Goal: Task Accomplishment & Management: Manage account settings

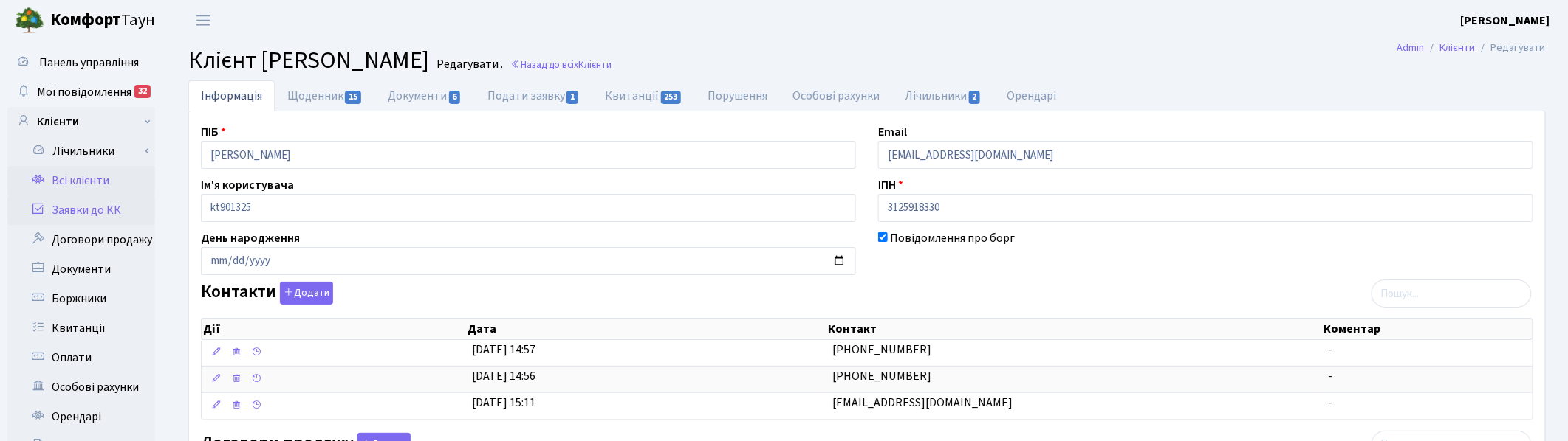
click at [82, 209] on link "Заявки до КК" at bounding box center [81, 210] width 148 height 29
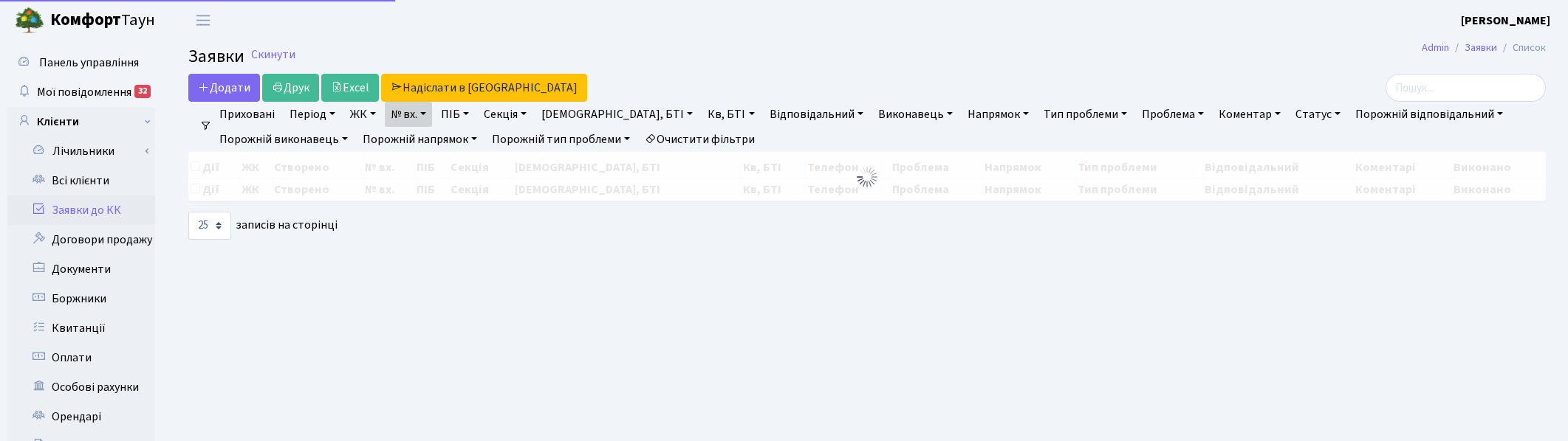
select select "25"
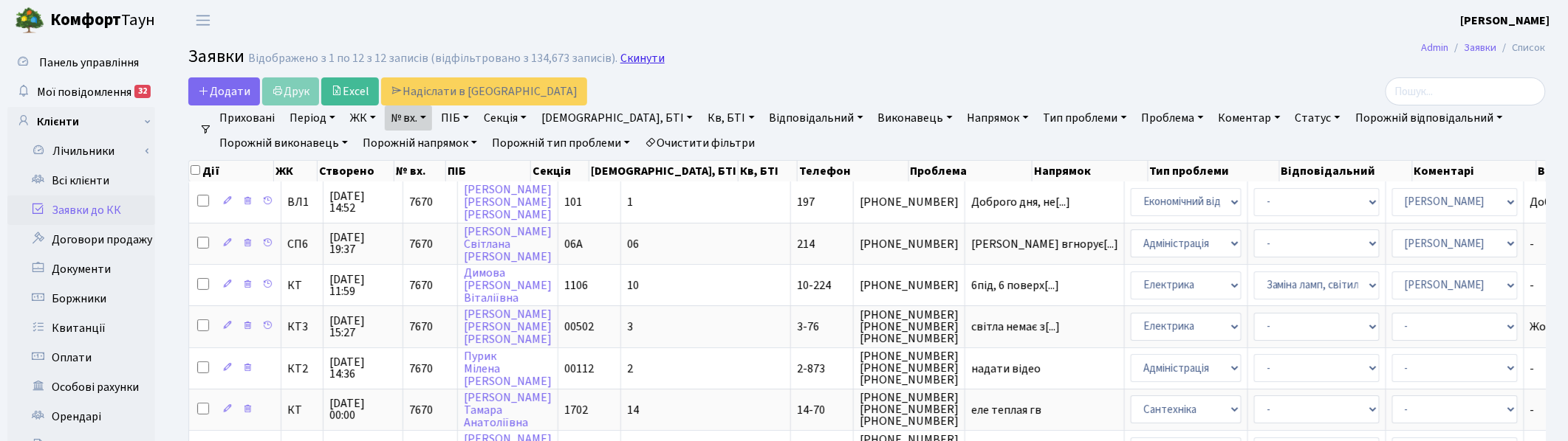
click at [636, 60] on link "Скинути" at bounding box center [642, 59] width 45 height 14
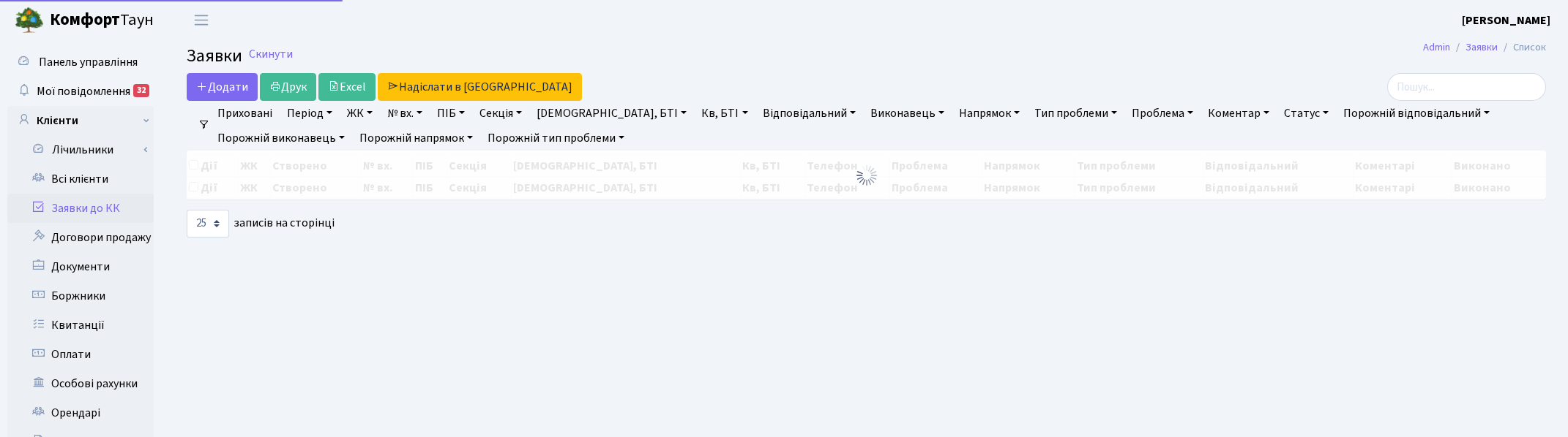
select select "25"
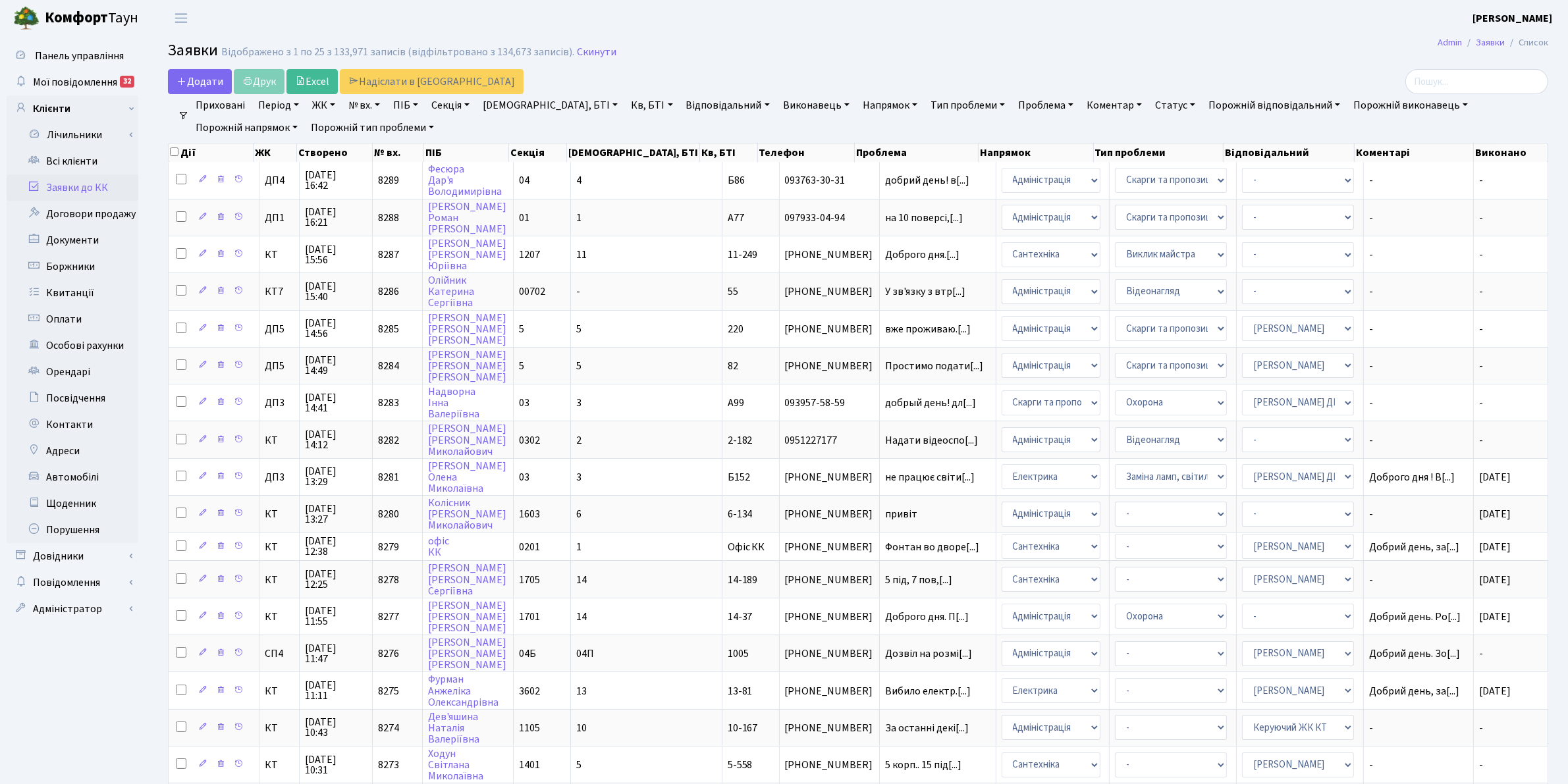
click at [1150, 104] on link "Статус" at bounding box center [1175, 105] width 51 height 23
click at [1151, 181] on link "Не виконано" at bounding box center [1202, 185] width 104 height 20
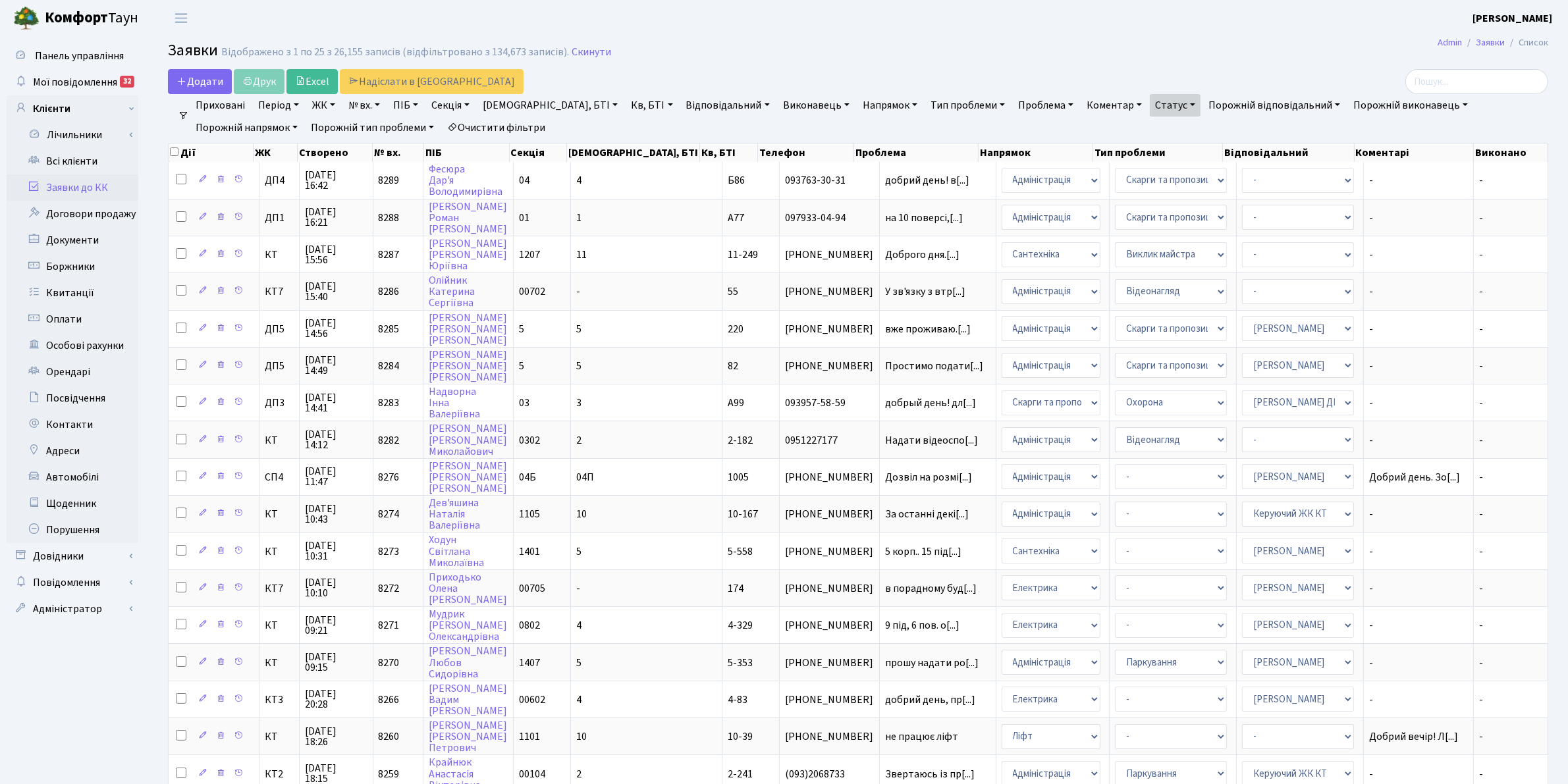
click at [857, 104] on link "Напрямок" at bounding box center [889, 105] width 65 height 23
click at [860, 169] on li "Домофон, СКД" at bounding box center [940, 174] width 160 height 23
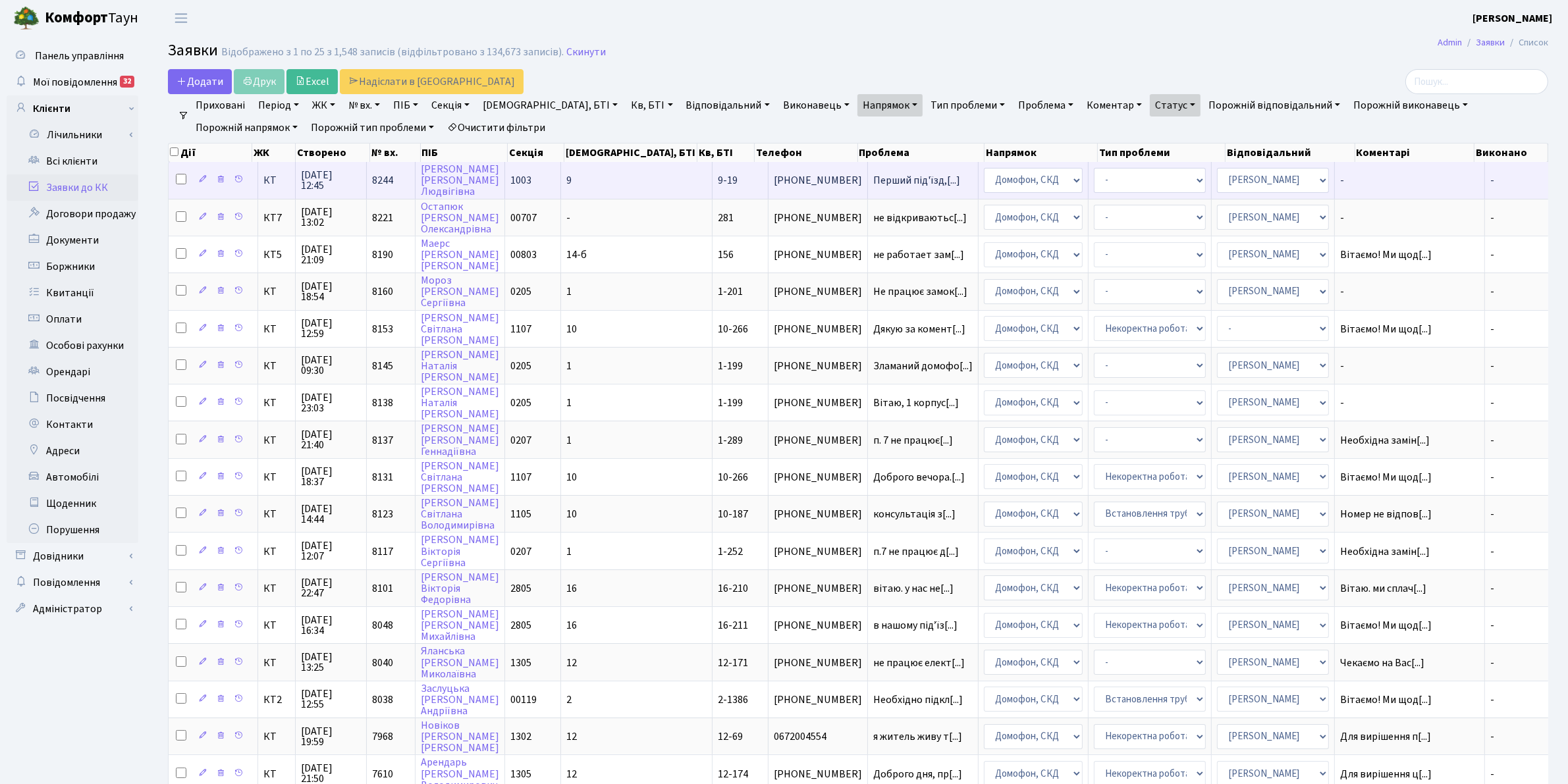
click at [323, 175] on span "22.09.2025 12:45" at bounding box center [330, 180] width 60 height 21
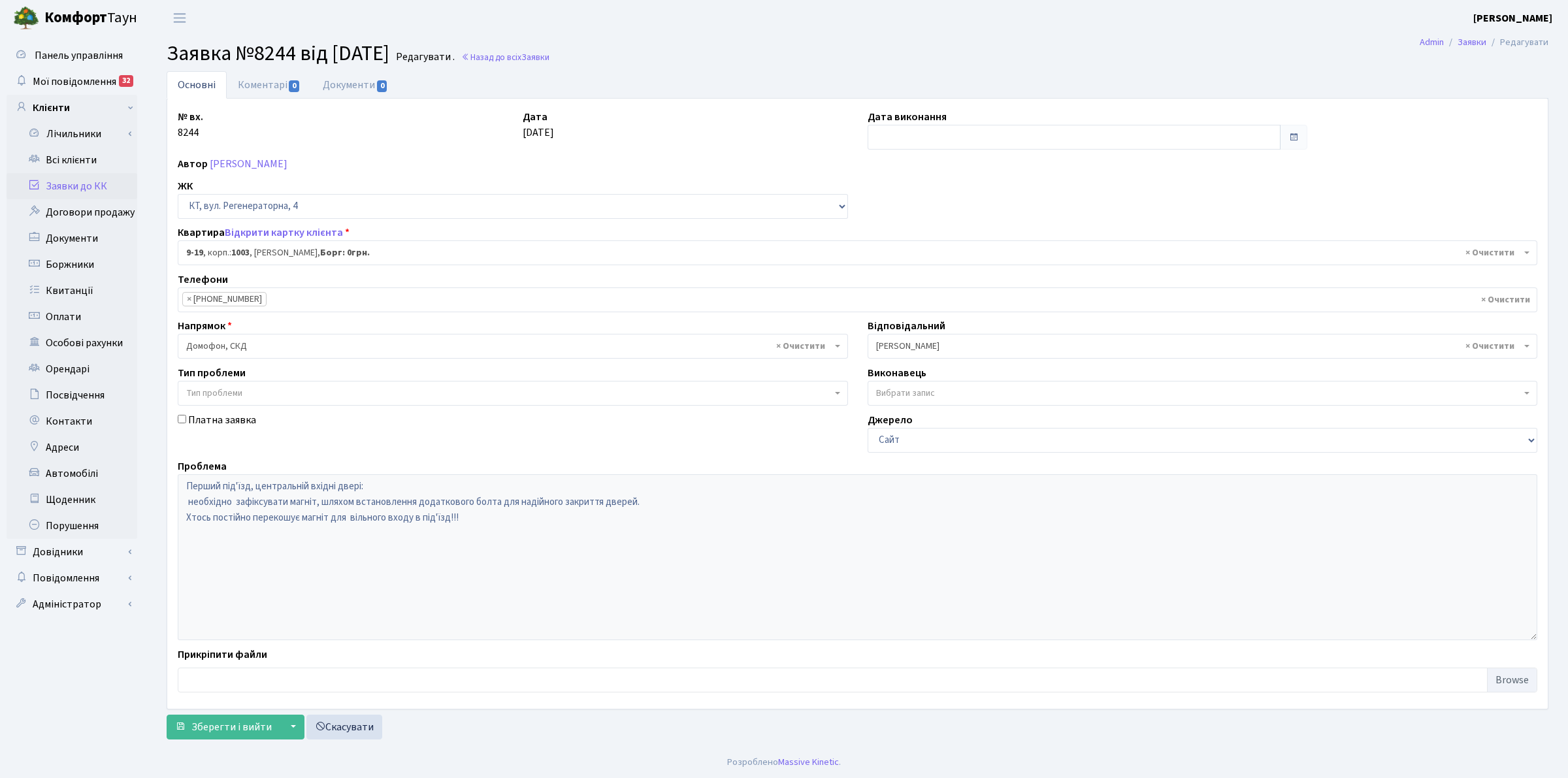
select select "6544"
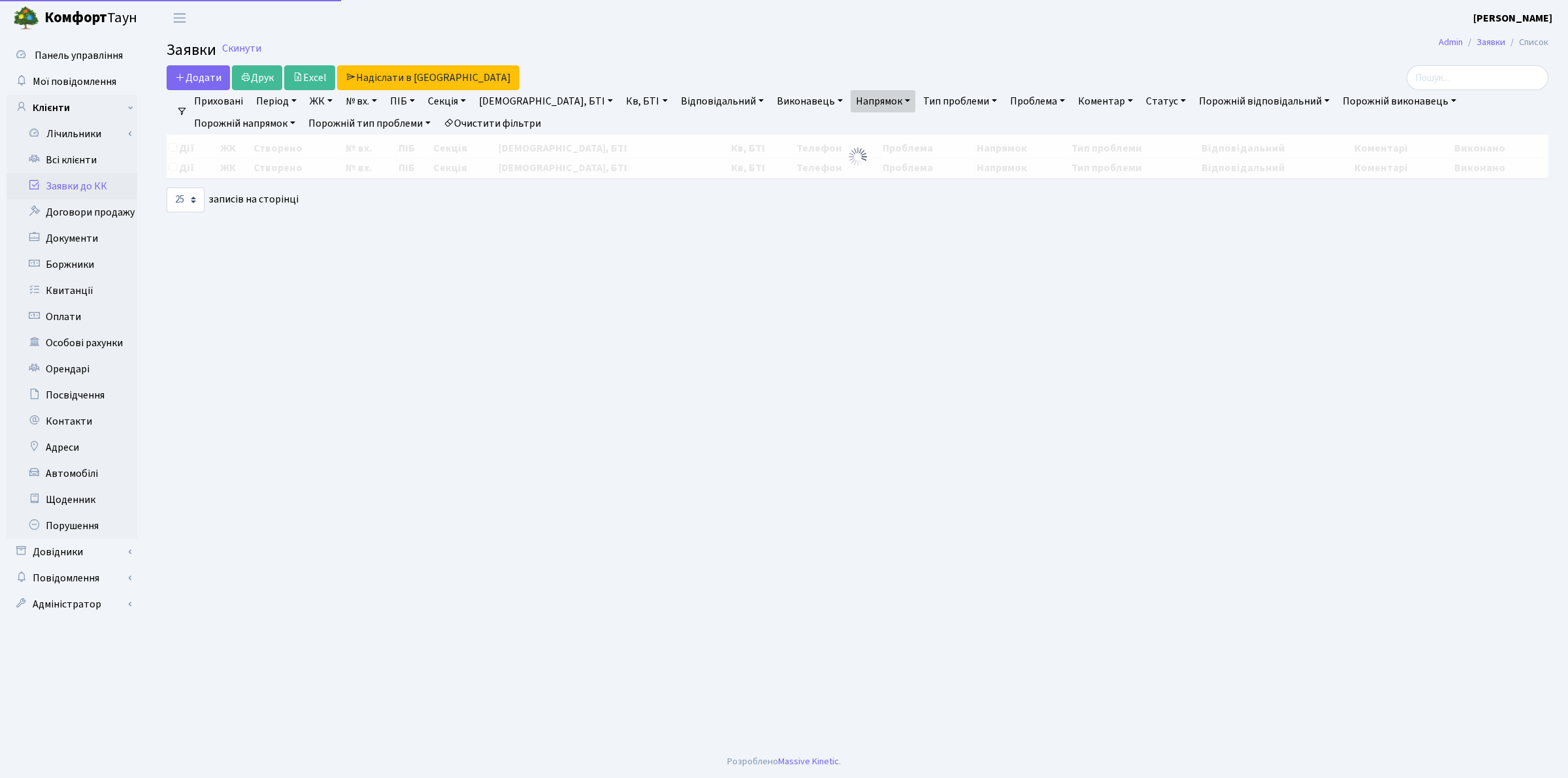
select select "25"
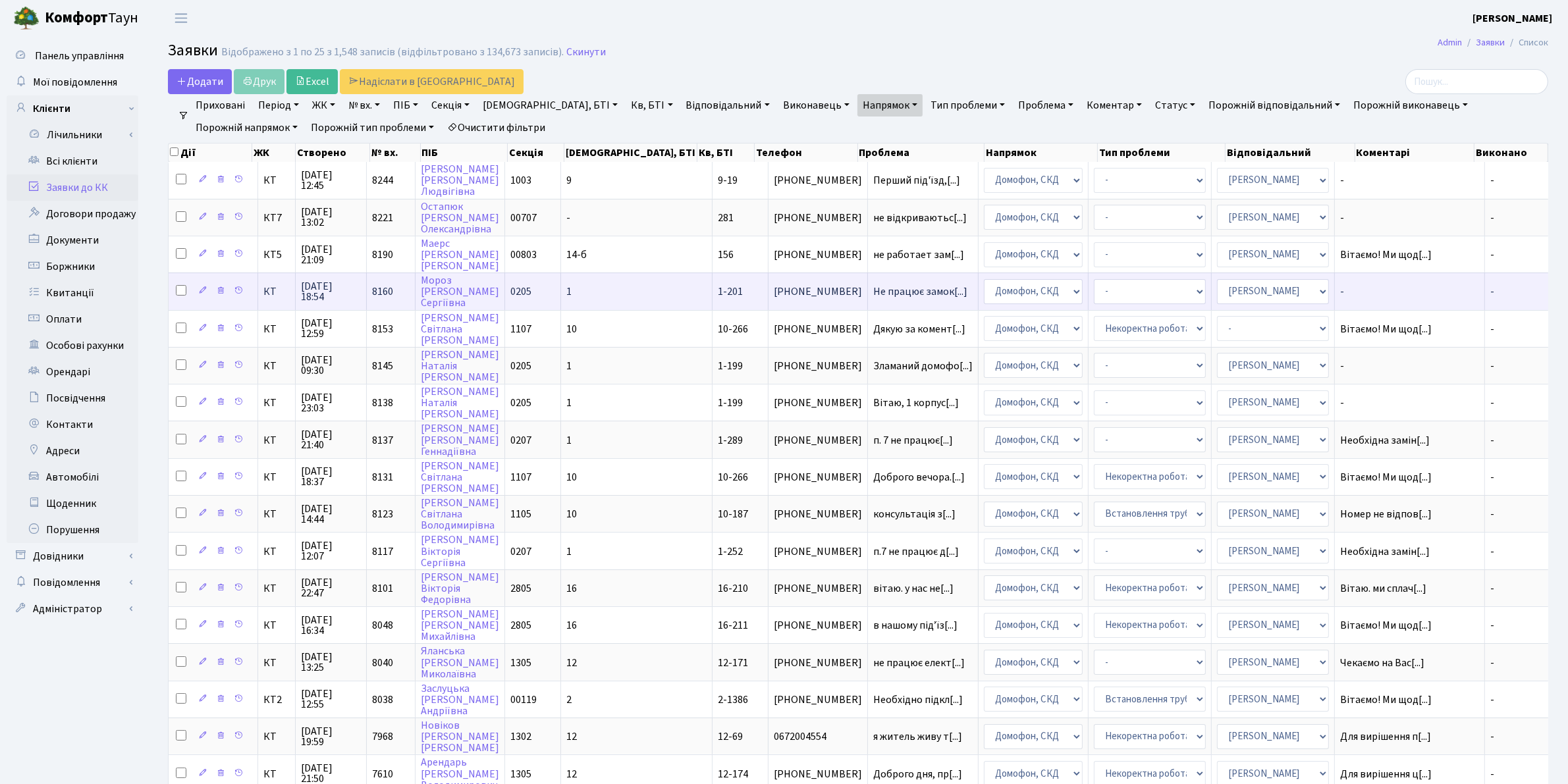
click at [339, 285] on span "18.09.2025 18:54" at bounding box center [330, 291] width 60 height 21
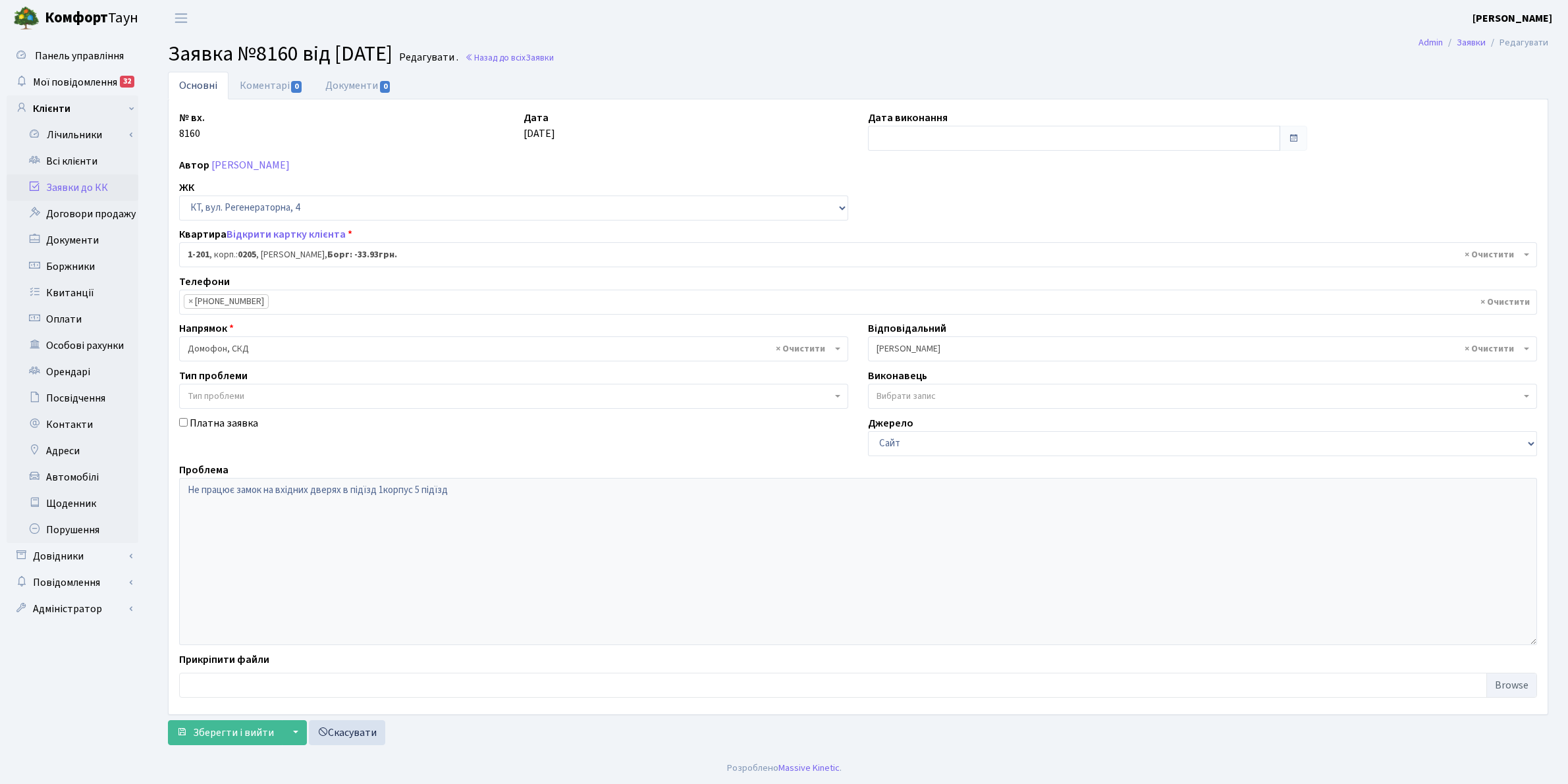
select select "201"
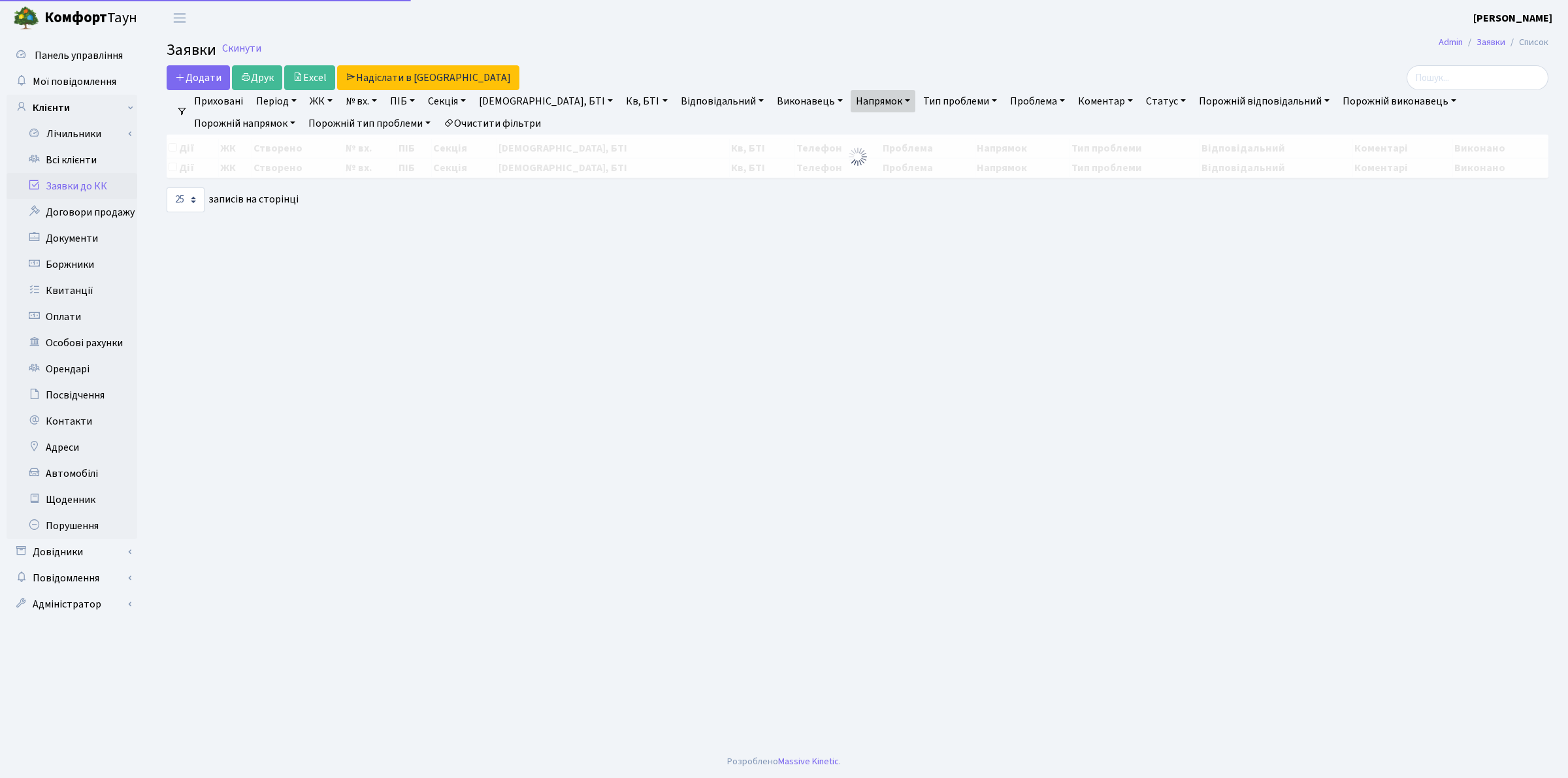
select select "25"
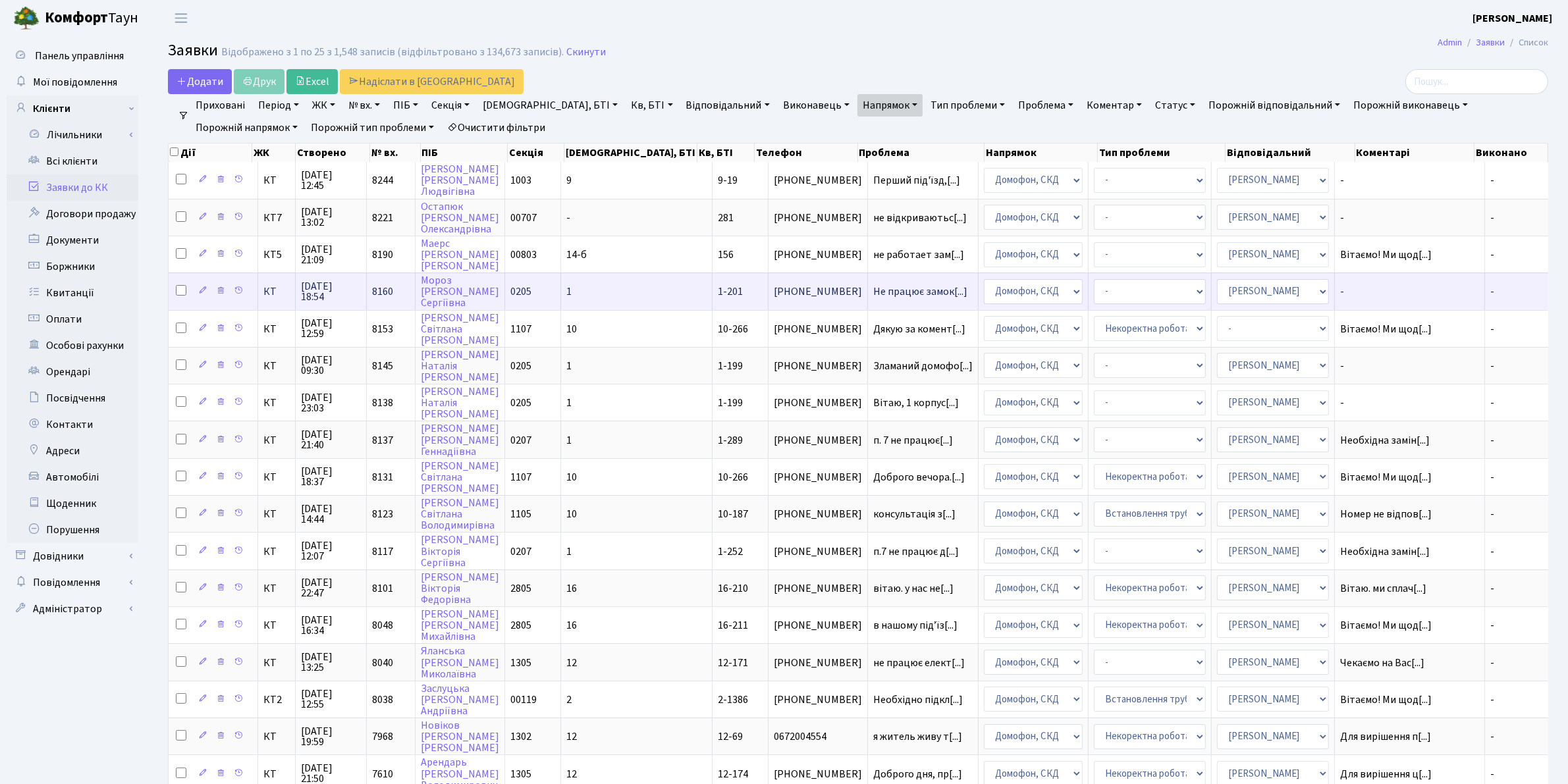
click at [182, 289] on input "checkbox" at bounding box center [181, 290] width 10 height 10
checkbox input "true"
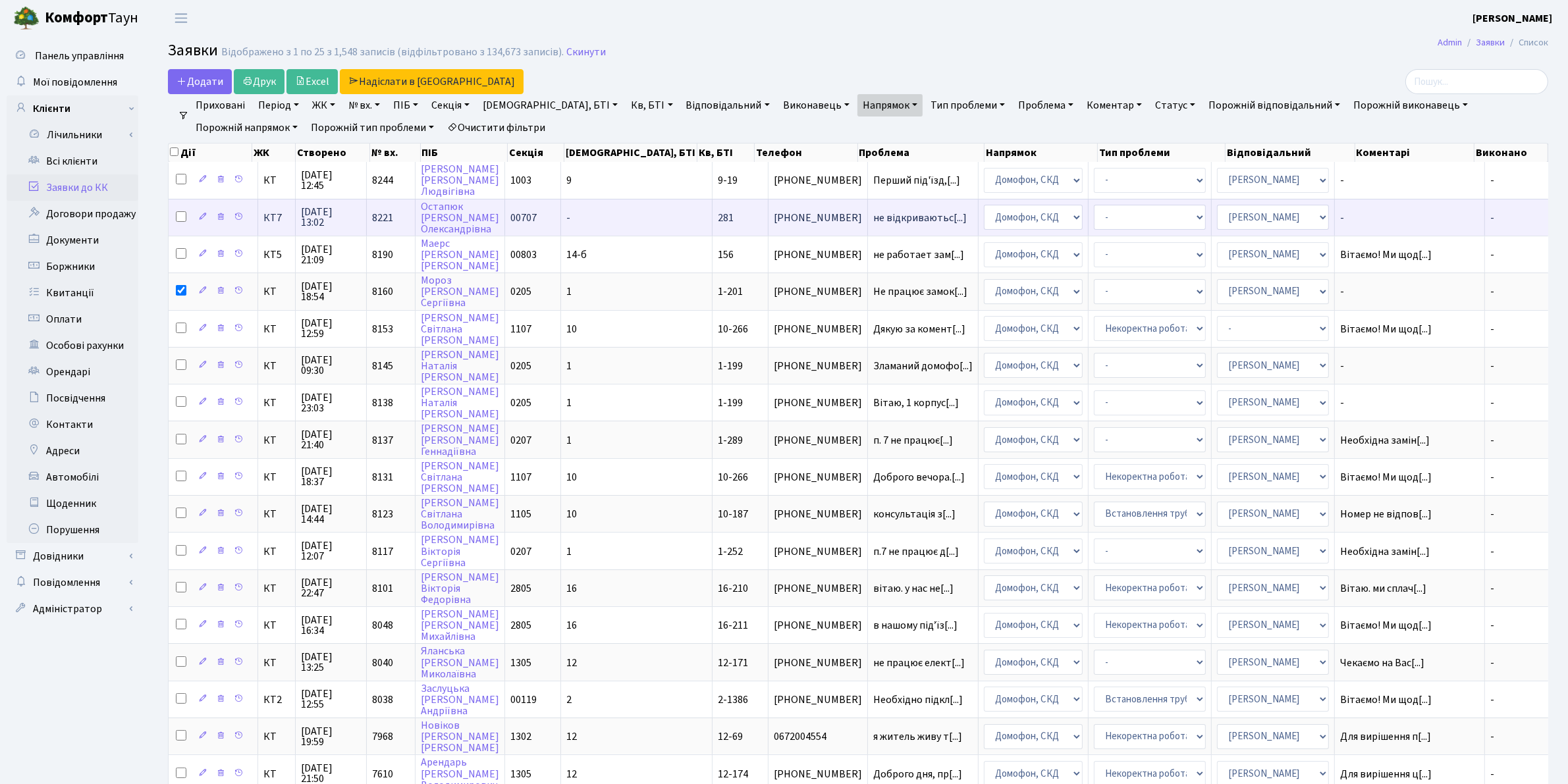
click at [178, 219] on input "checkbox" at bounding box center [181, 216] width 10 height 10
checkbox input "true"
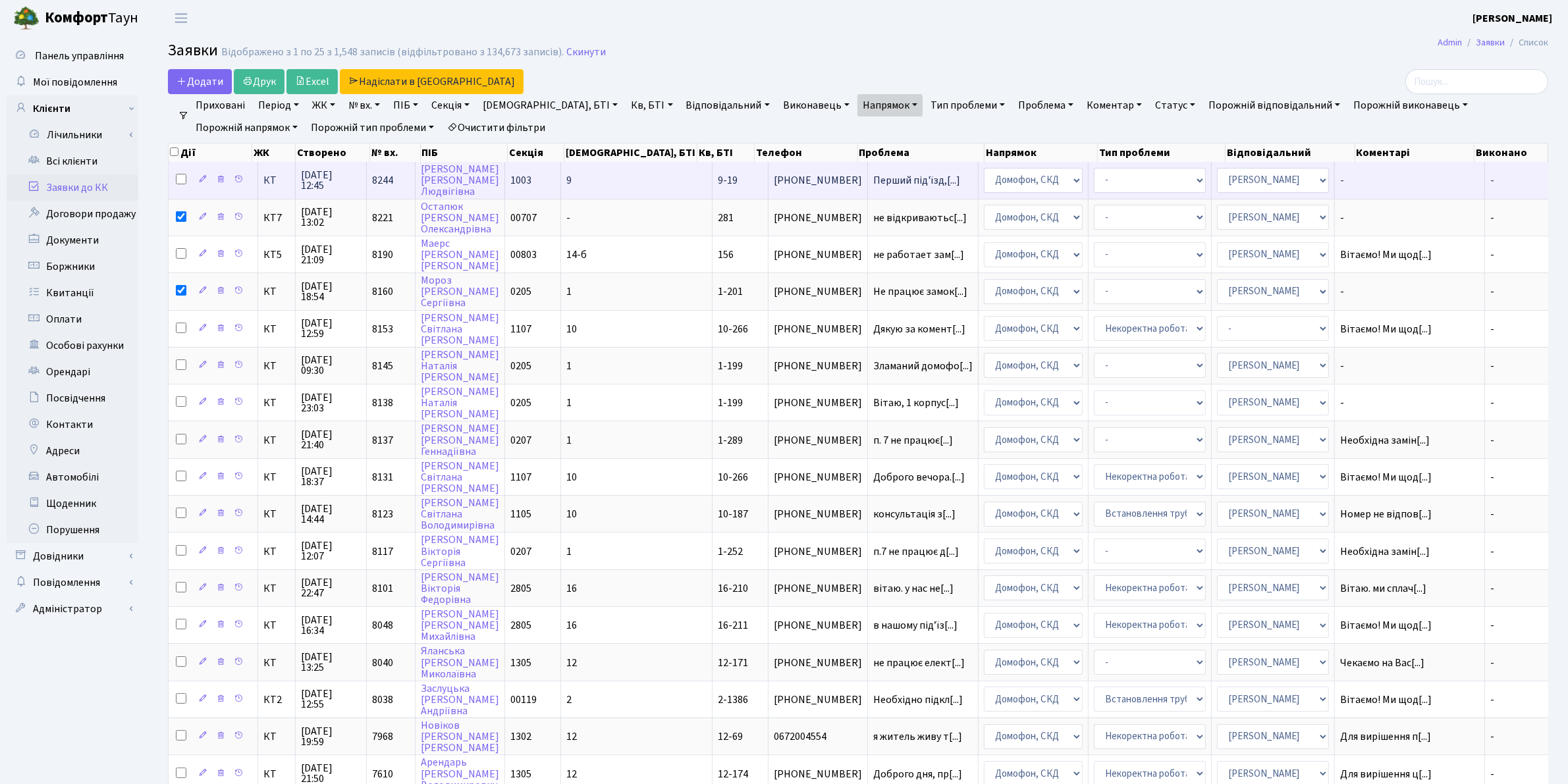
click at [178, 179] on input "checkbox" at bounding box center [181, 179] width 10 height 10
checkbox input "true"
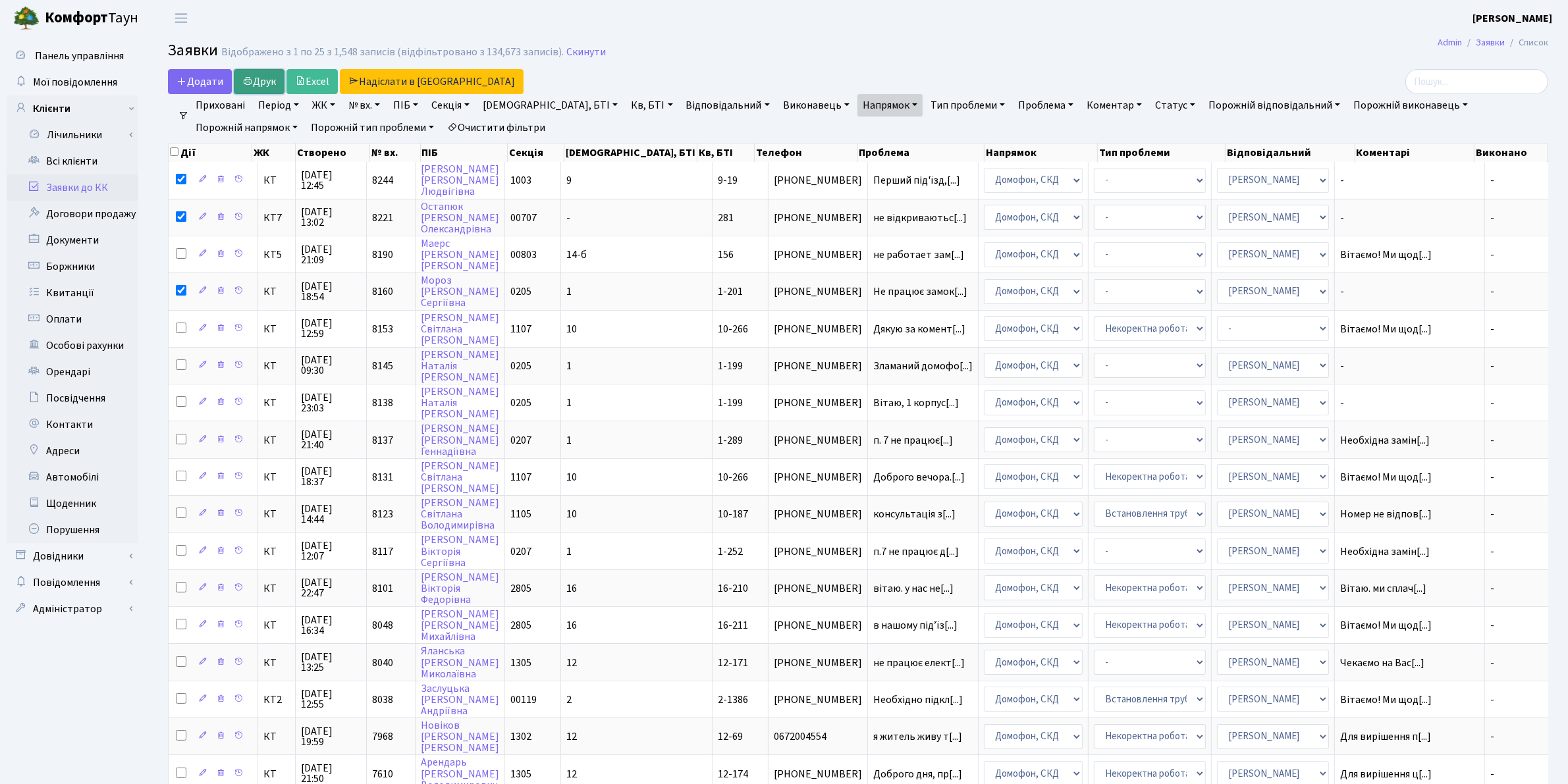
click at [260, 79] on link "Друк" at bounding box center [259, 82] width 51 height 25
click at [176, 153] on input "checkbox" at bounding box center [174, 152] width 8 height 8
checkbox input "true"
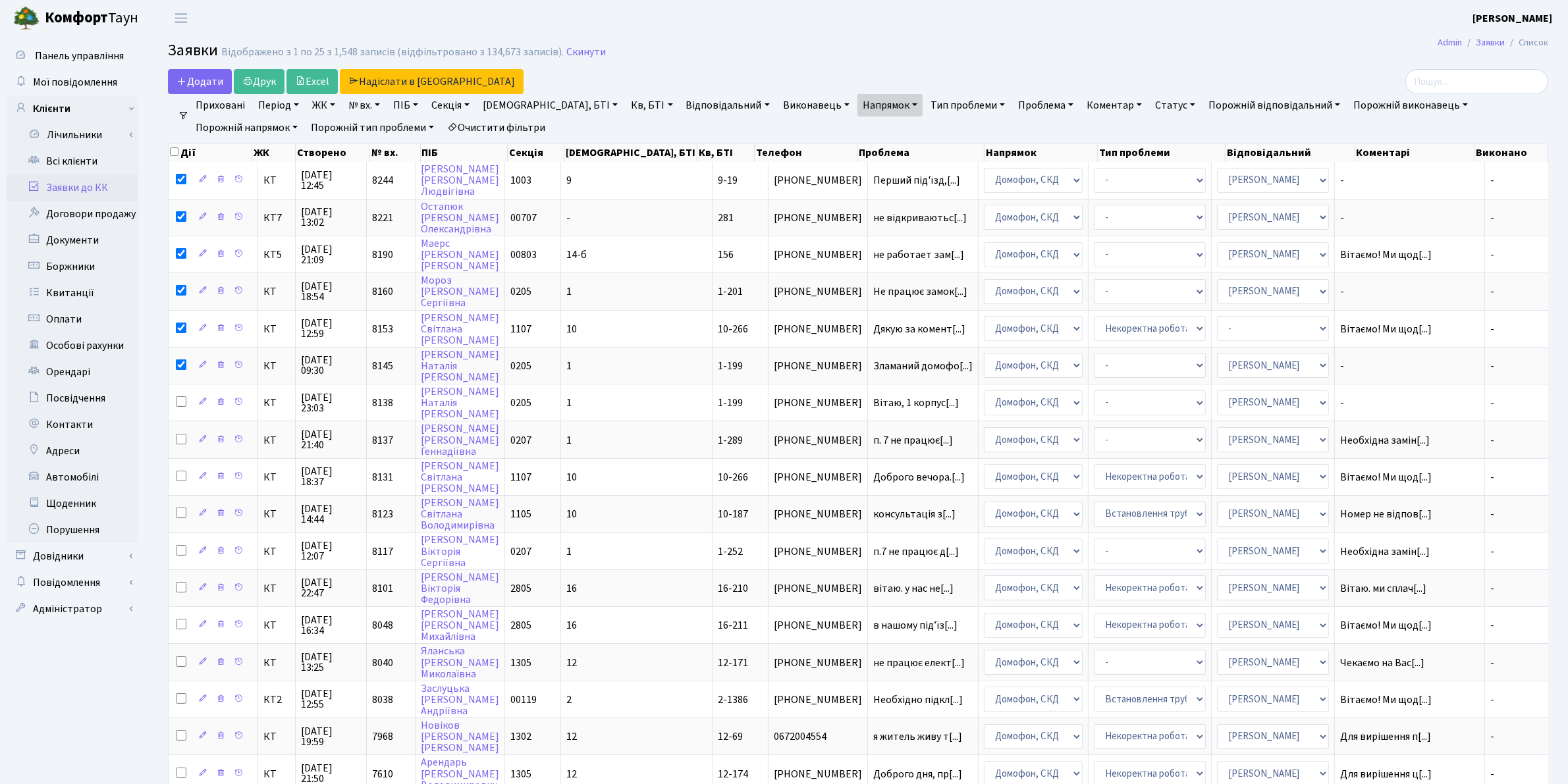
checkbox input "true"
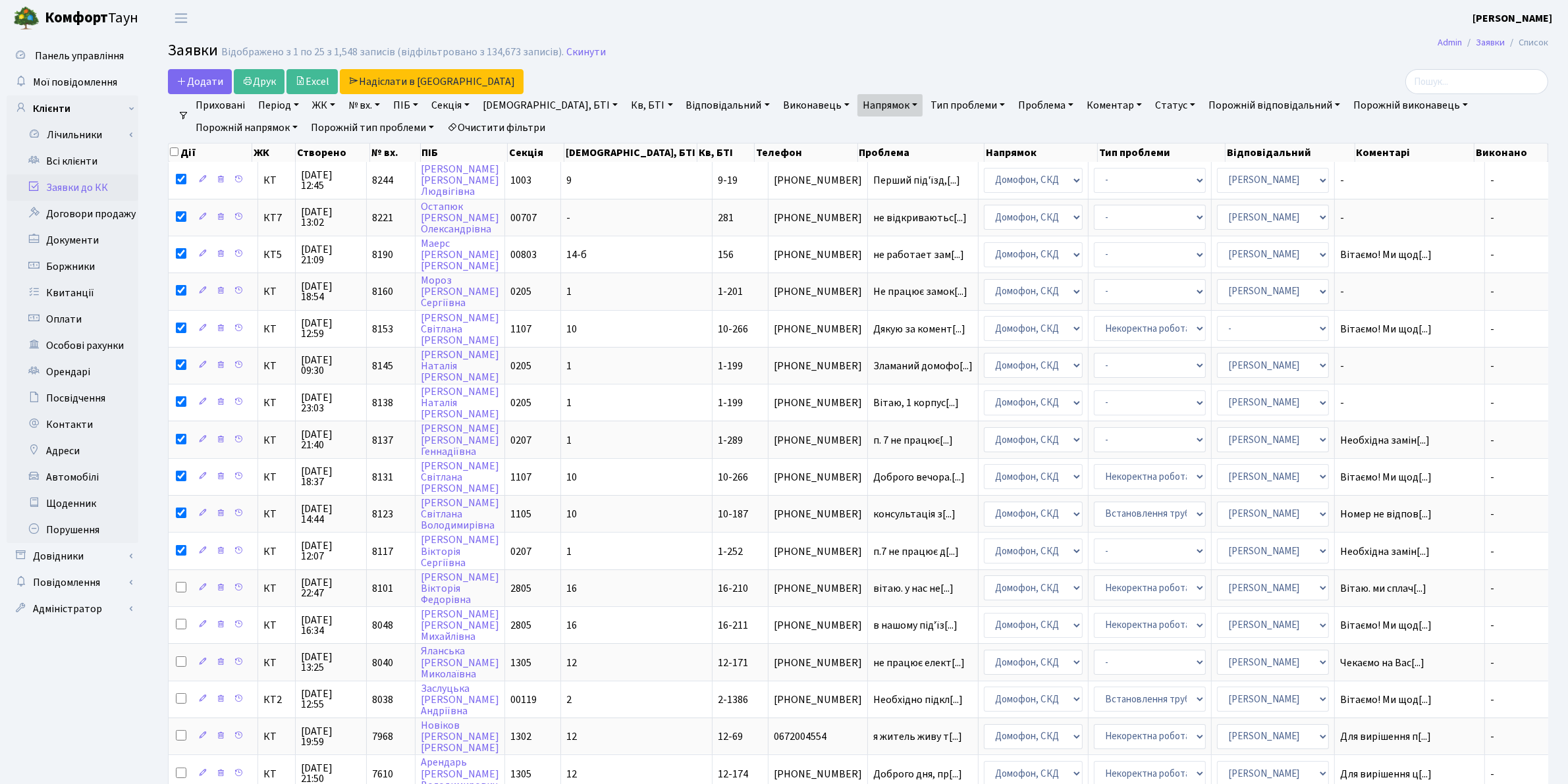
checkbox input "true"
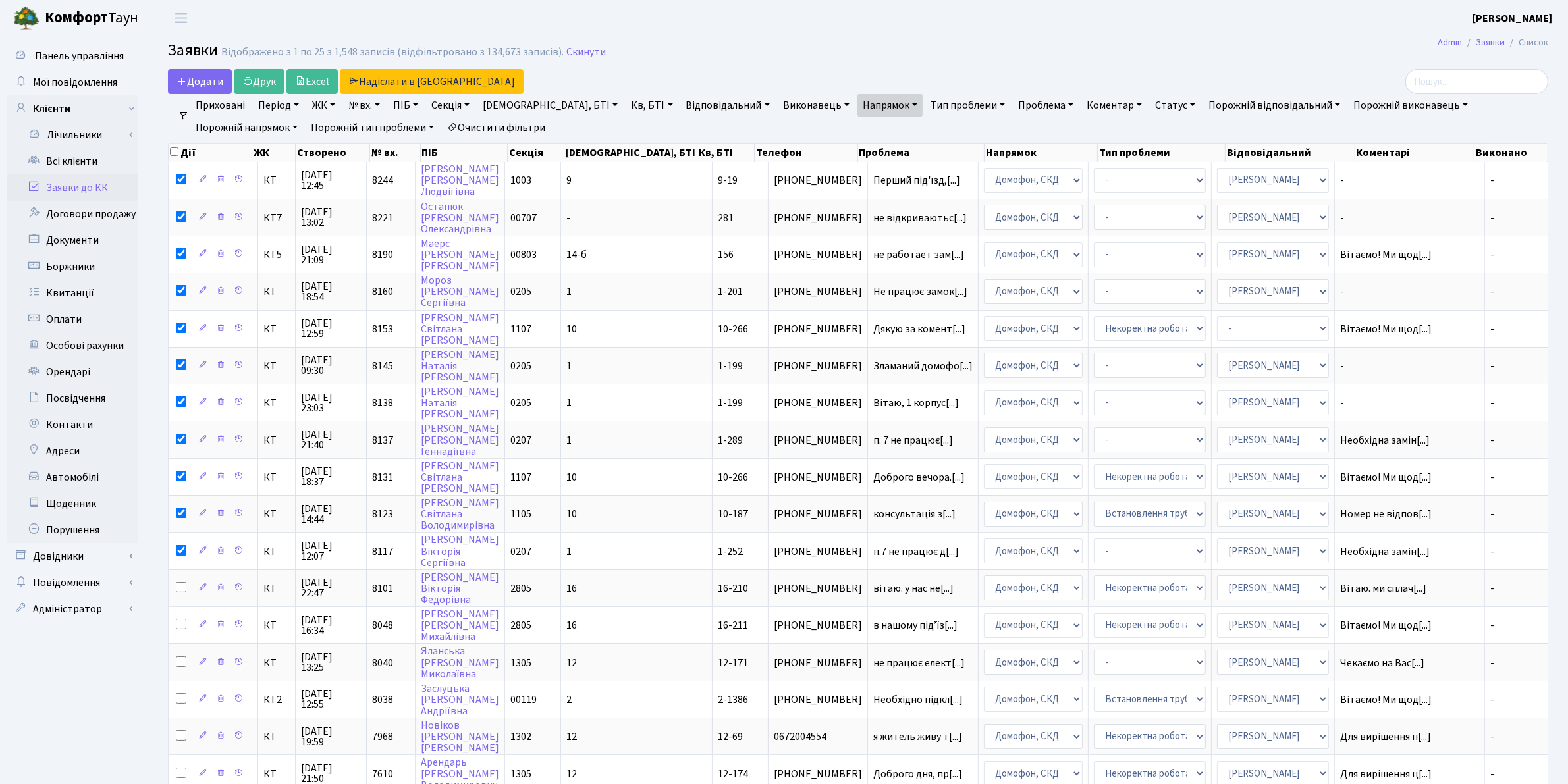
checkbox input "true"
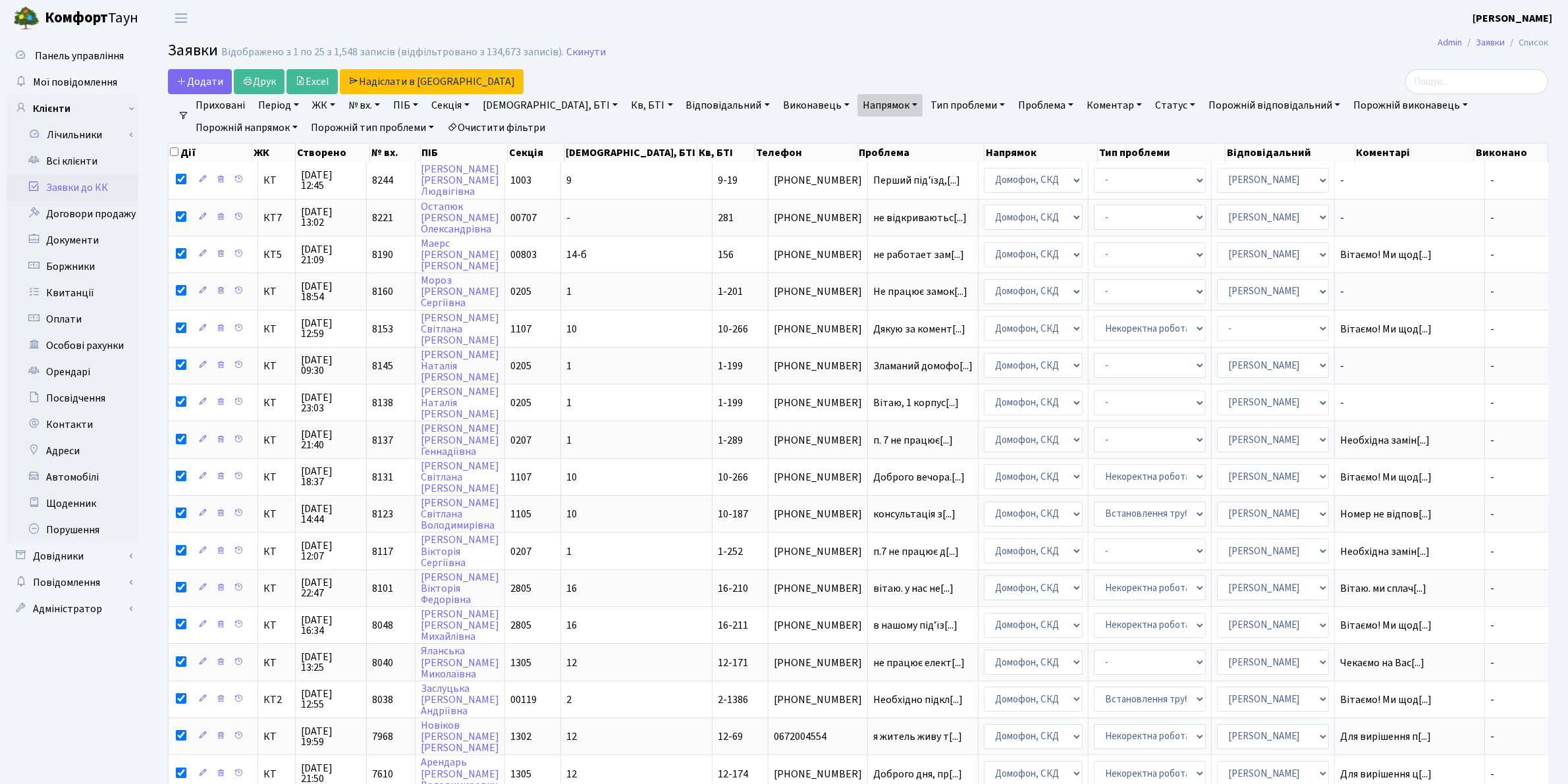
checkbox input "true"
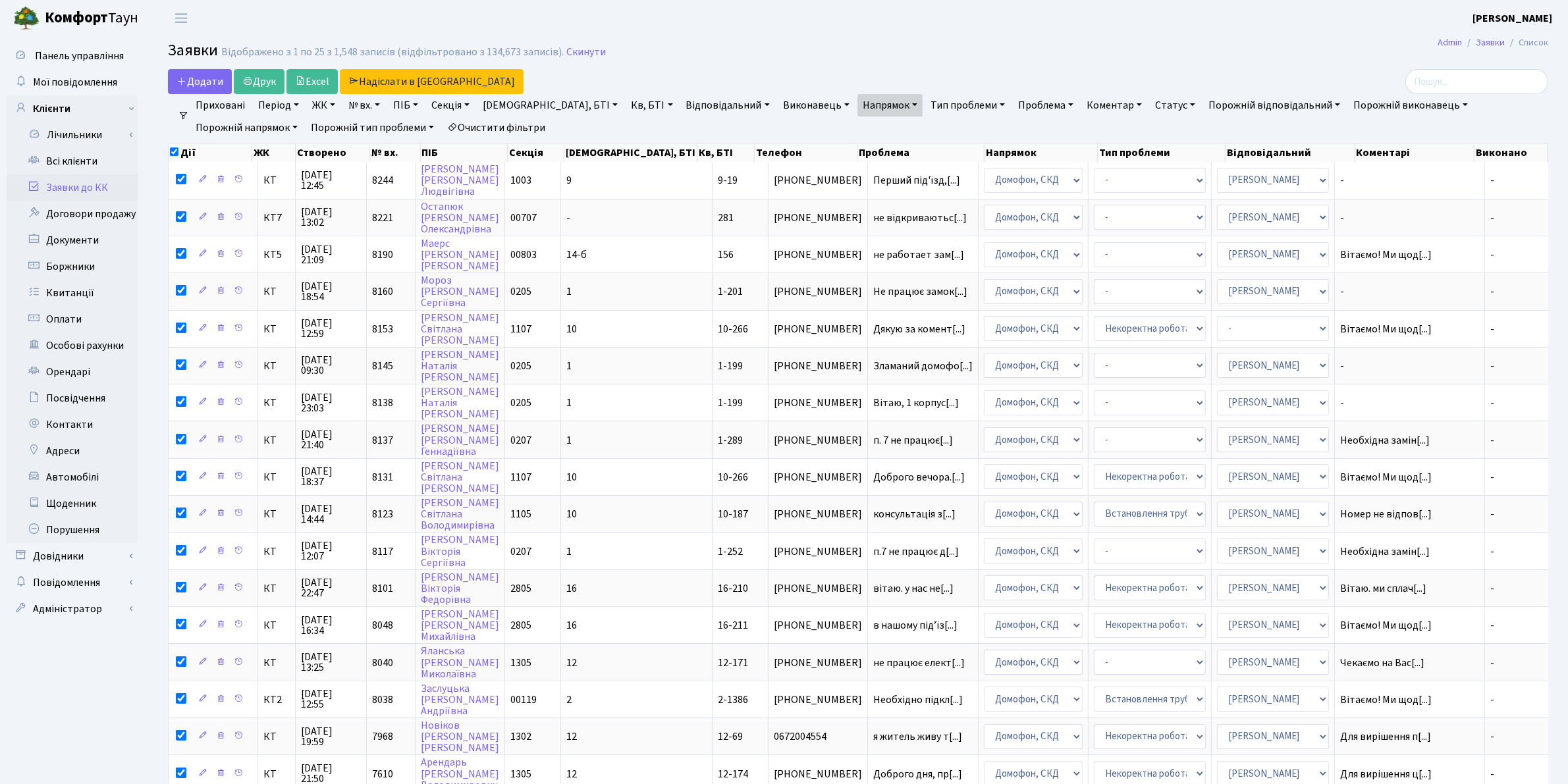
checkbox input "true"
click at [176, 153] on input "checkbox" at bounding box center [174, 152] width 8 height 8
checkbox input "false"
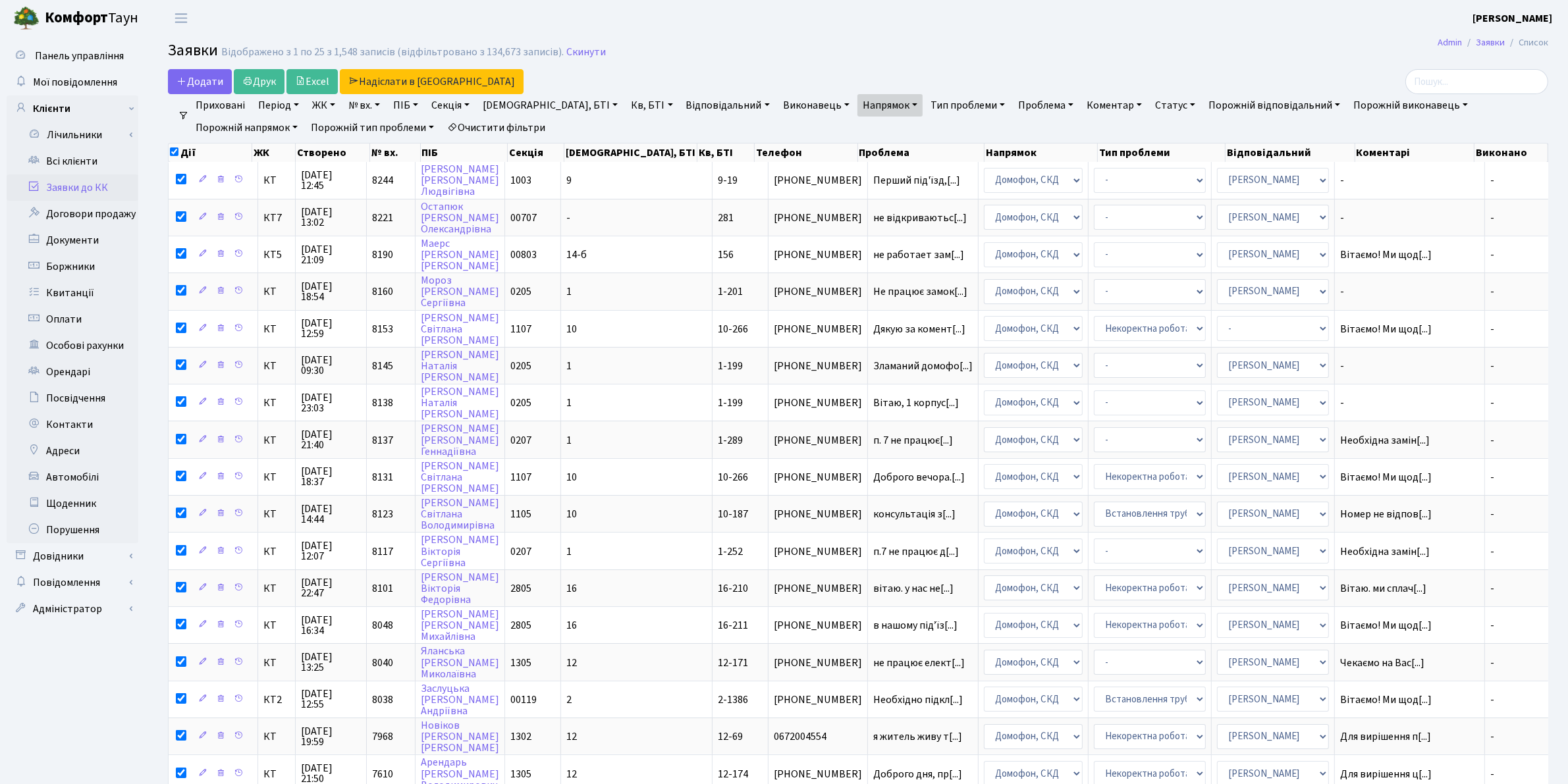
checkbox input "false"
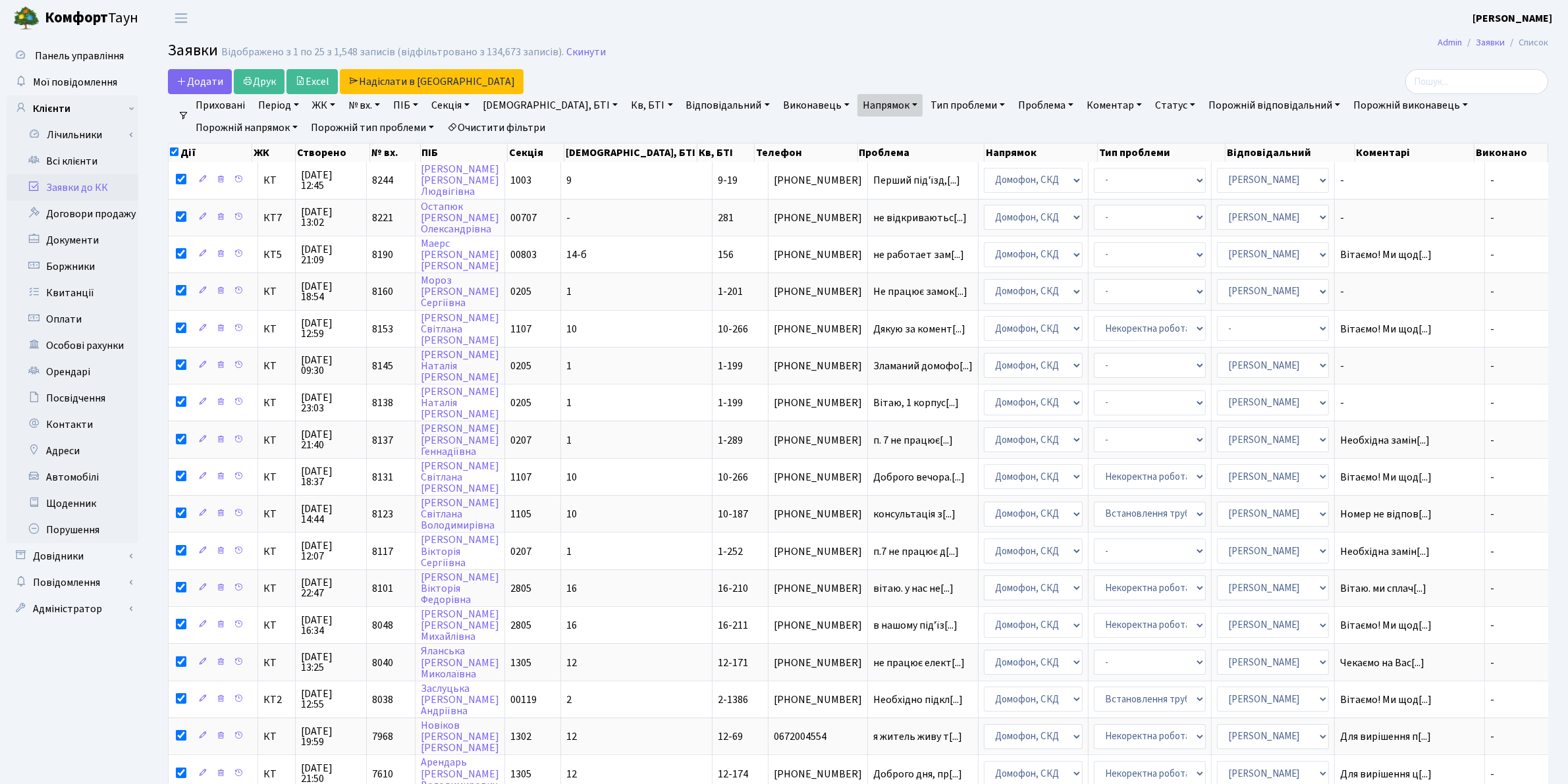
checkbox input "false"
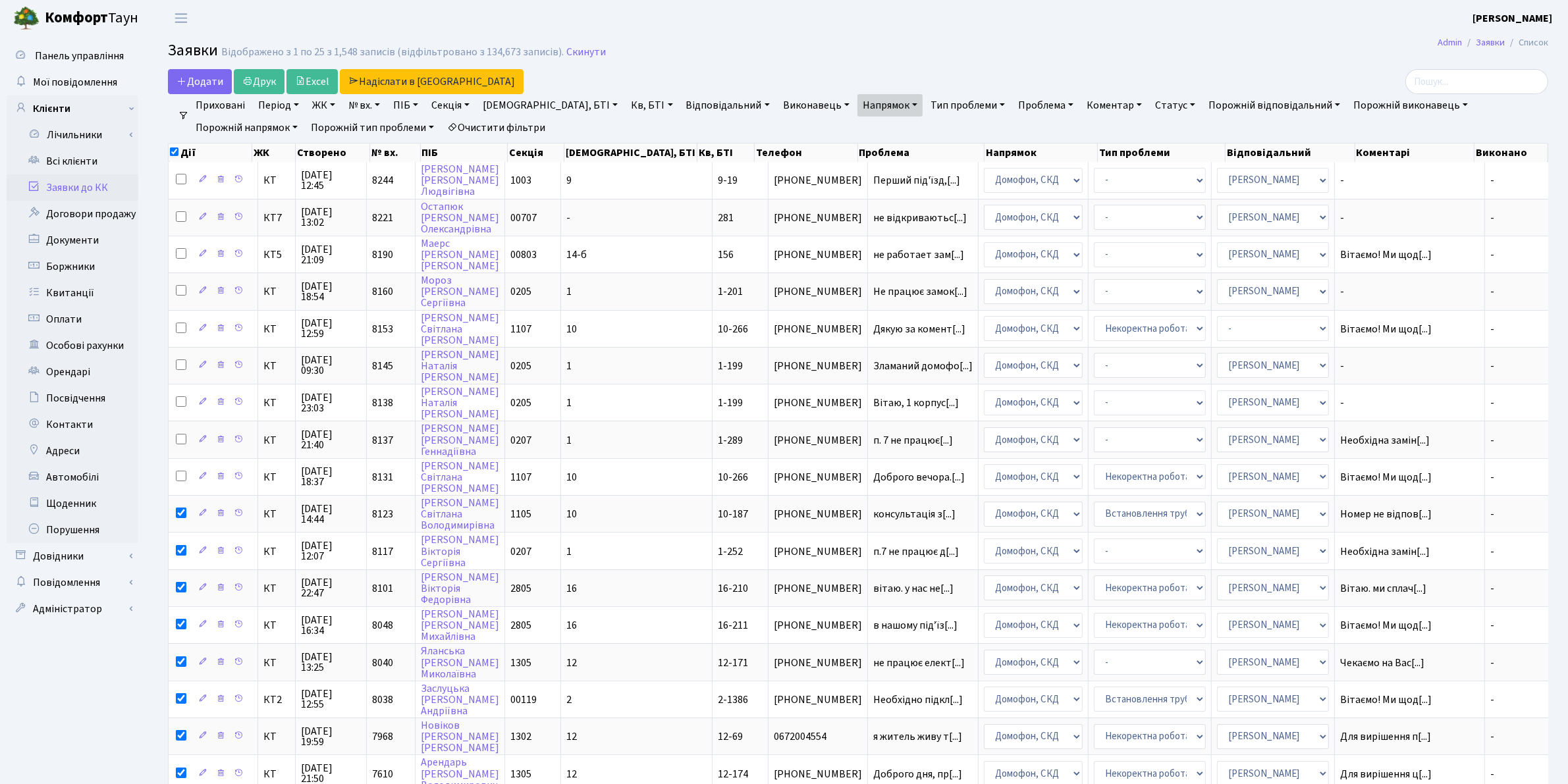
checkbox input "false"
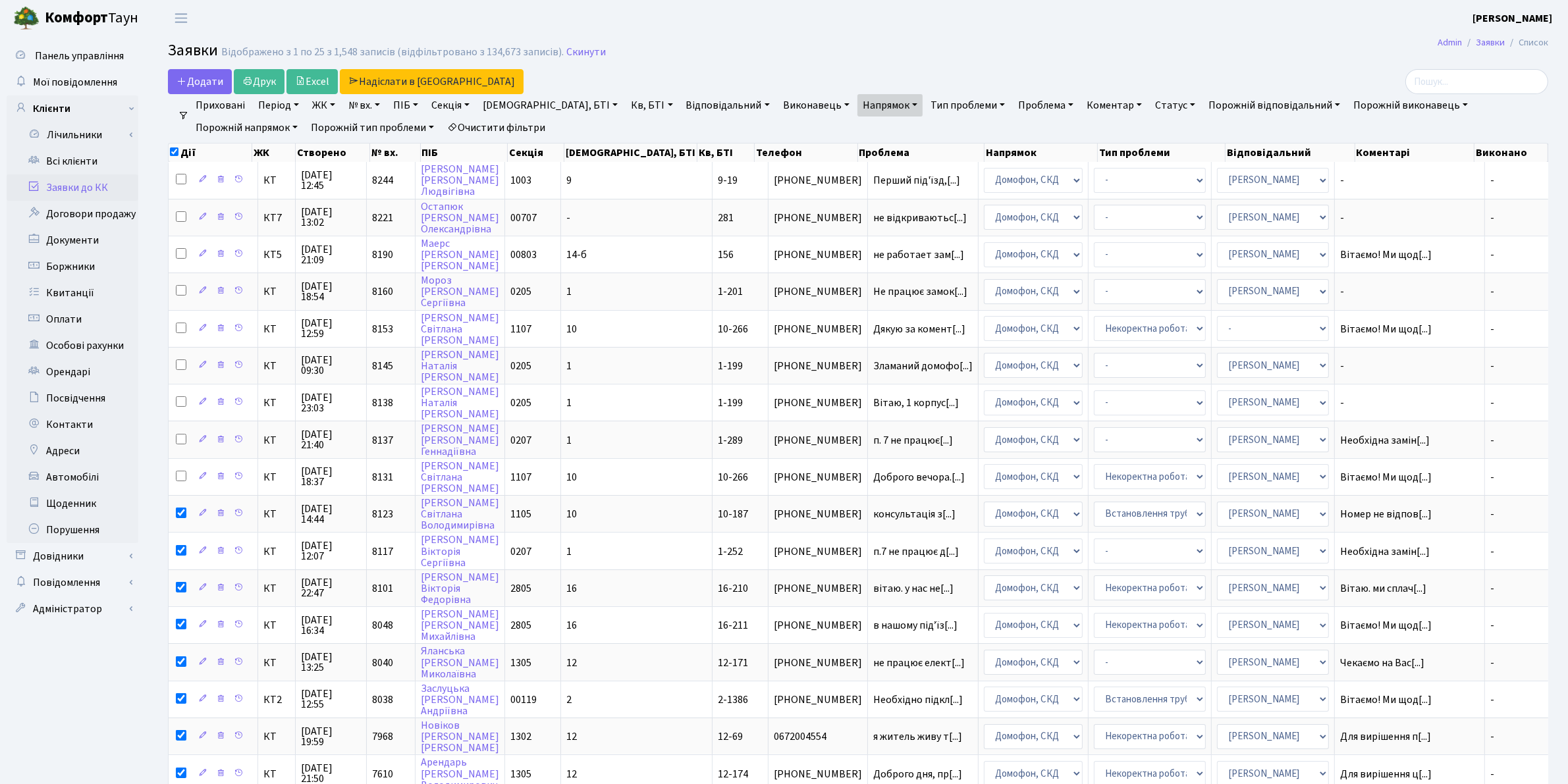
checkbox input "false"
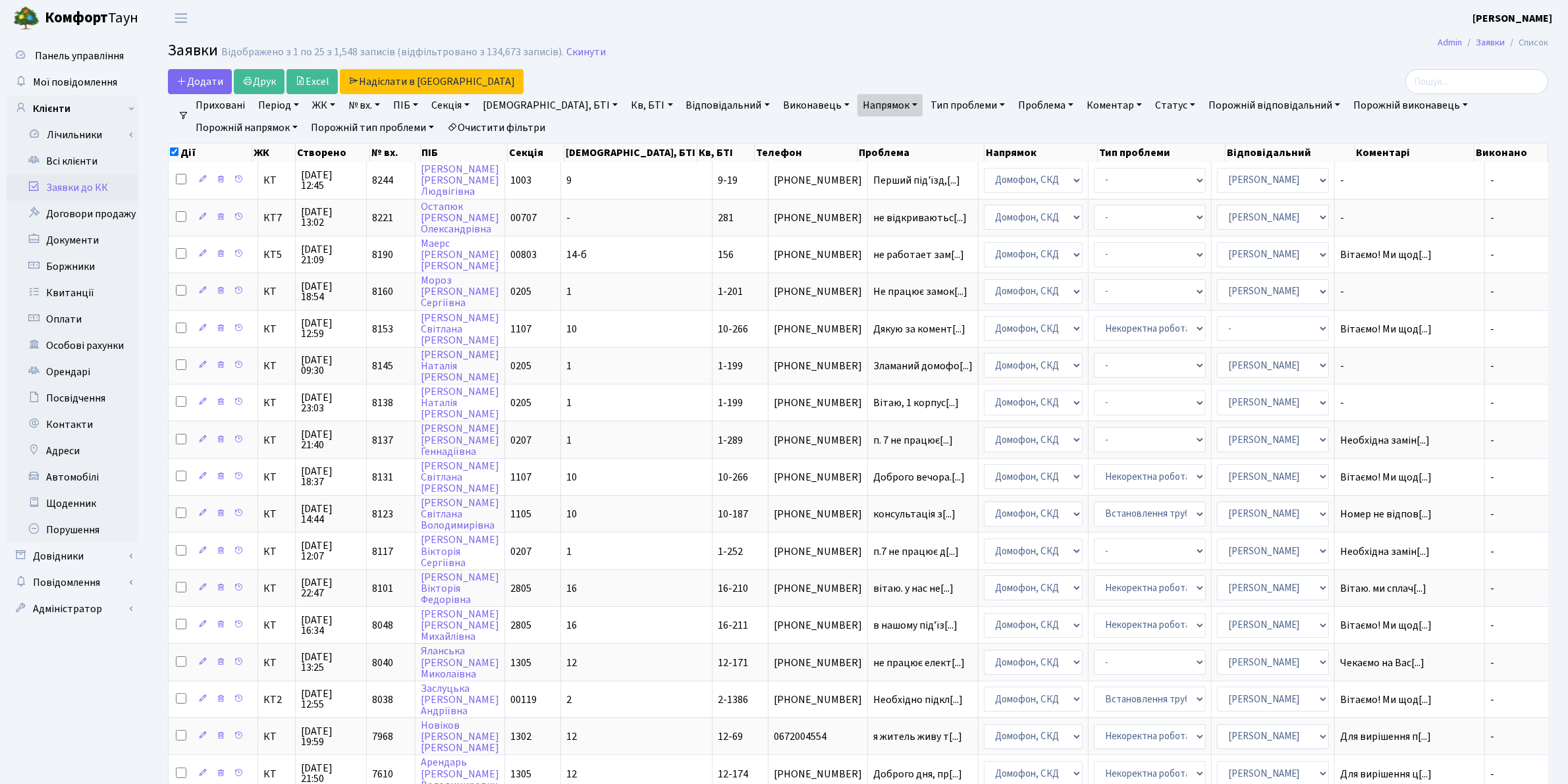
checkbox input "false"
click at [857, 100] on link "Напрямок" at bounding box center [889, 105] width 65 height 23
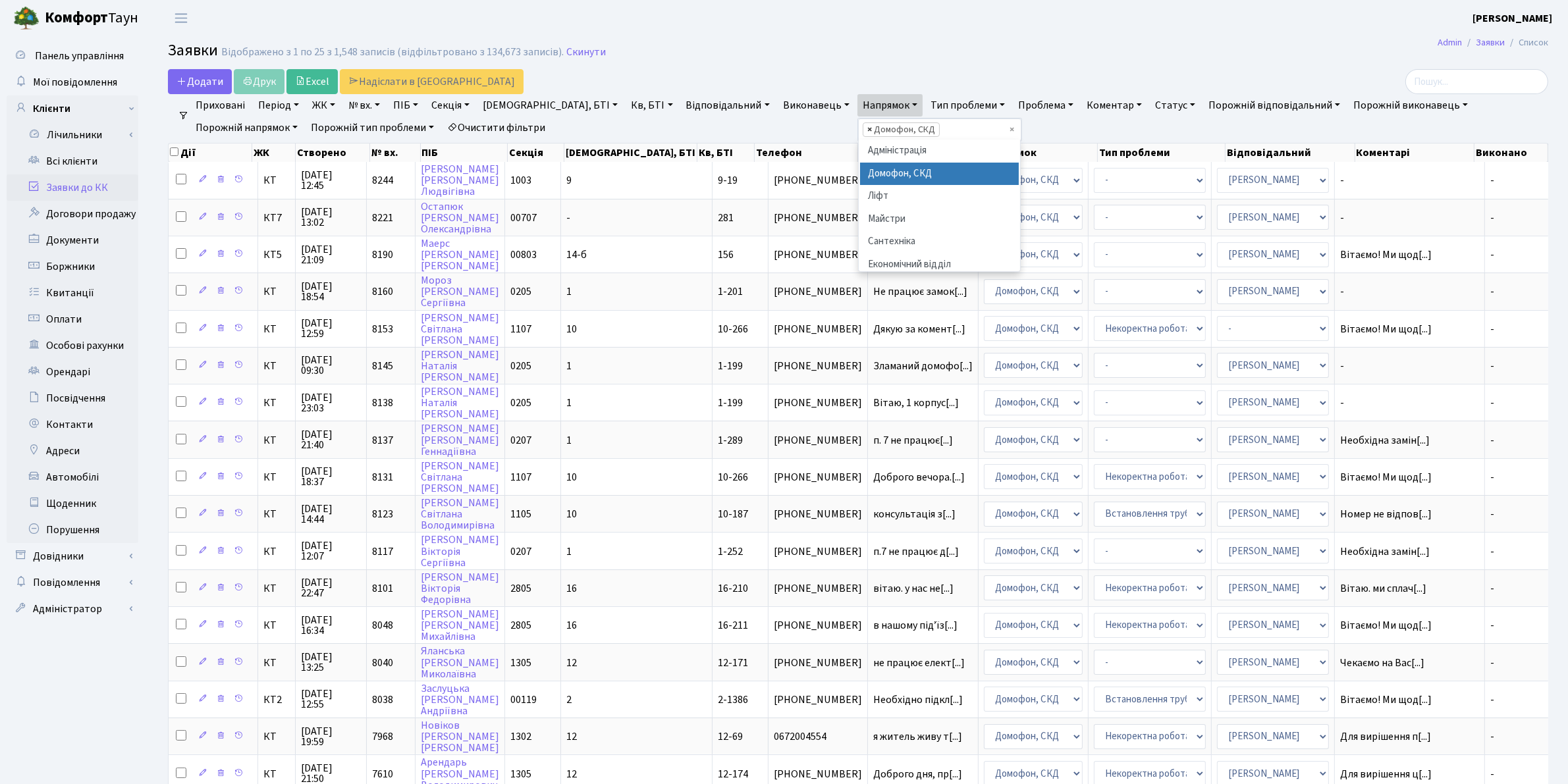
click at [867, 128] on span "×" at bounding box center [869, 130] width 4 height 14
select select
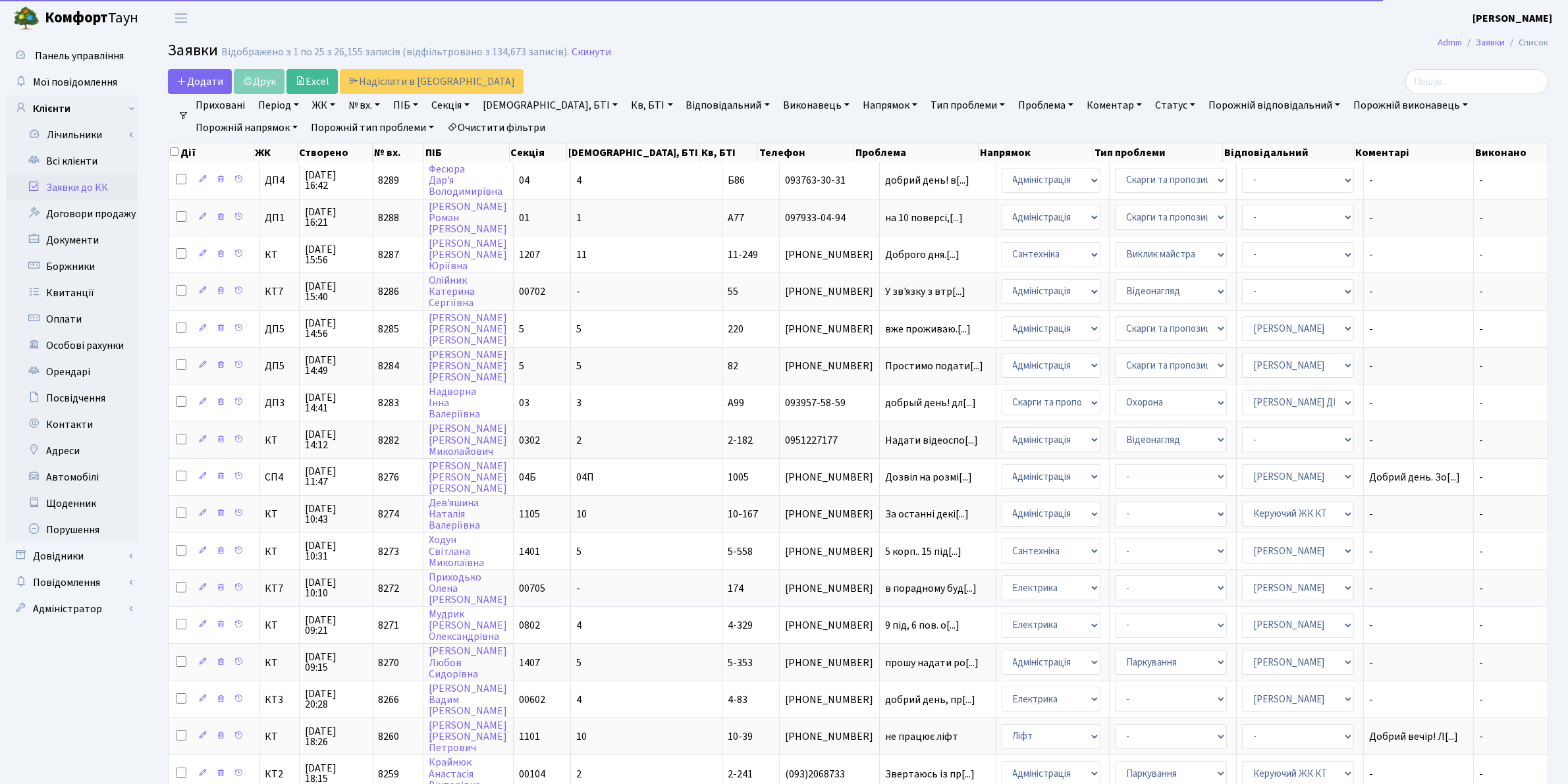
click at [857, 106] on link "Напрямок" at bounding box center [889, 105] width 65 height 23
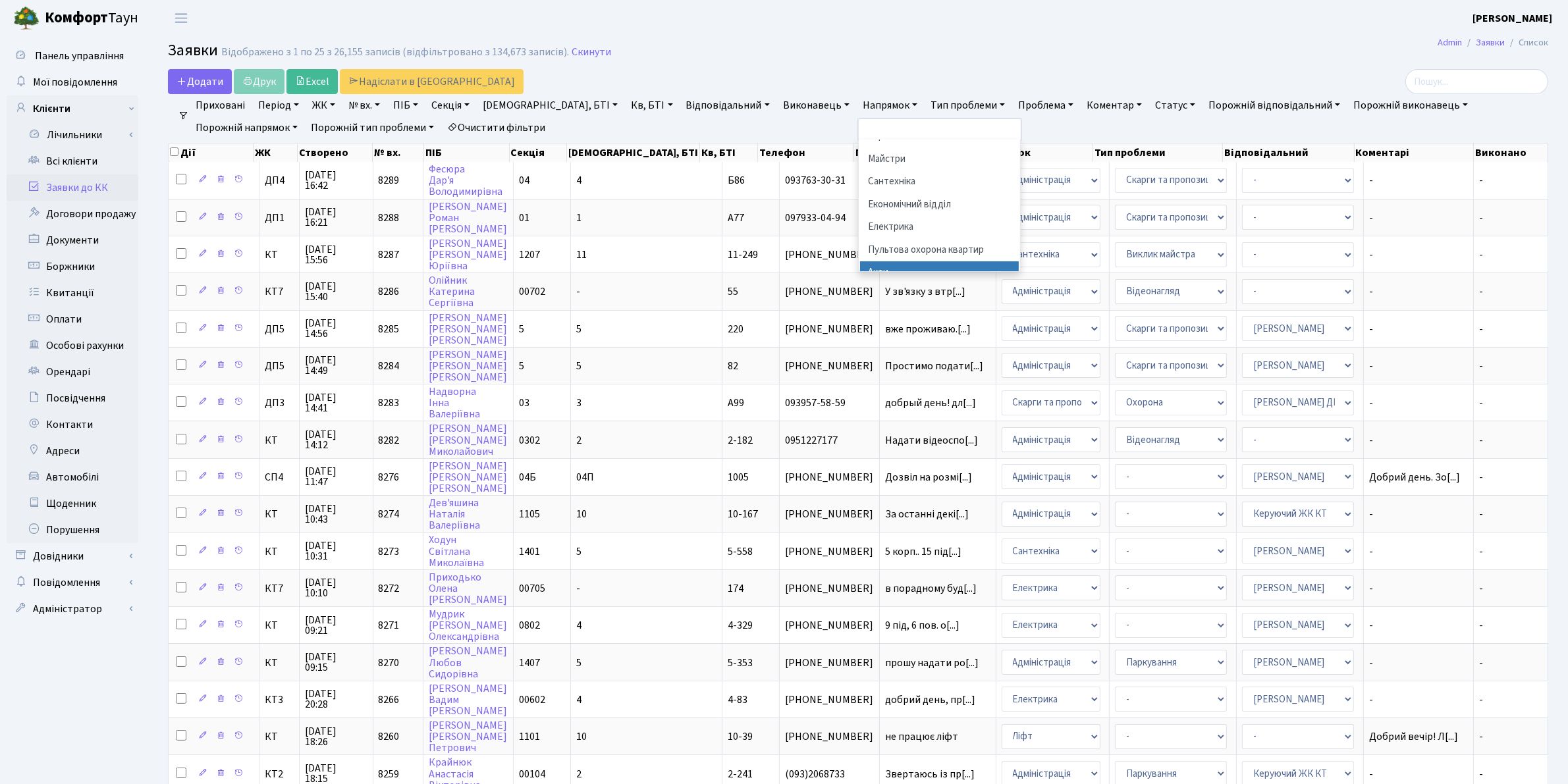
scroll to position [82, 0]
click at [860, 209] on li "Електрика" at bounding box center [940, 204] width 160 height 23
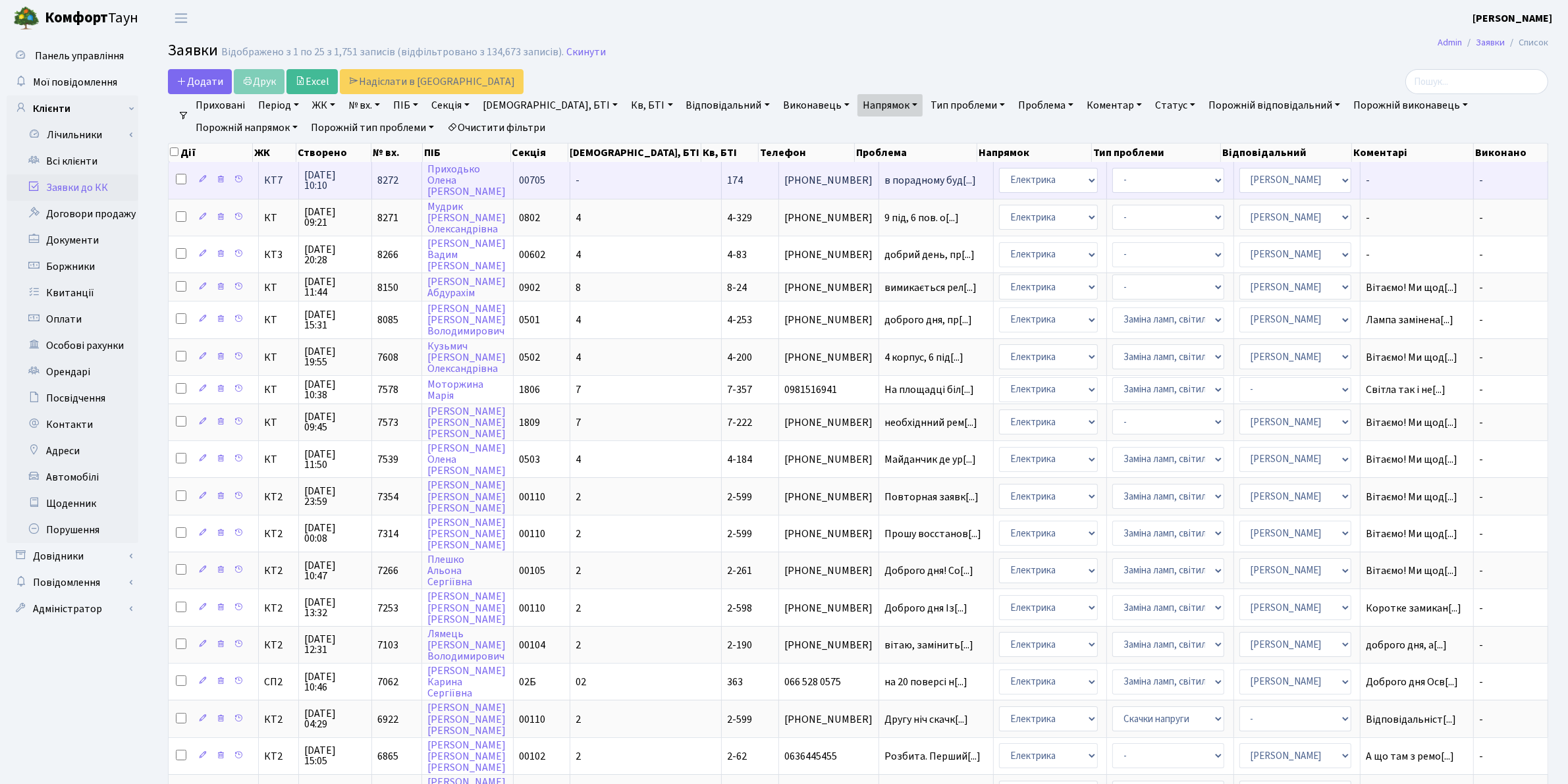
click at [337, 178] on span "23.09.2025 10:10" at bounding box center [334, 180] width 62 height 21
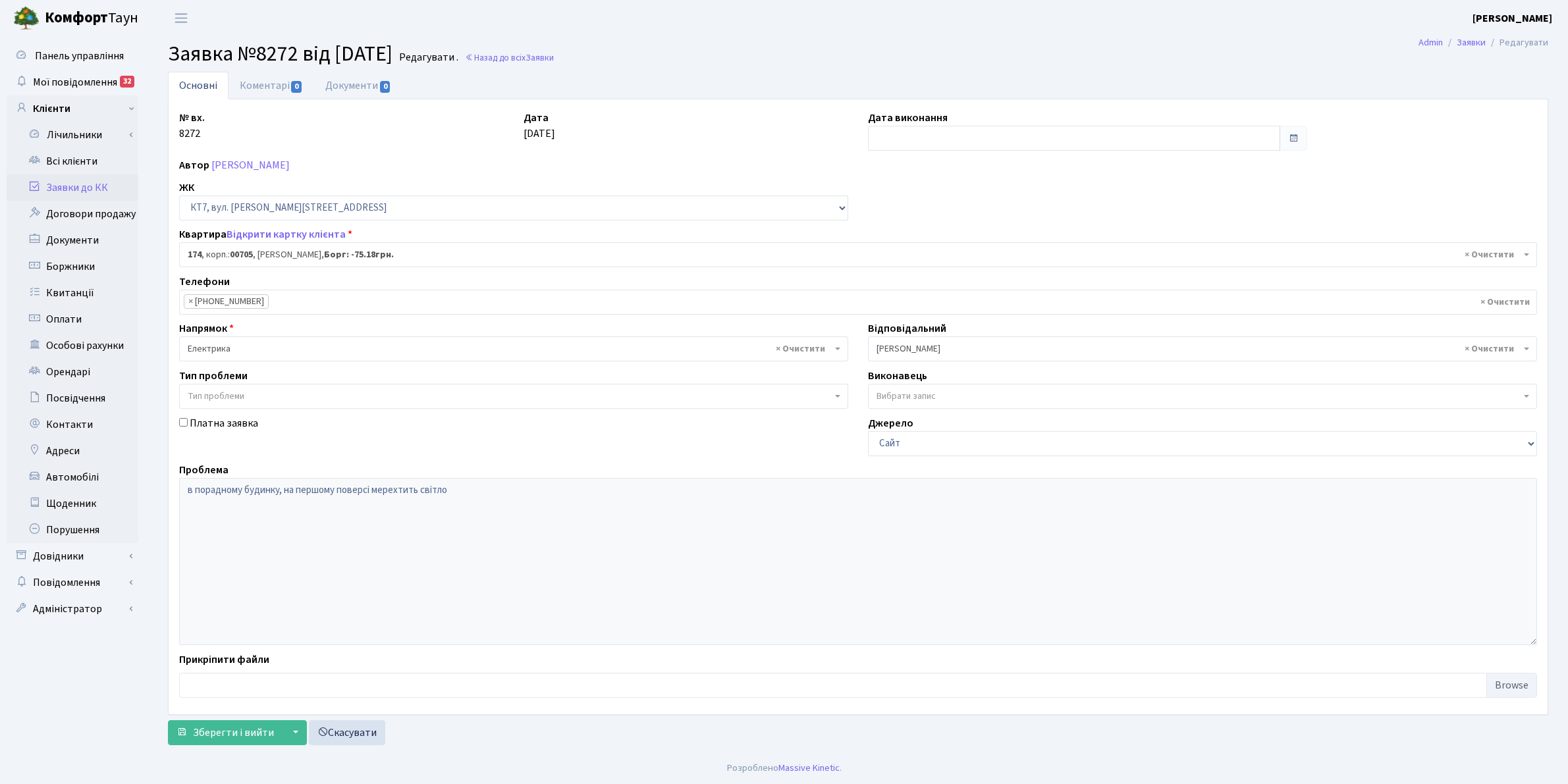
select select "18605"
click at [546, 61] on link "Назад до всіх Заявки" at bounding box center [509, 57] width 89 height 13
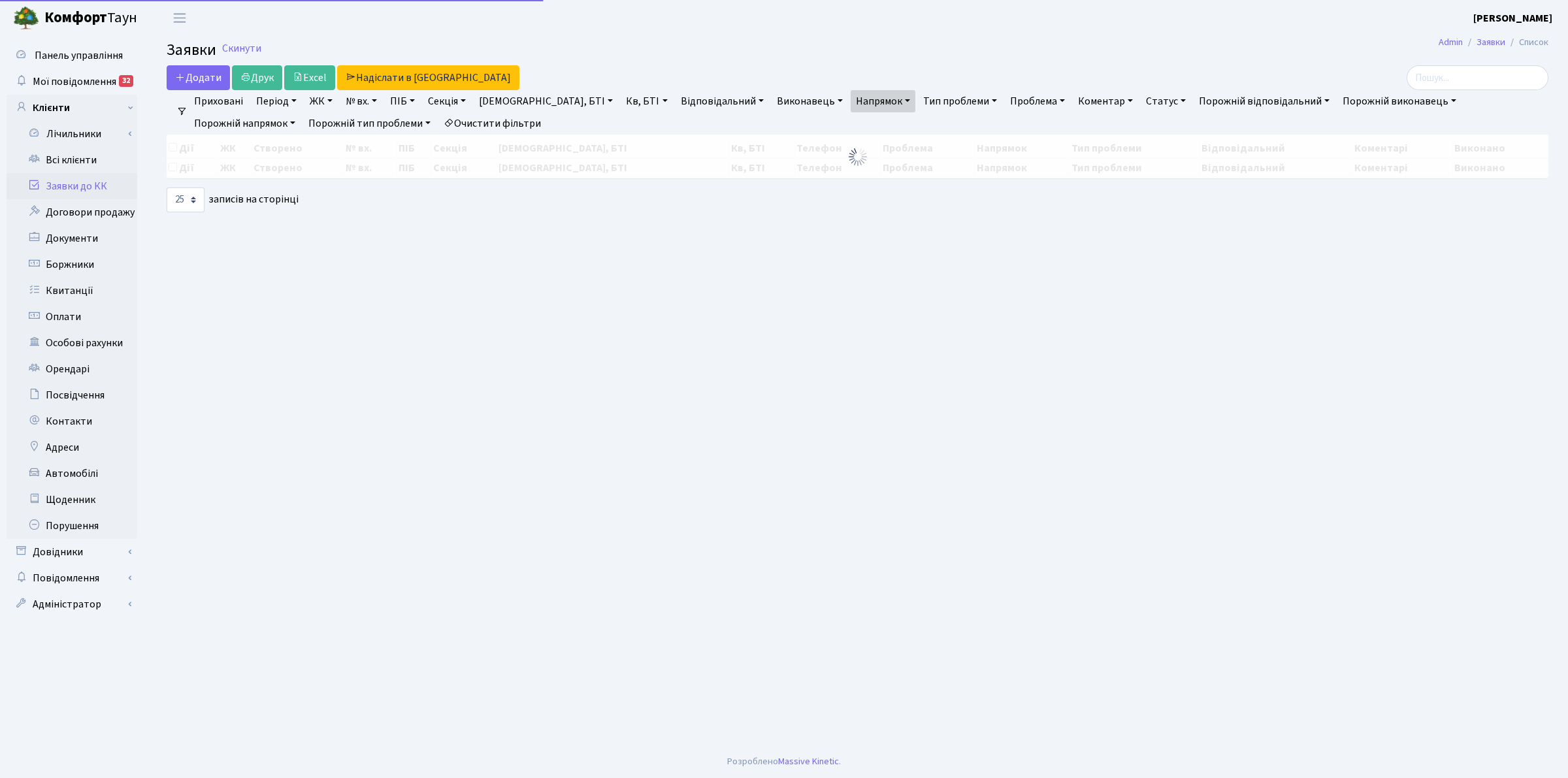
select select "25"
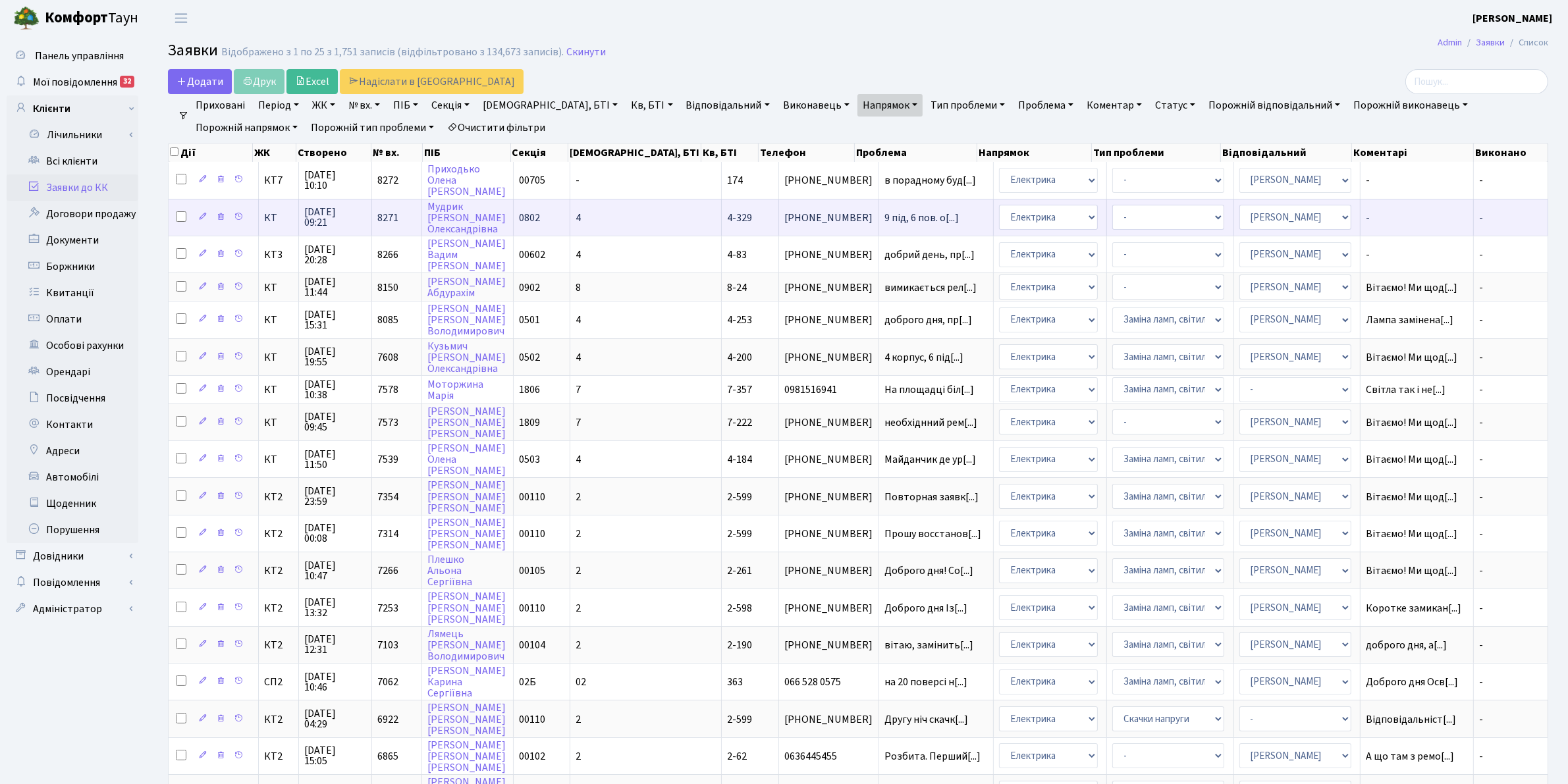
click at [326, 212] on span "[DATE] 09:21" at bounding box center [334, 217] width 62 height 21
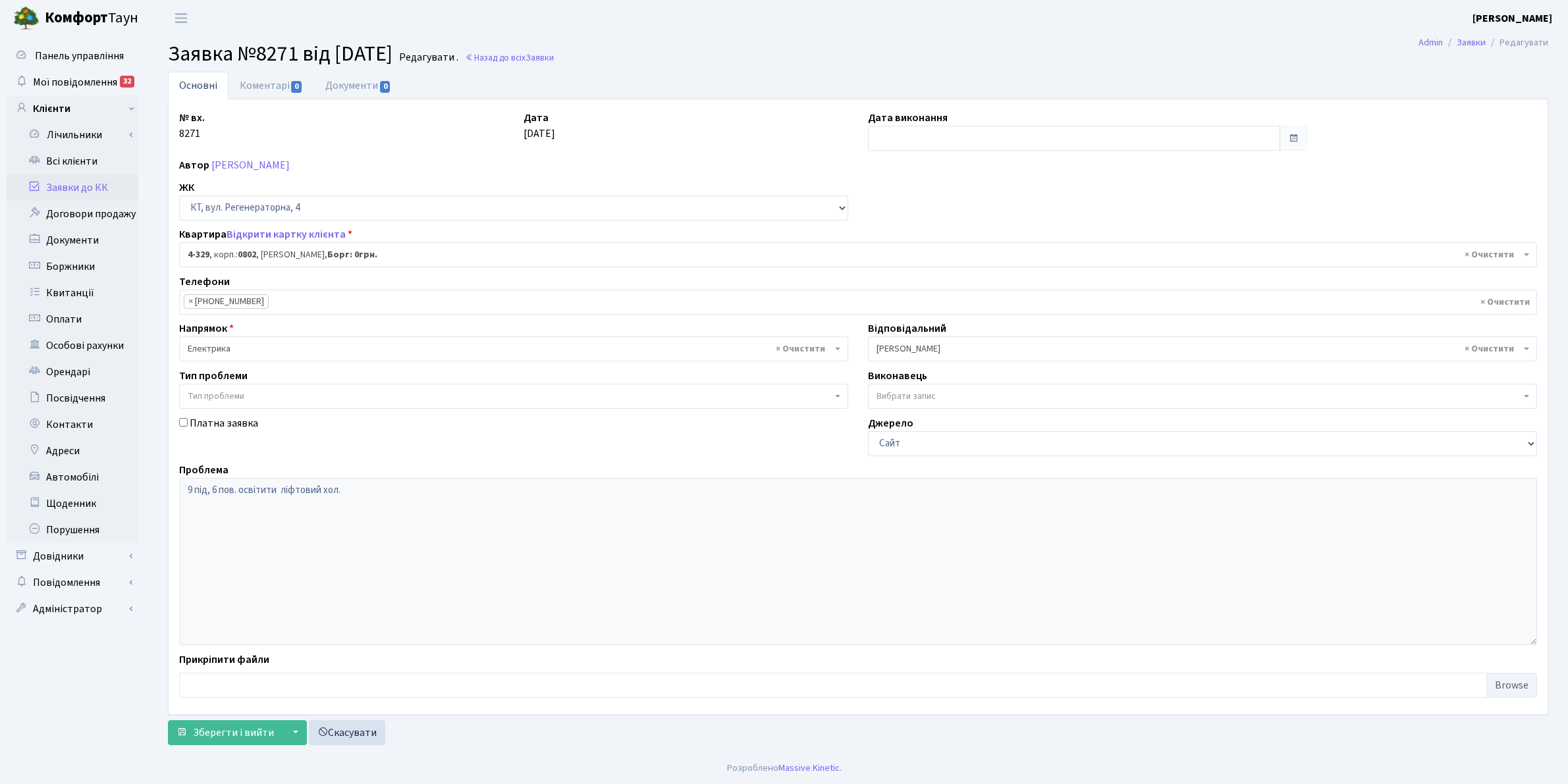
select select "1788"
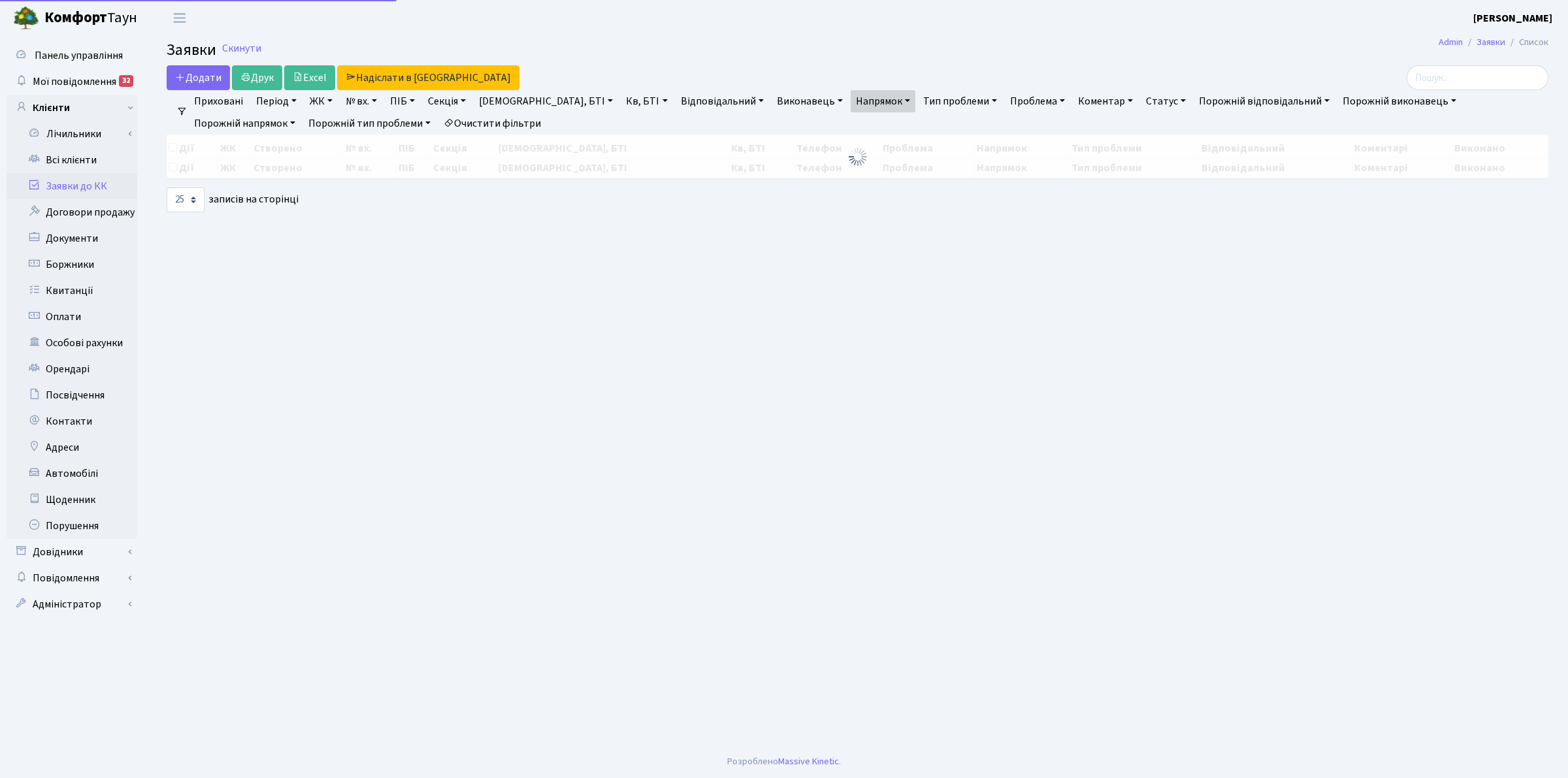
select select "25"
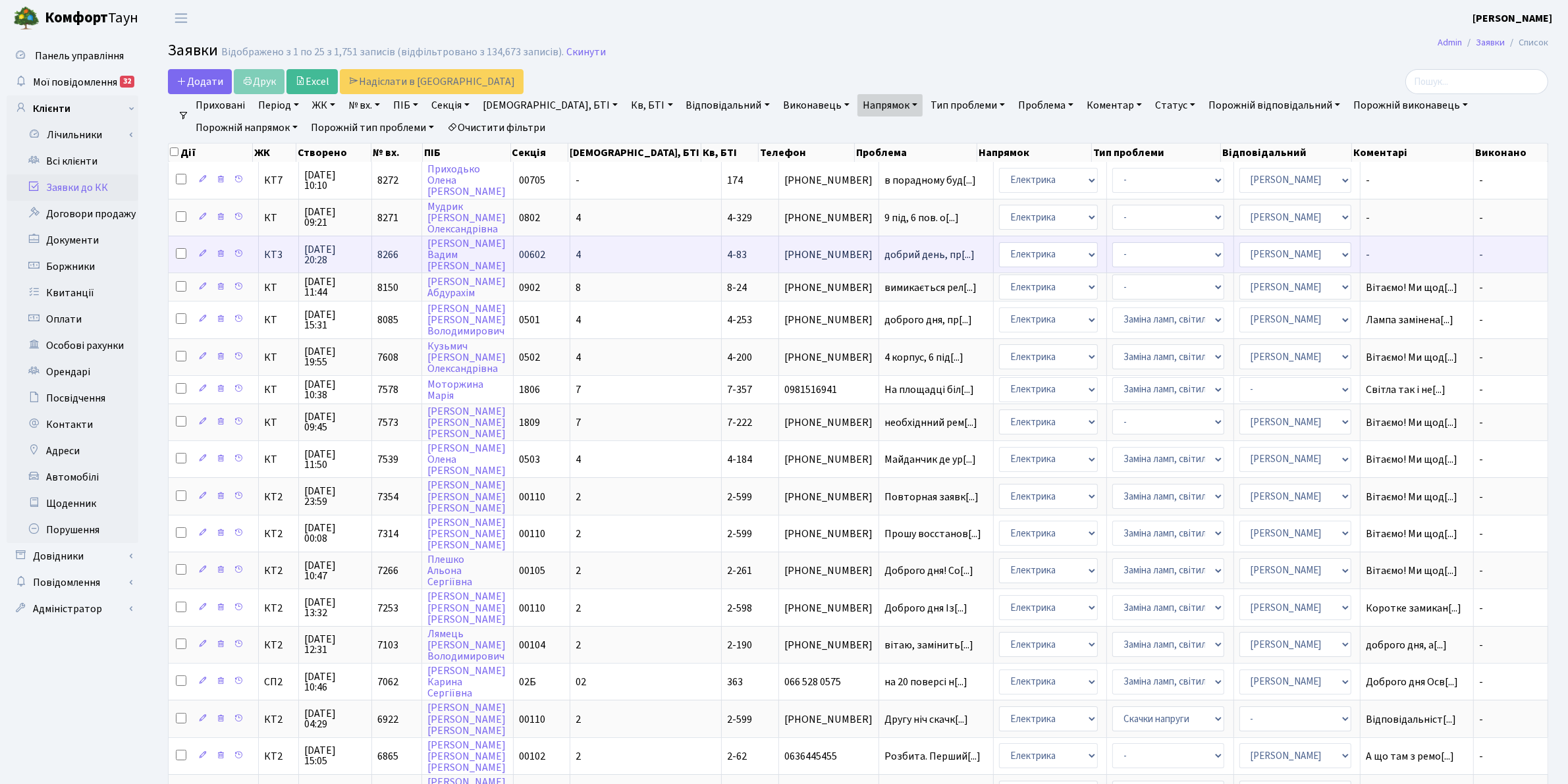
click at [180, 253] on input "checkbox" at bounding box center [181, 253] width 10 height 10
checkbox input "true"
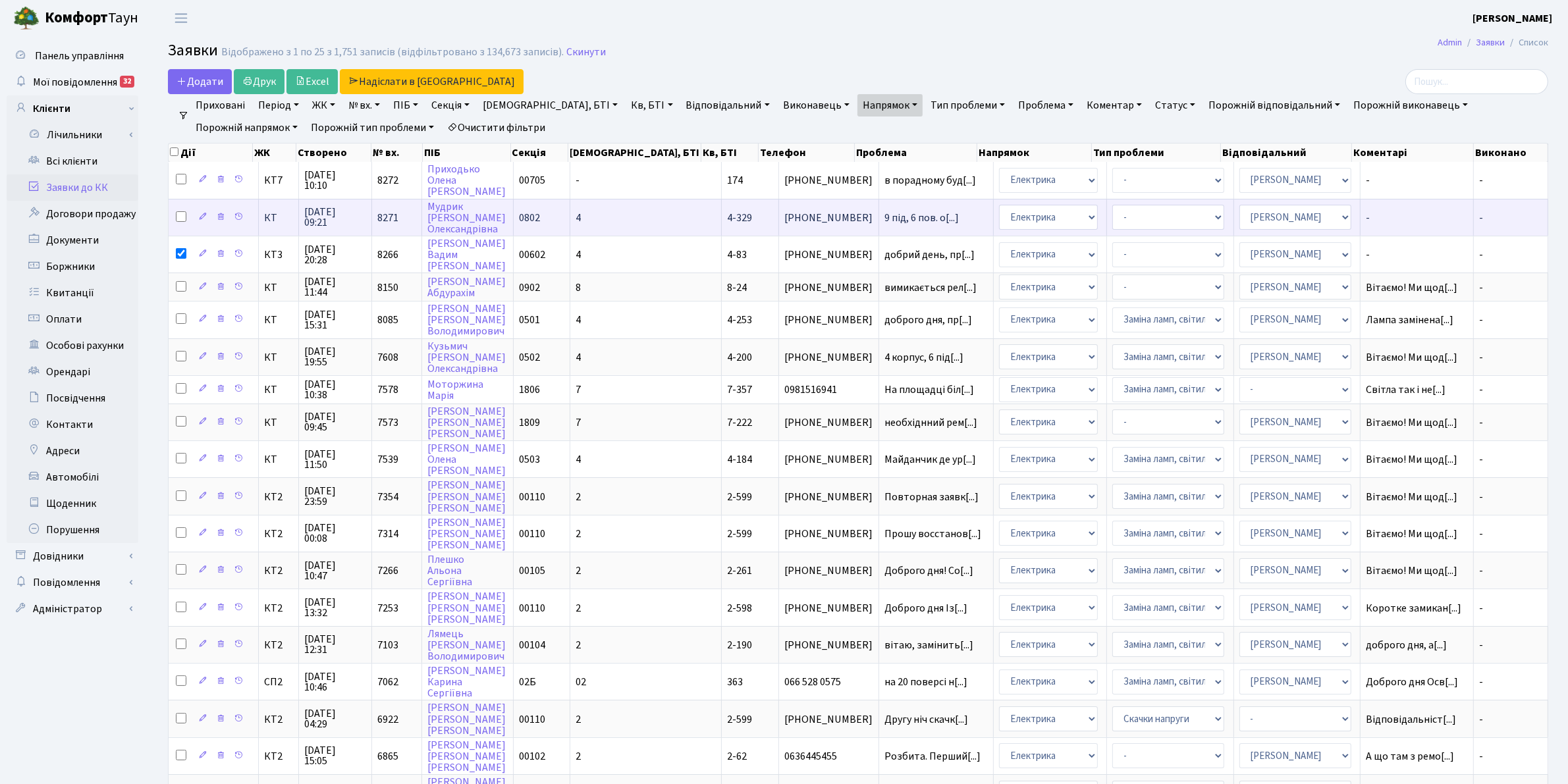
click at [176, 211] on input "checkbox" at bounding box center [181, 216] width 10 height 10
checkbox input "true"
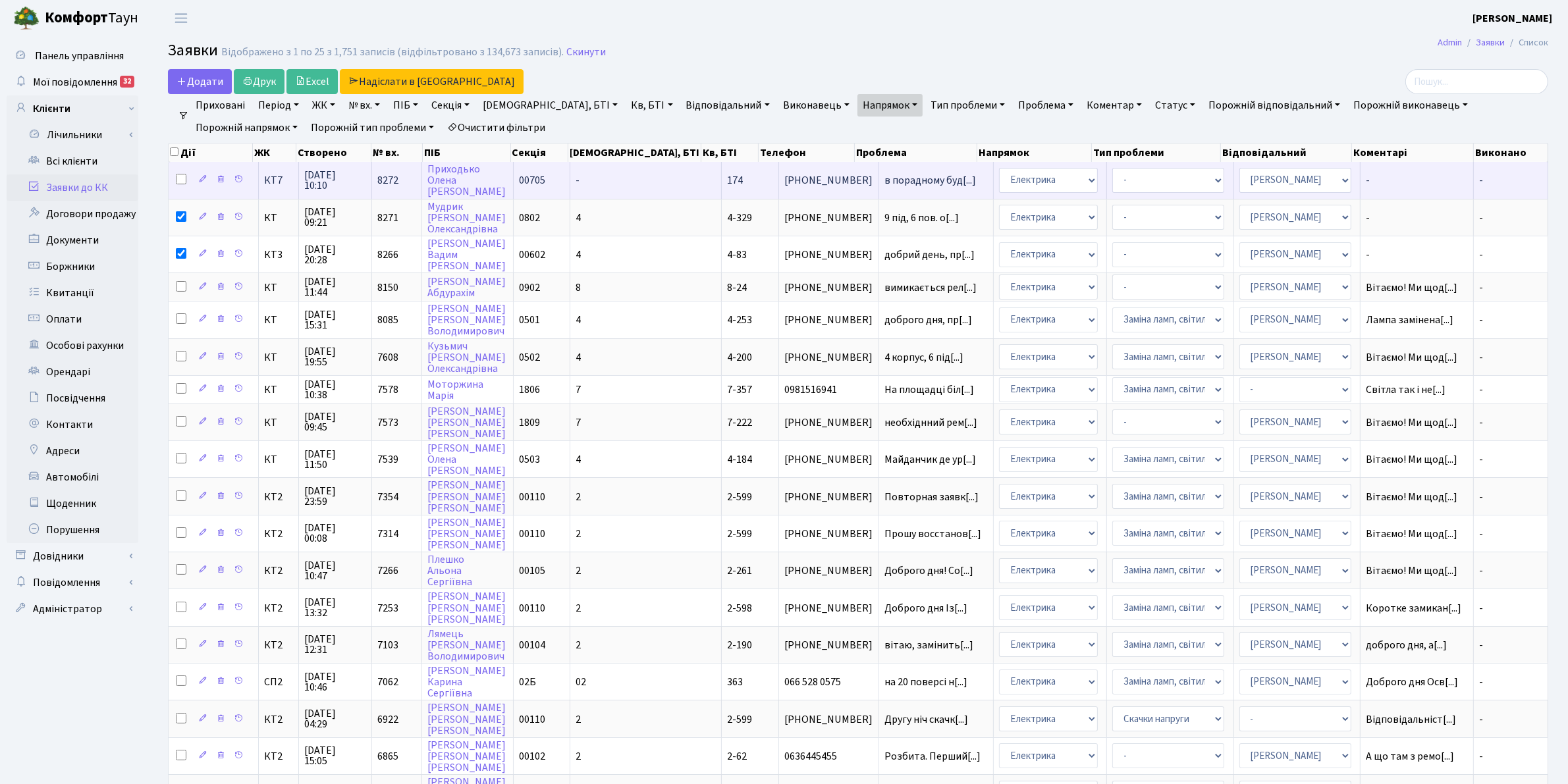
click at [182, 178] on input "checkbox" at bounding box center [181, 179] width 10 height 10
checkbox input "true"
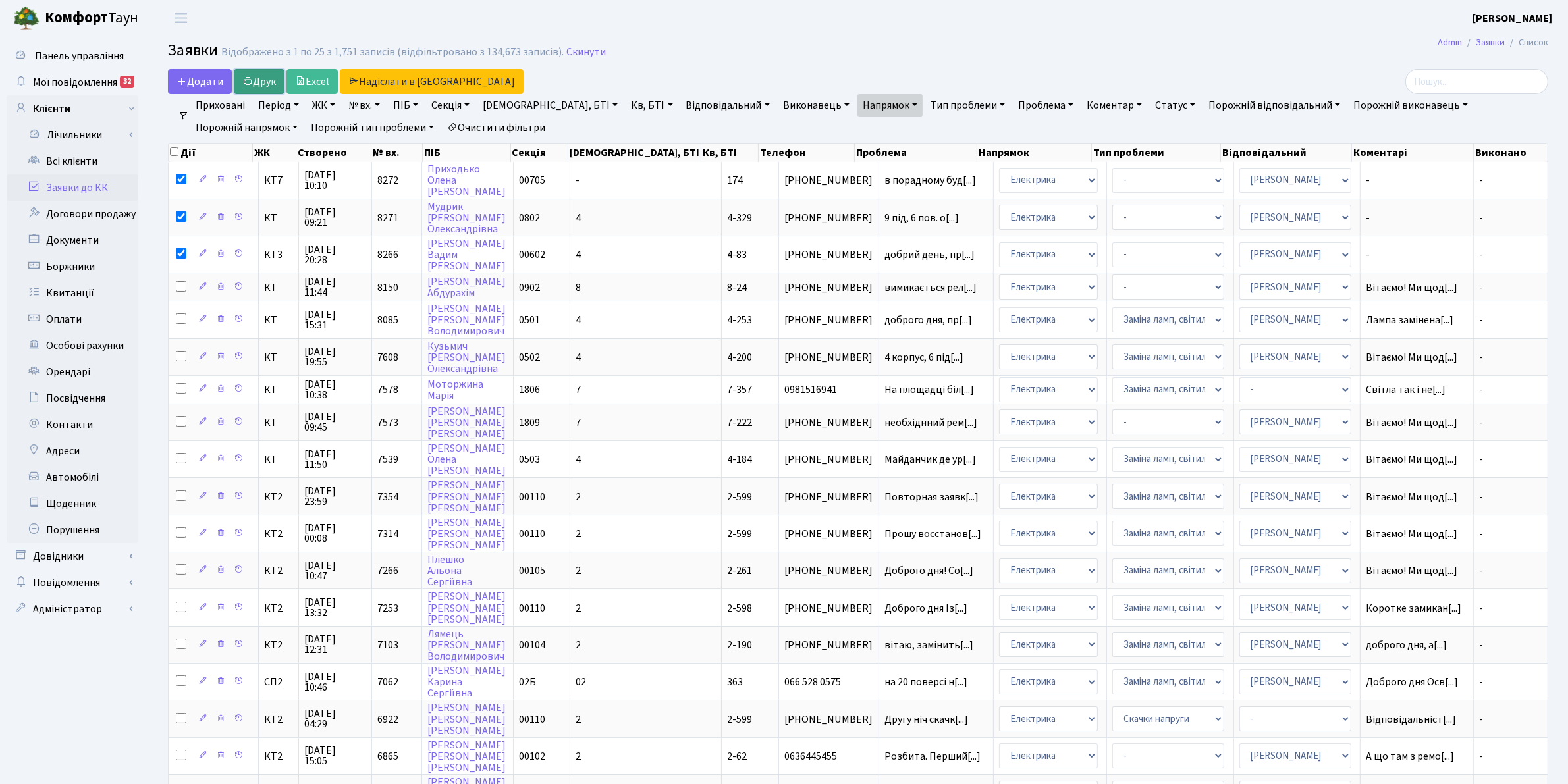
click at [251, 77] on icon at bounding box center [247, 81] width 10 height 10
click at [172, 154] on input "checkbox" at bounding box center [174, 152] width 8 height 8
checkbox input "true"
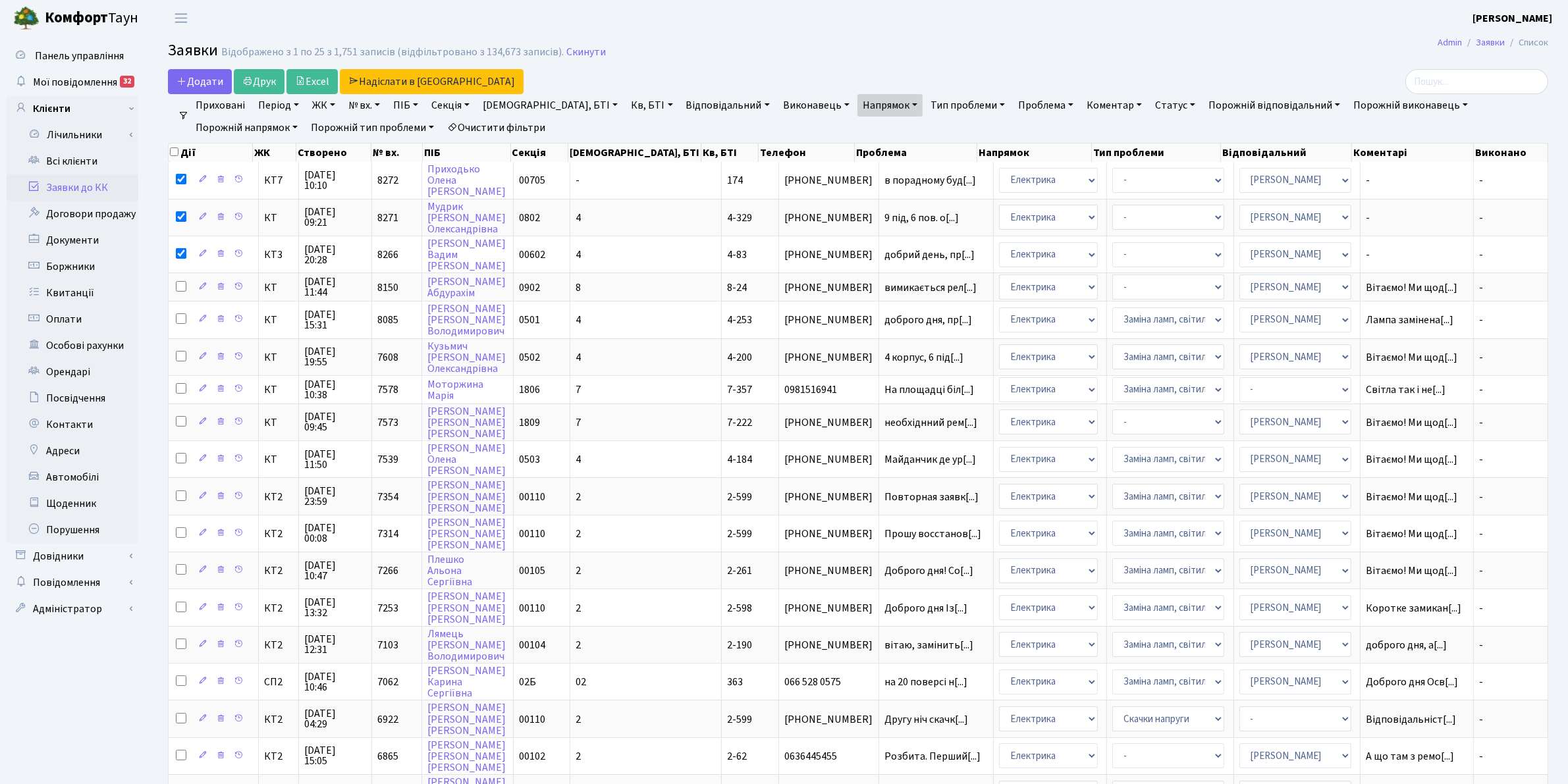
checkbox input "true"
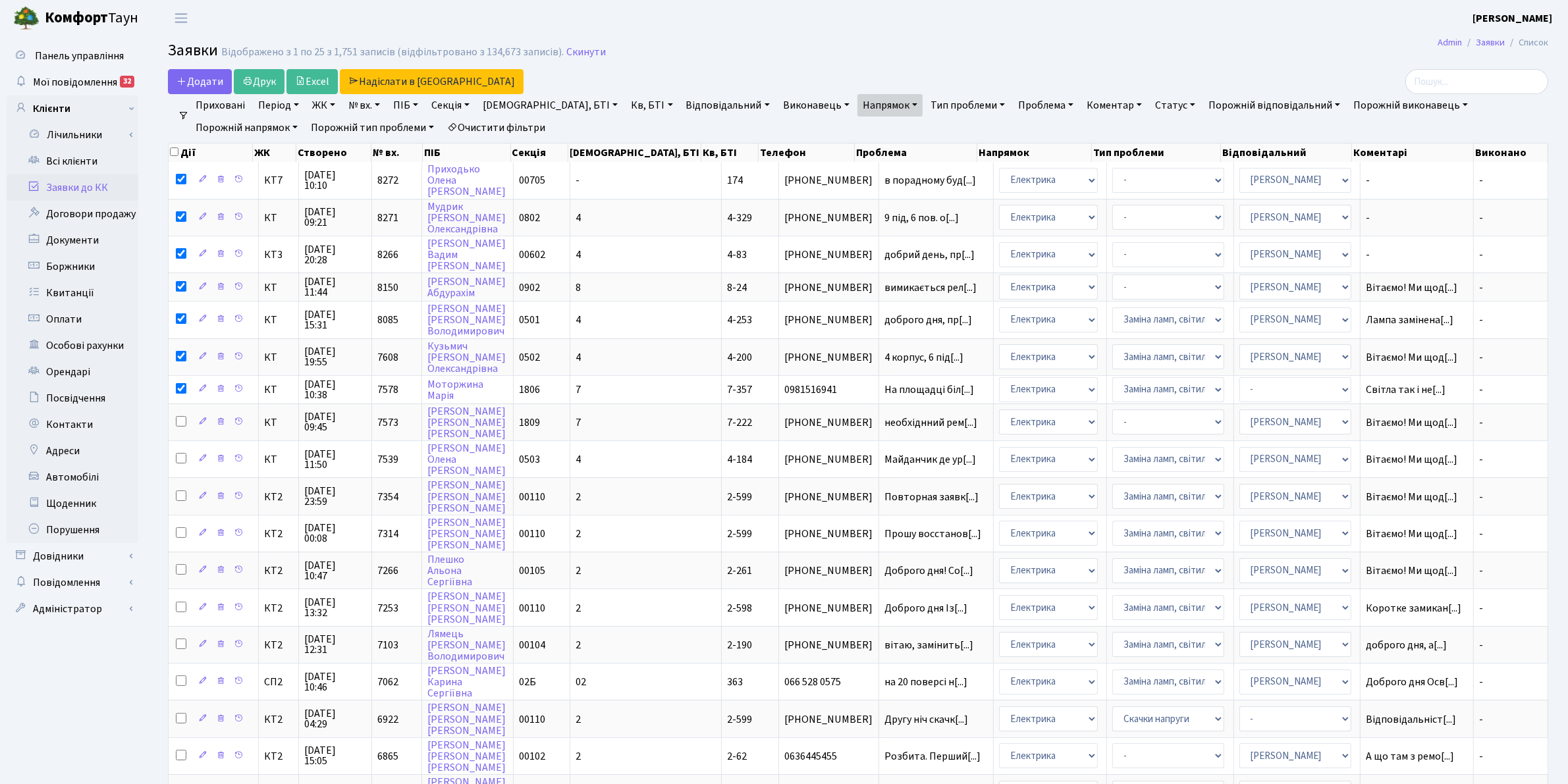
checkbox input "true"
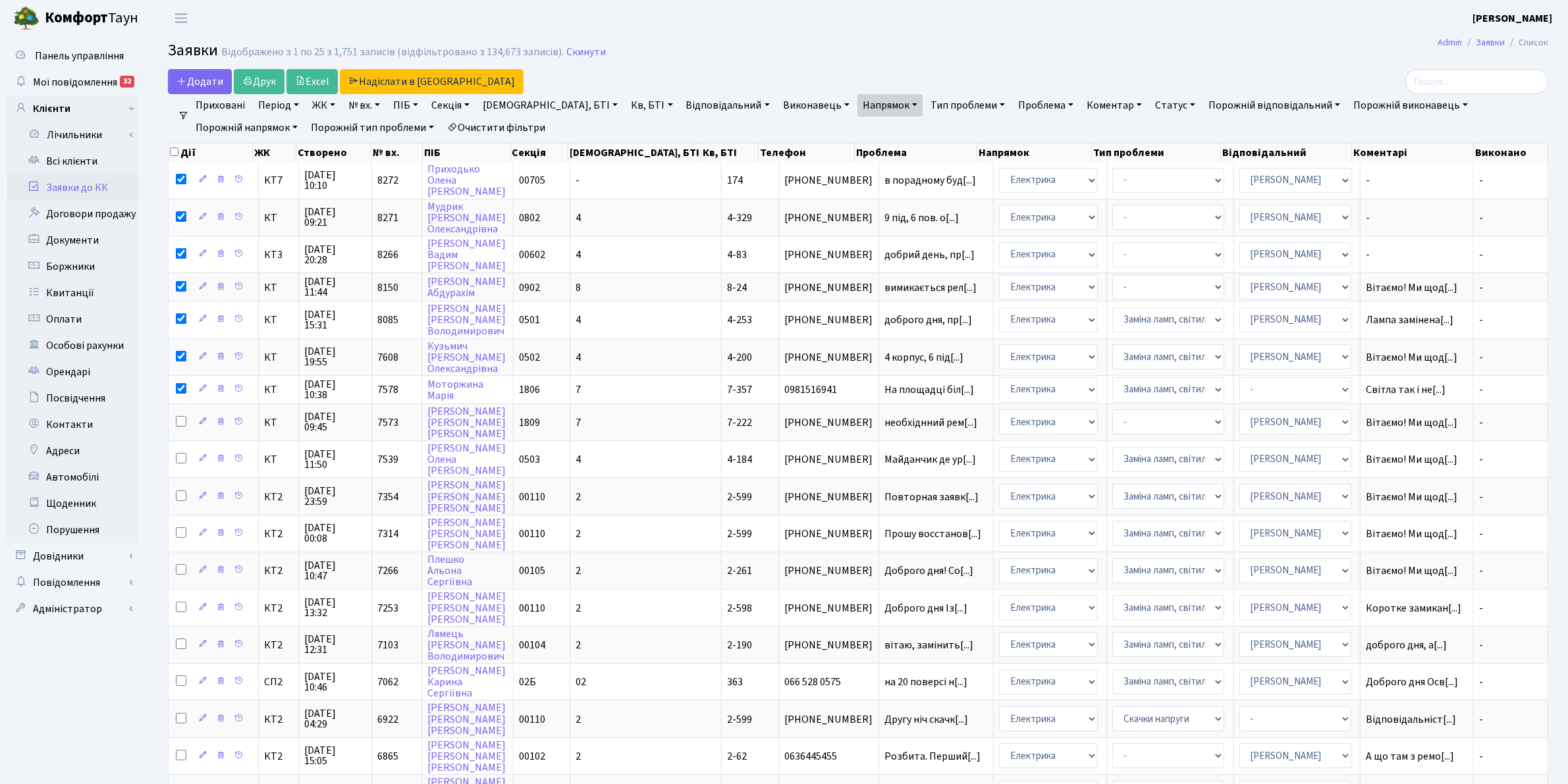
checkbox input "true"
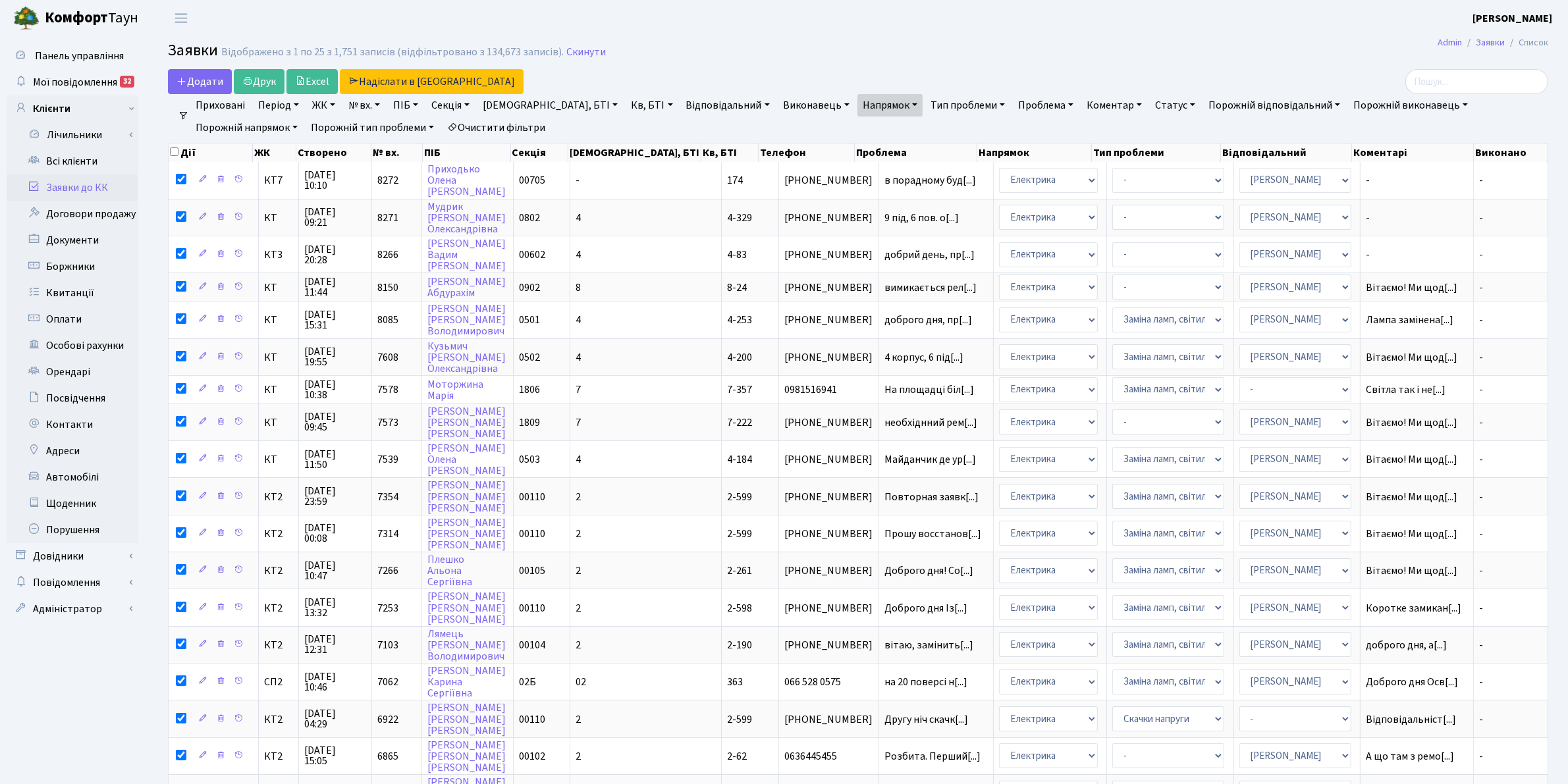
checkbox input "true"
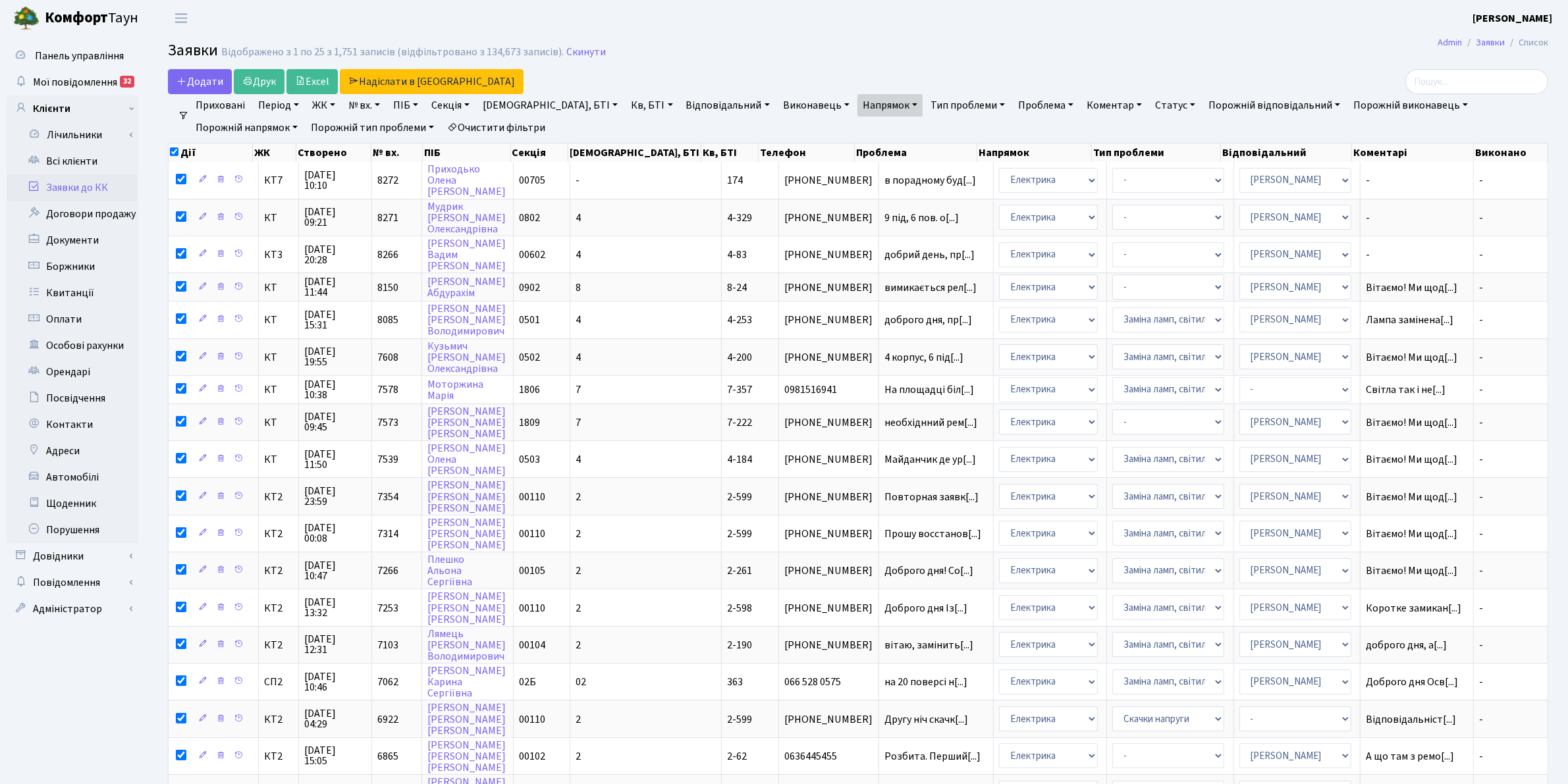
checkbox input "true"
click at [172, 154] on input "checkbox" at bounding box center [174, 152] width 8 height 8
checkbox input "false"
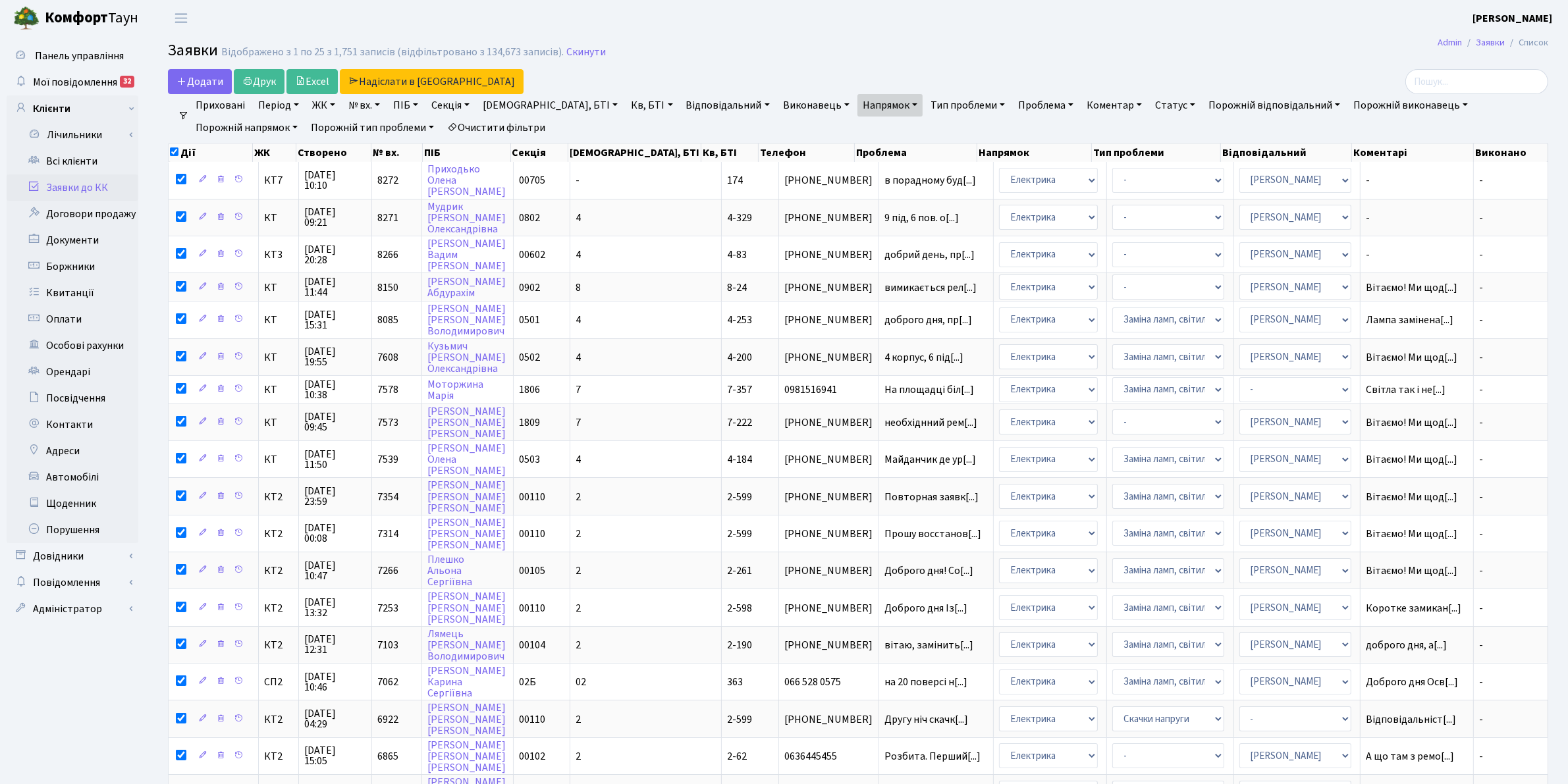
checkbox input "false"
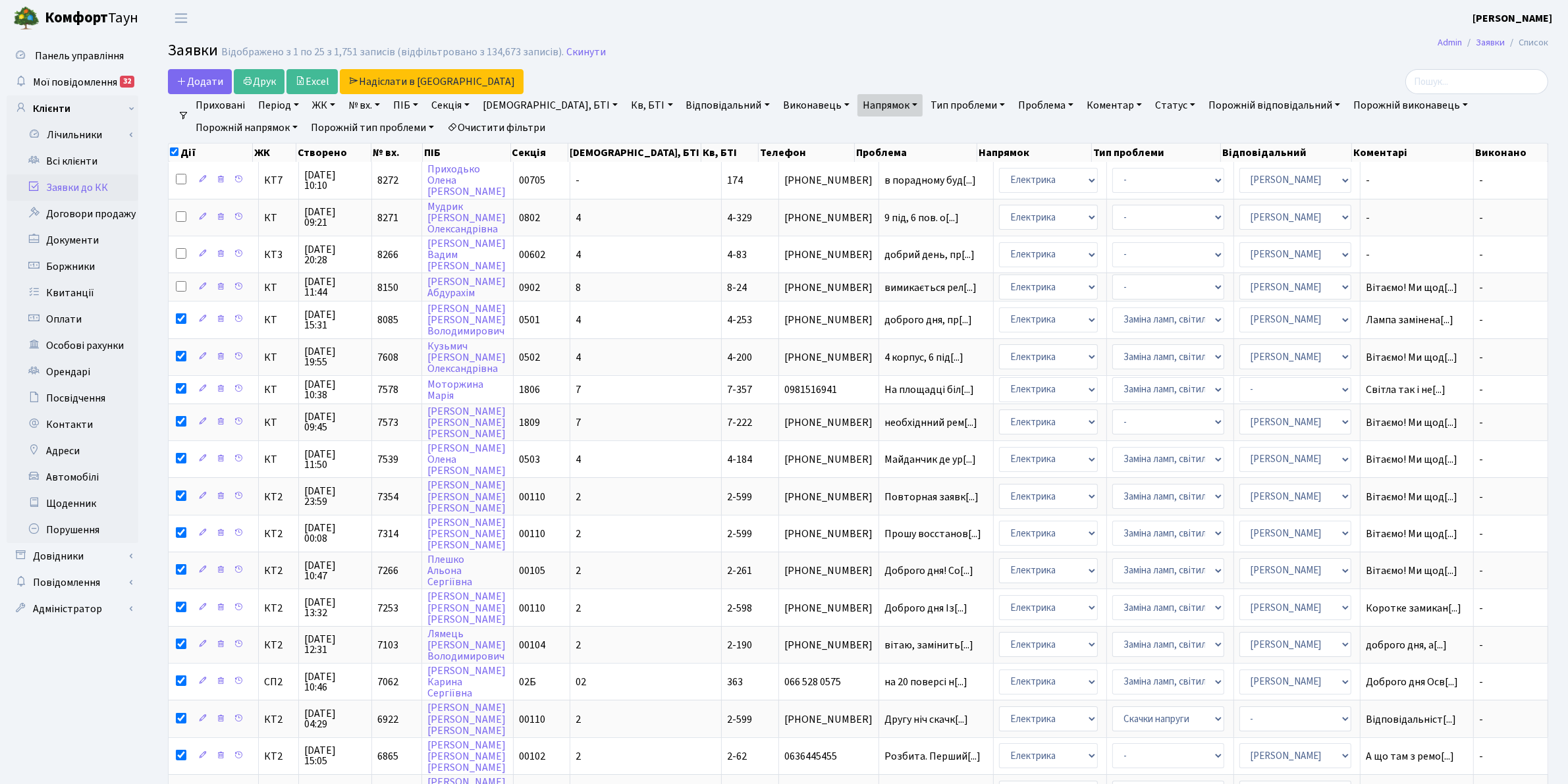
checkbox input "false"
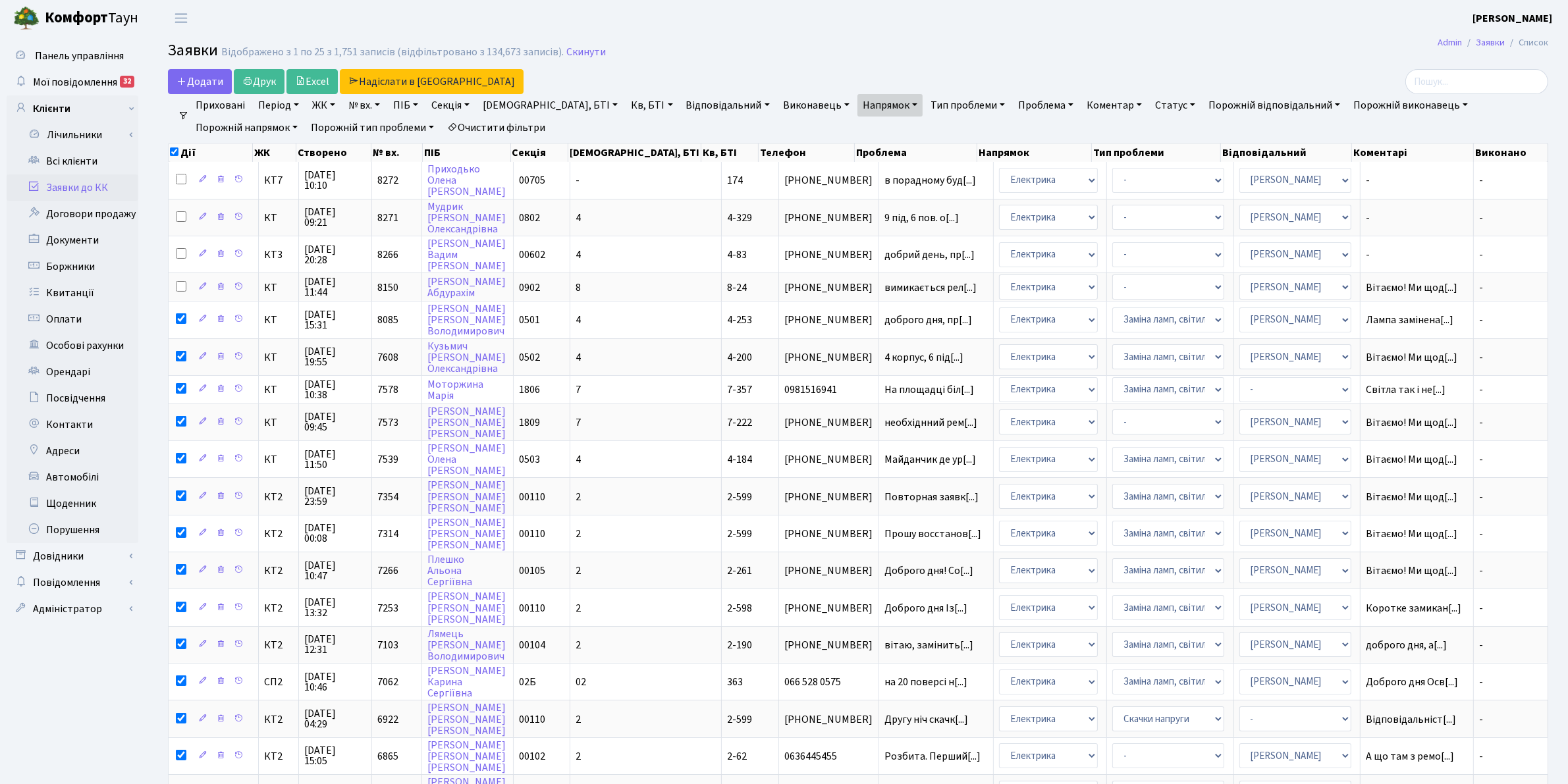
checkbox input "false"
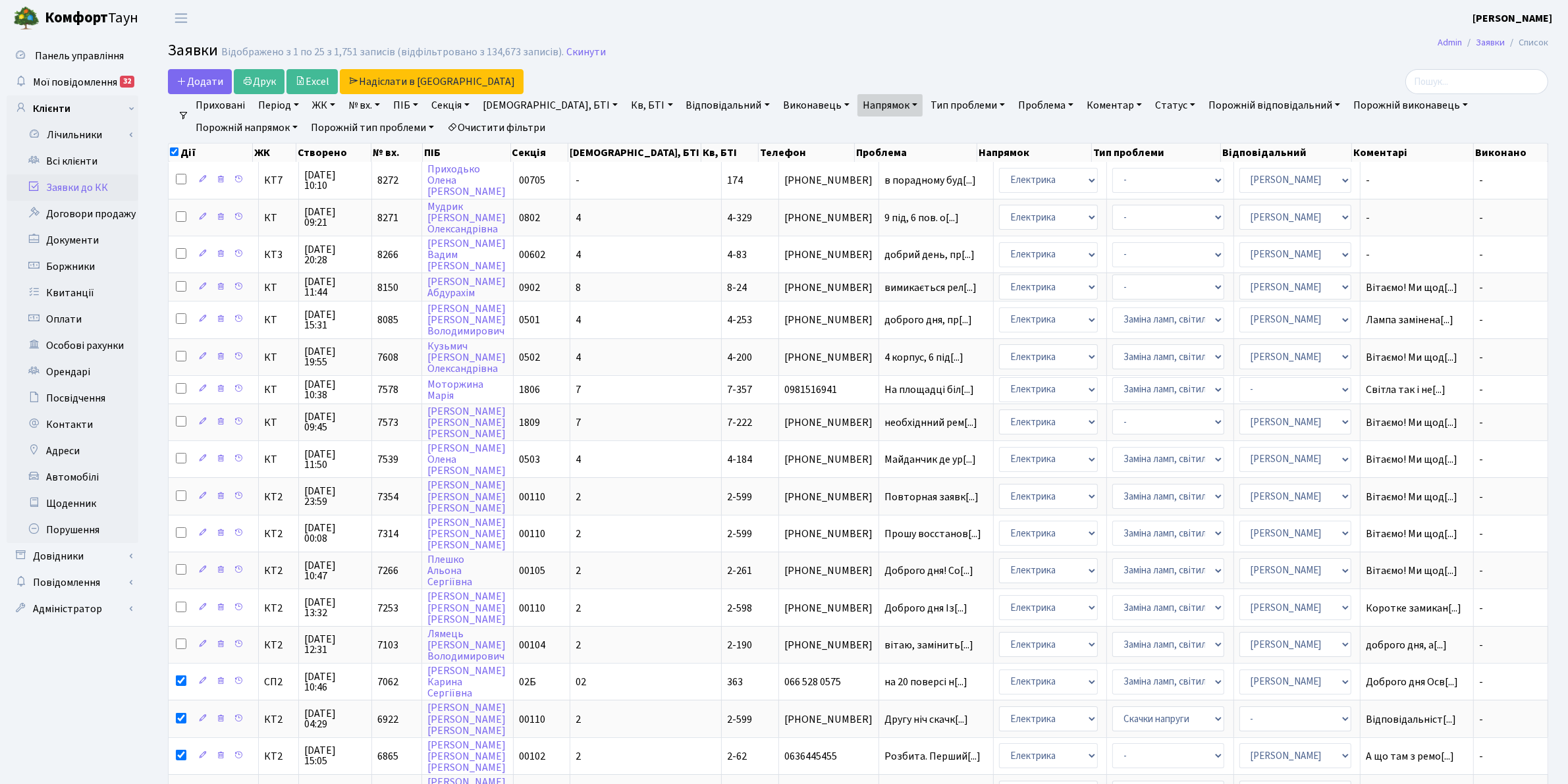
checkbox input "false"
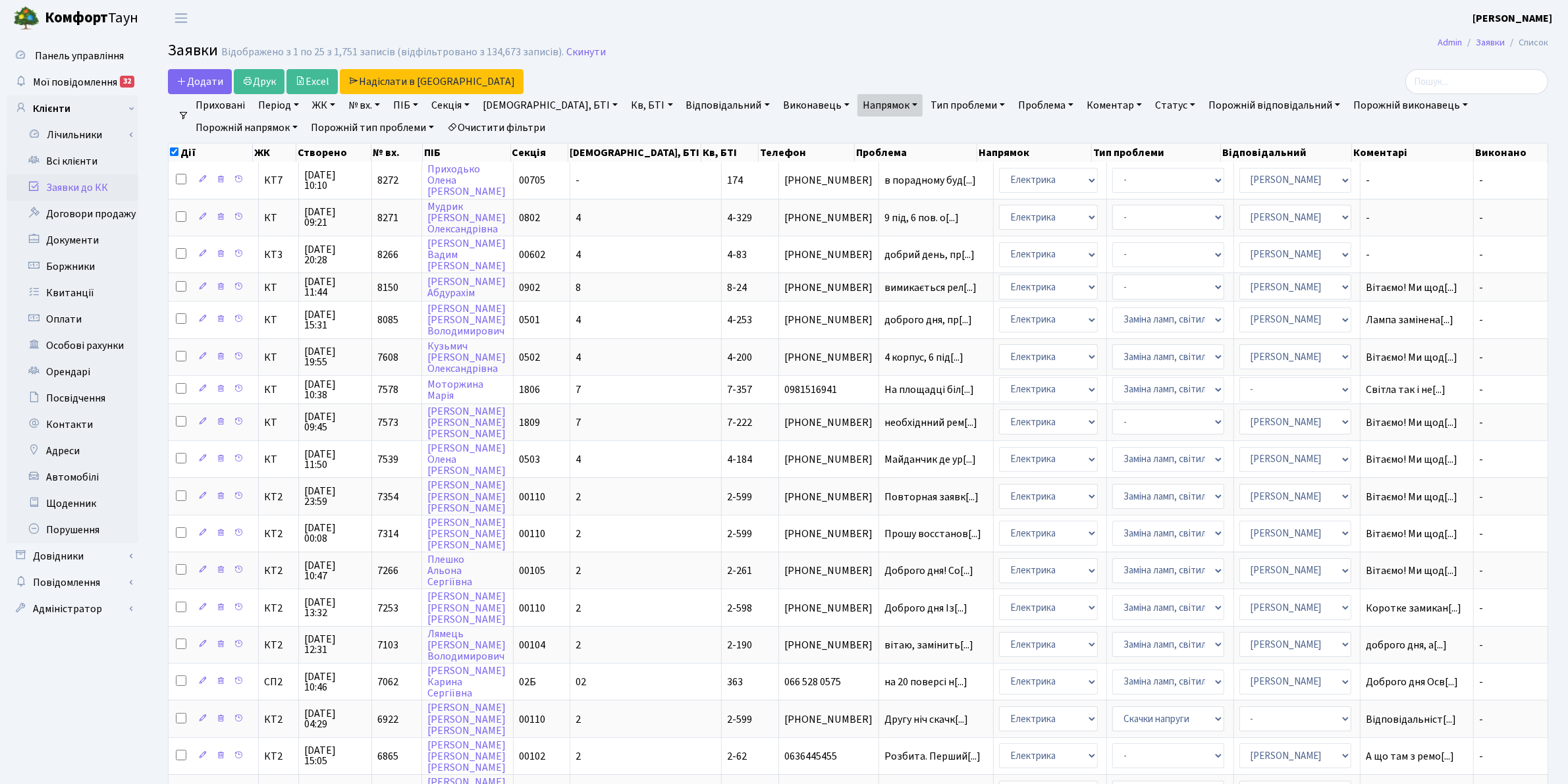
checkbox input "false"
click at [52, 83] on span "Мої повідомлення" at bounding box center [75, 82] width 84 height 14
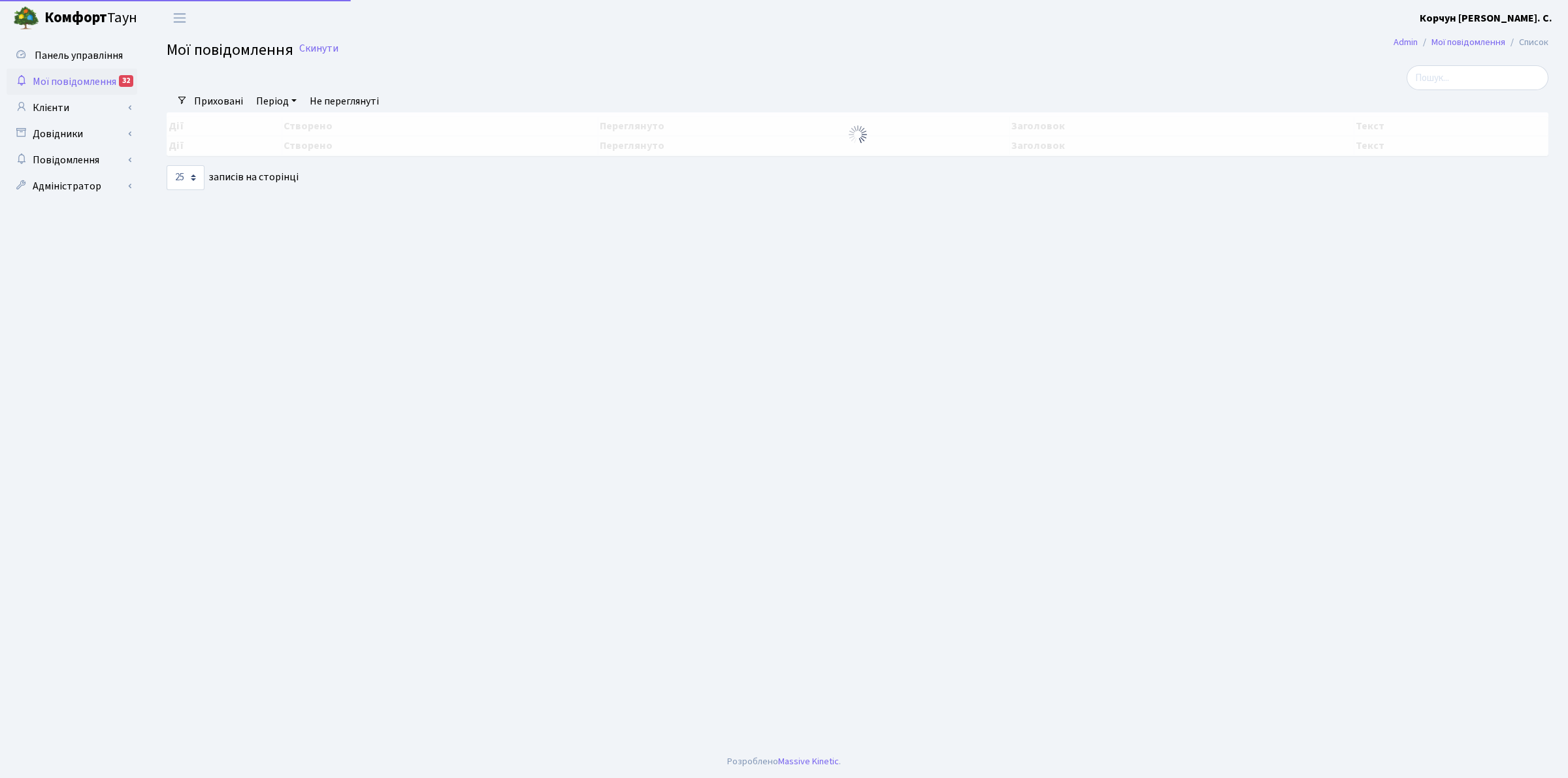
select select "25"
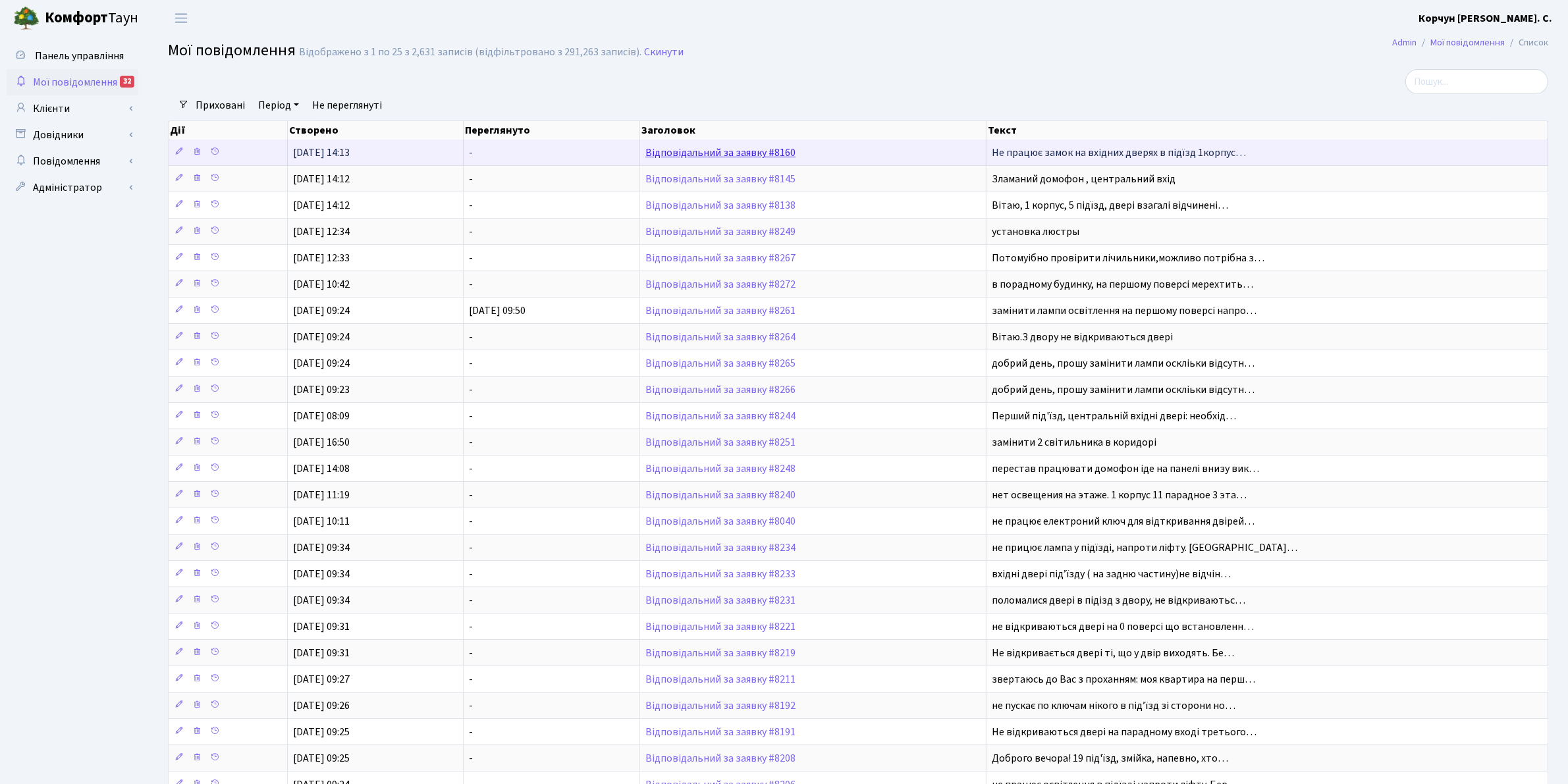
click at [741, 151] on link "Відповідальний за заявку #8160" at bounding box center [720, 152] width 150 height 14
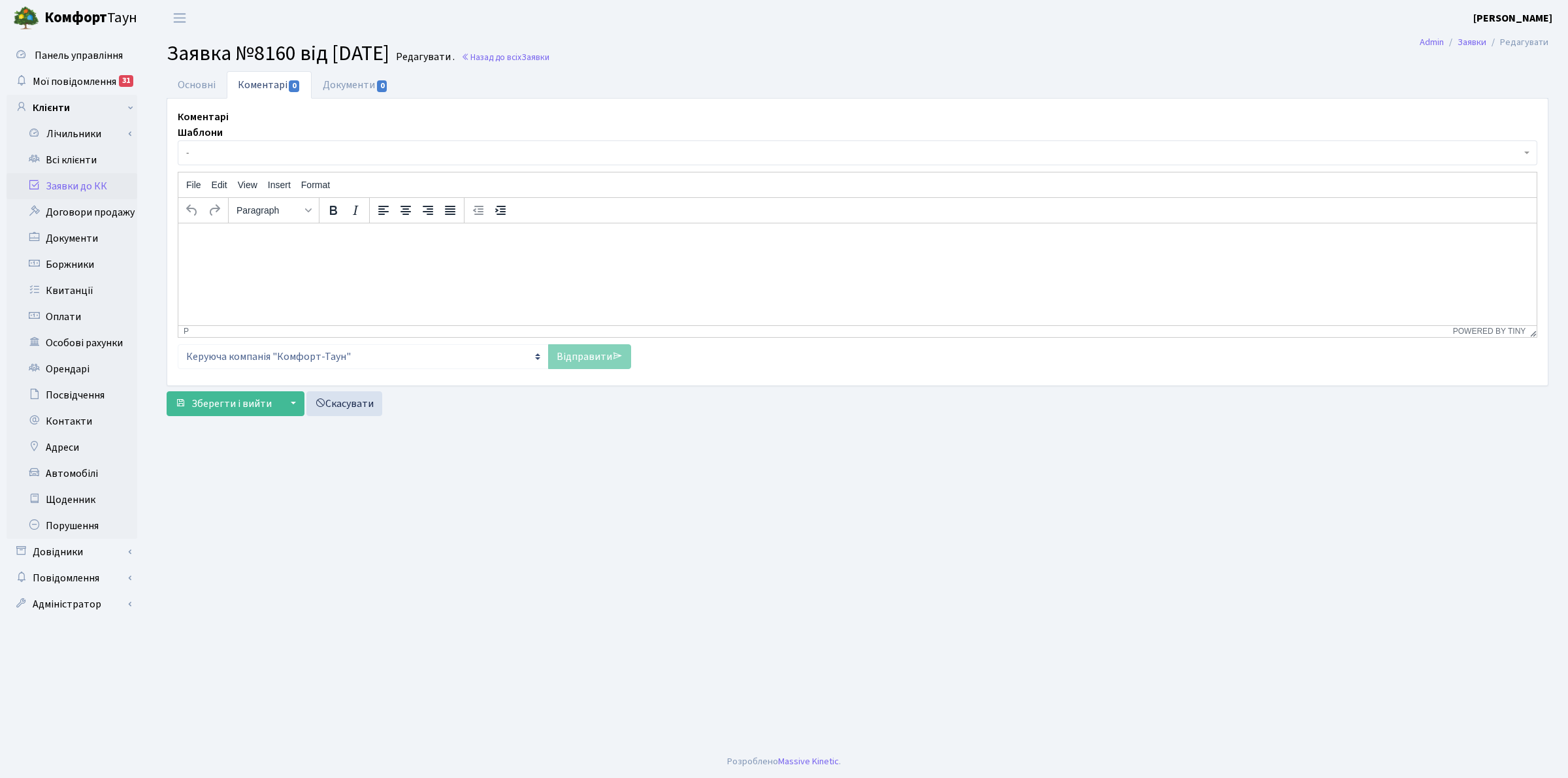
select select "201"
click at [203, 81] on link "Основні" at bounding box center [197, 85] width 60 height 27
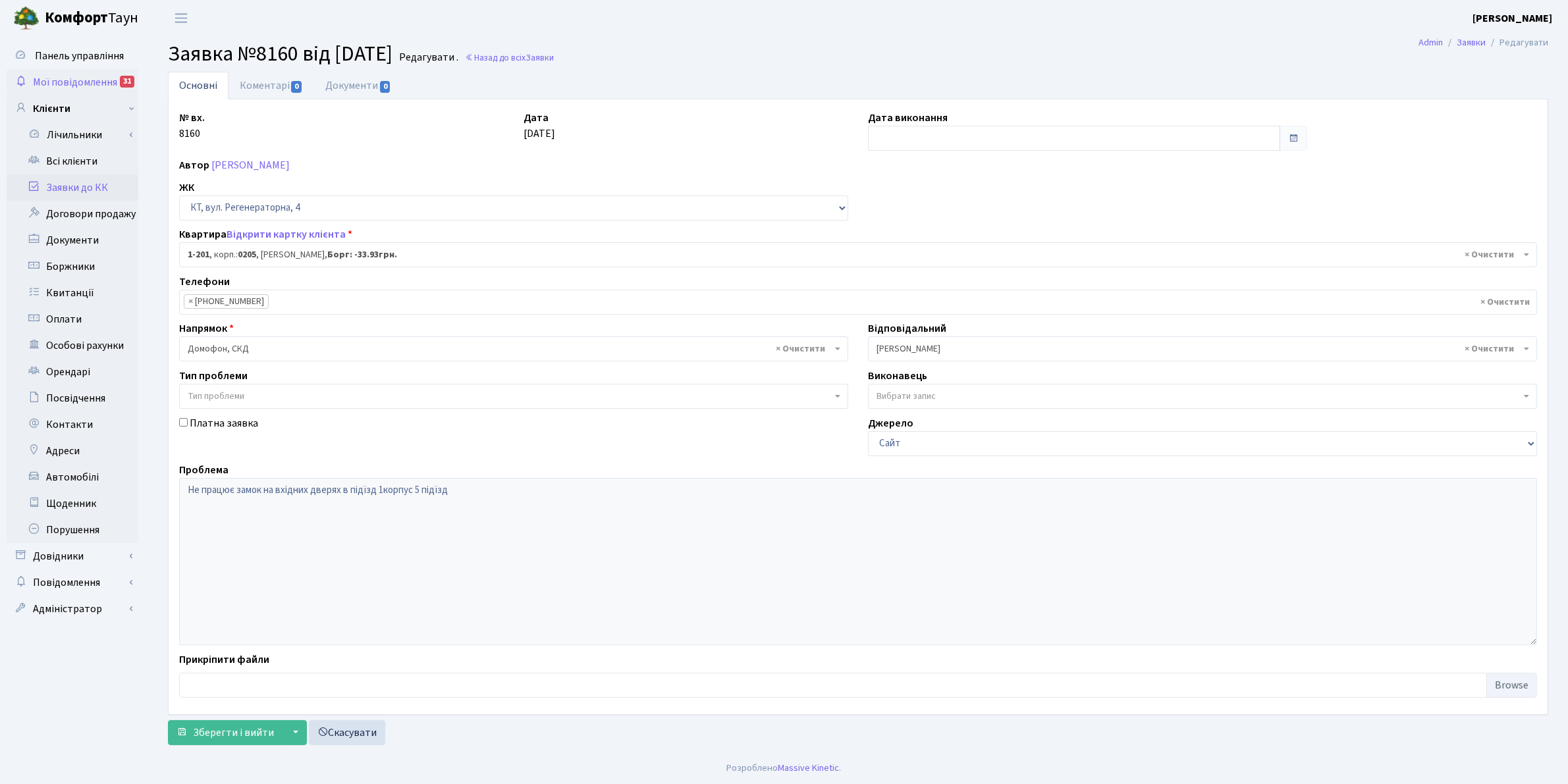
click at [52, 76] on span "Мої повідомлення" at bounding box center [75, 82] width 84 height 14
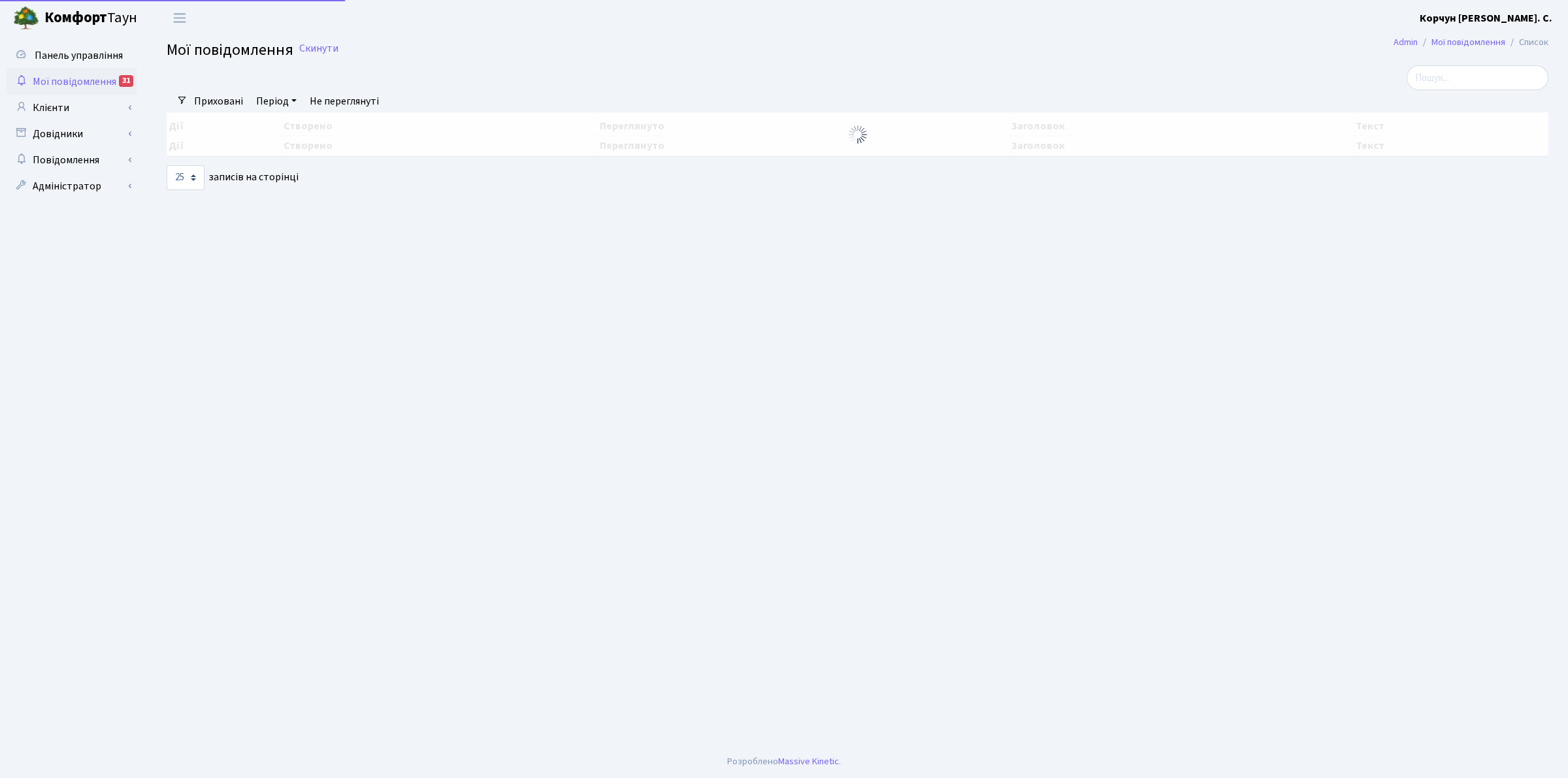
select select "25"
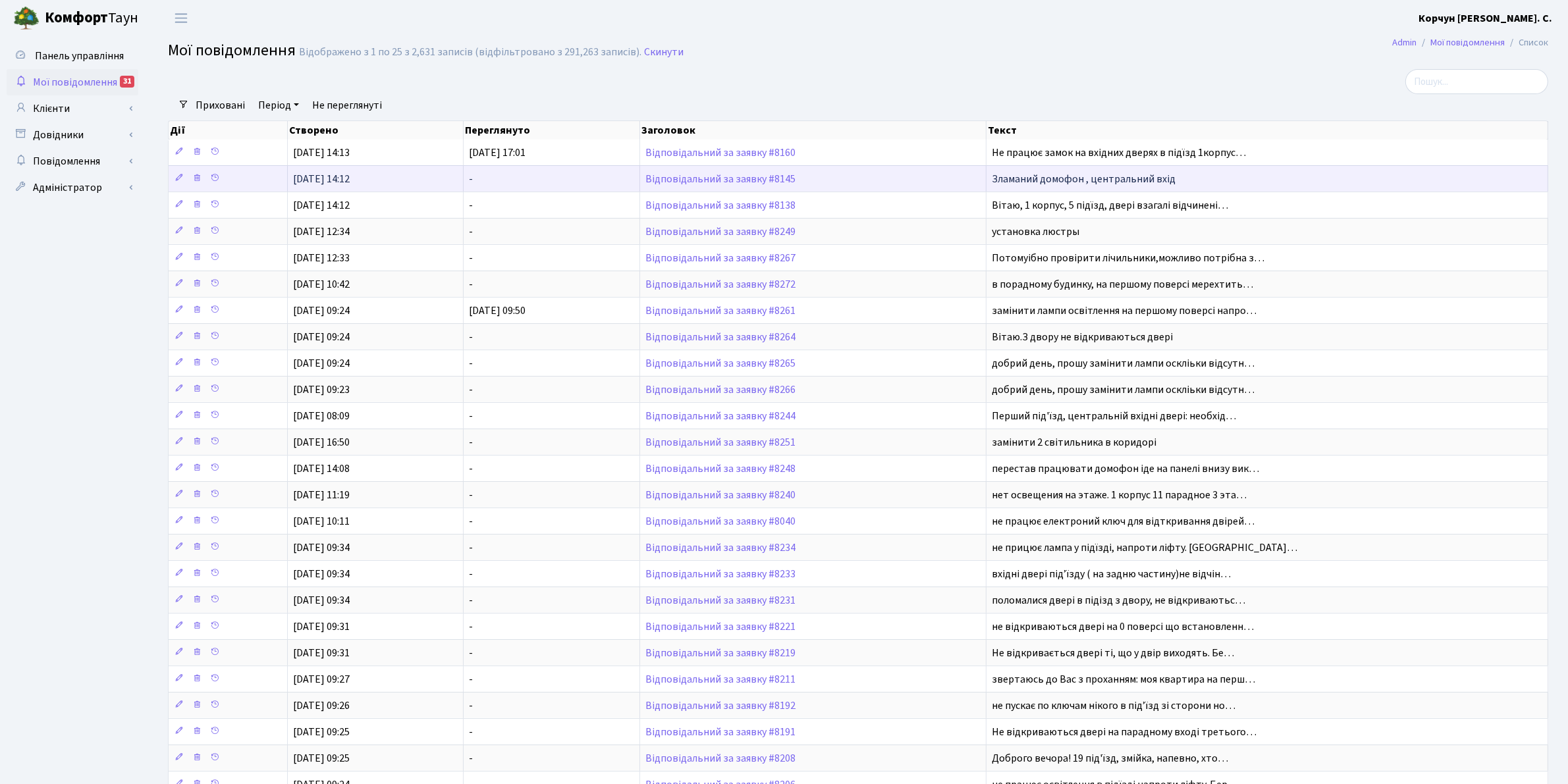
click at [719, 173] on td "Відповідальний за заявку #8145" at bounding box center [813, 178] width 346 height 26
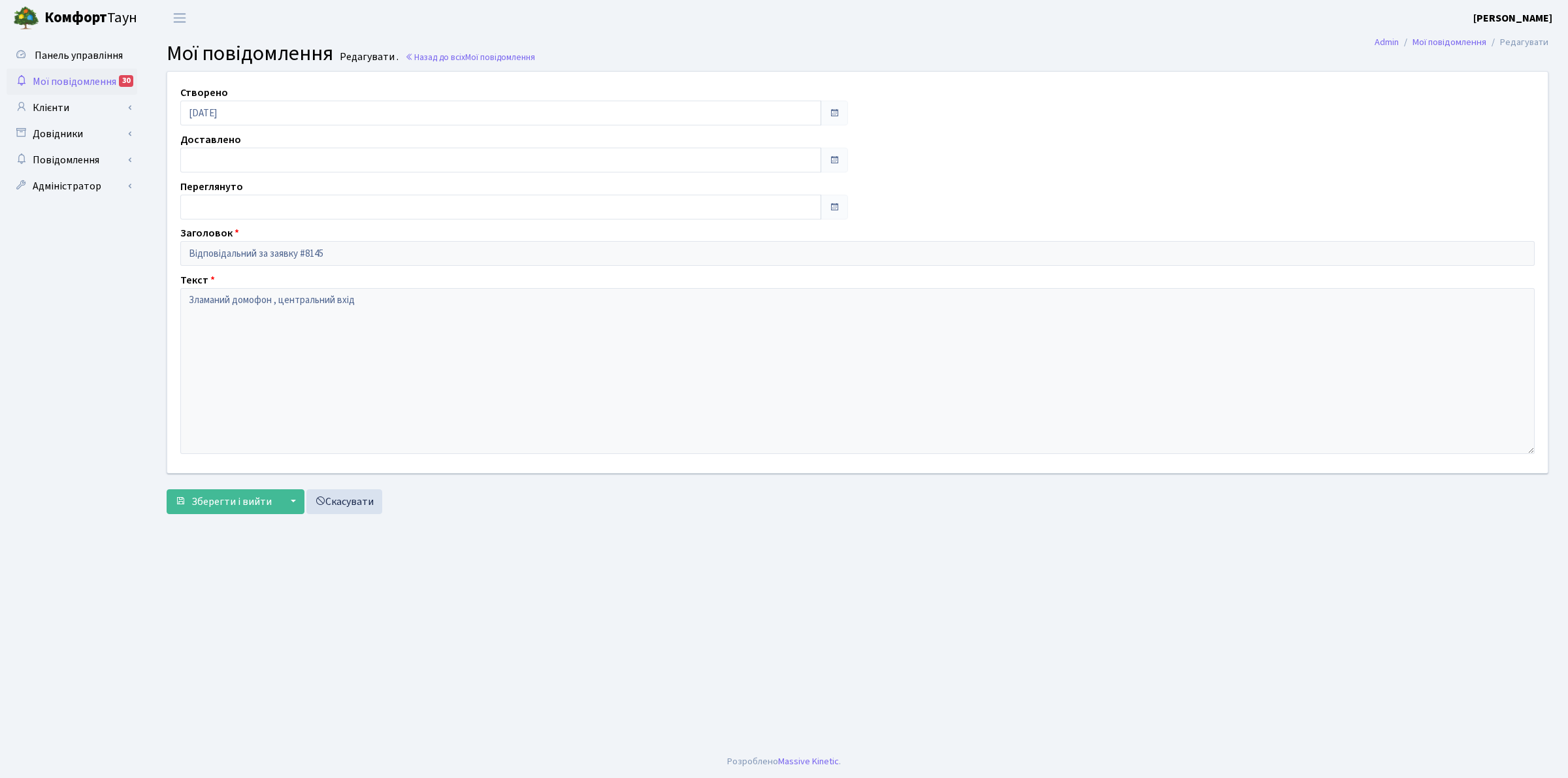
click at [64, 79] on span "Мої повідомлення" at bounding box center [75, 81] width 84 height 14
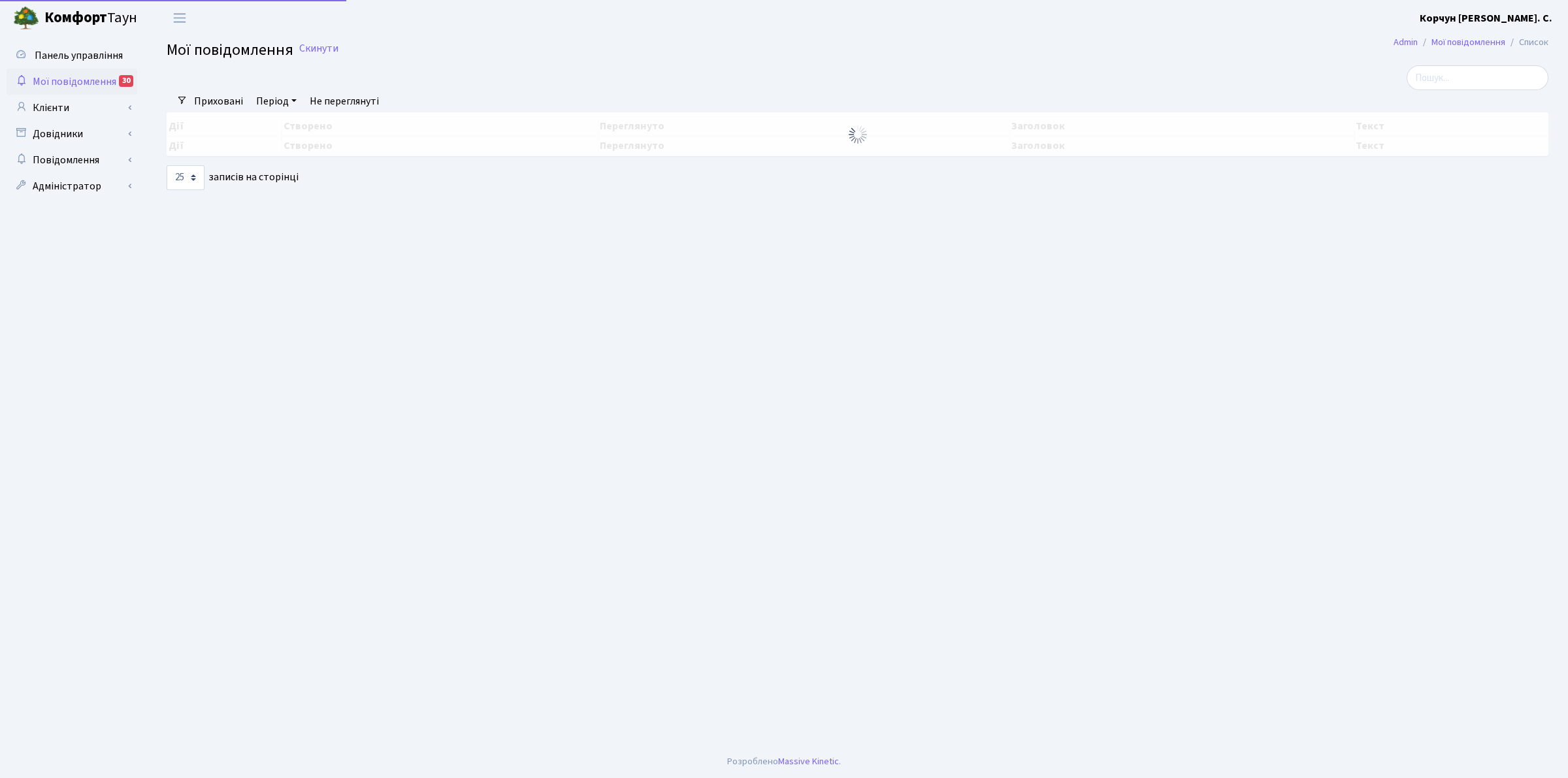
select select "25"
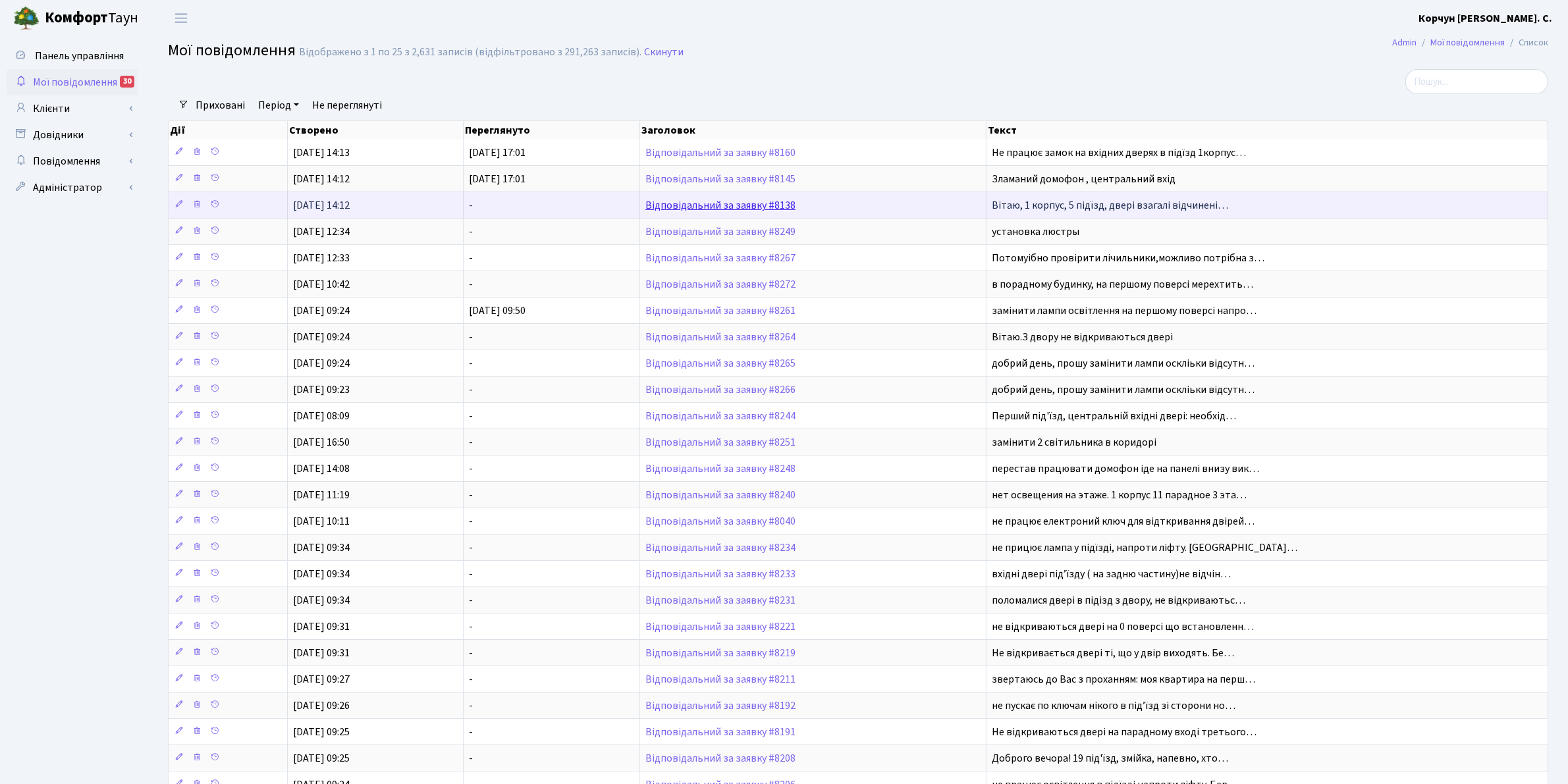
click at [729, 203] on link "Відповідальний за заявку #8138" at bounding box center [720, 205] width 150 height 14
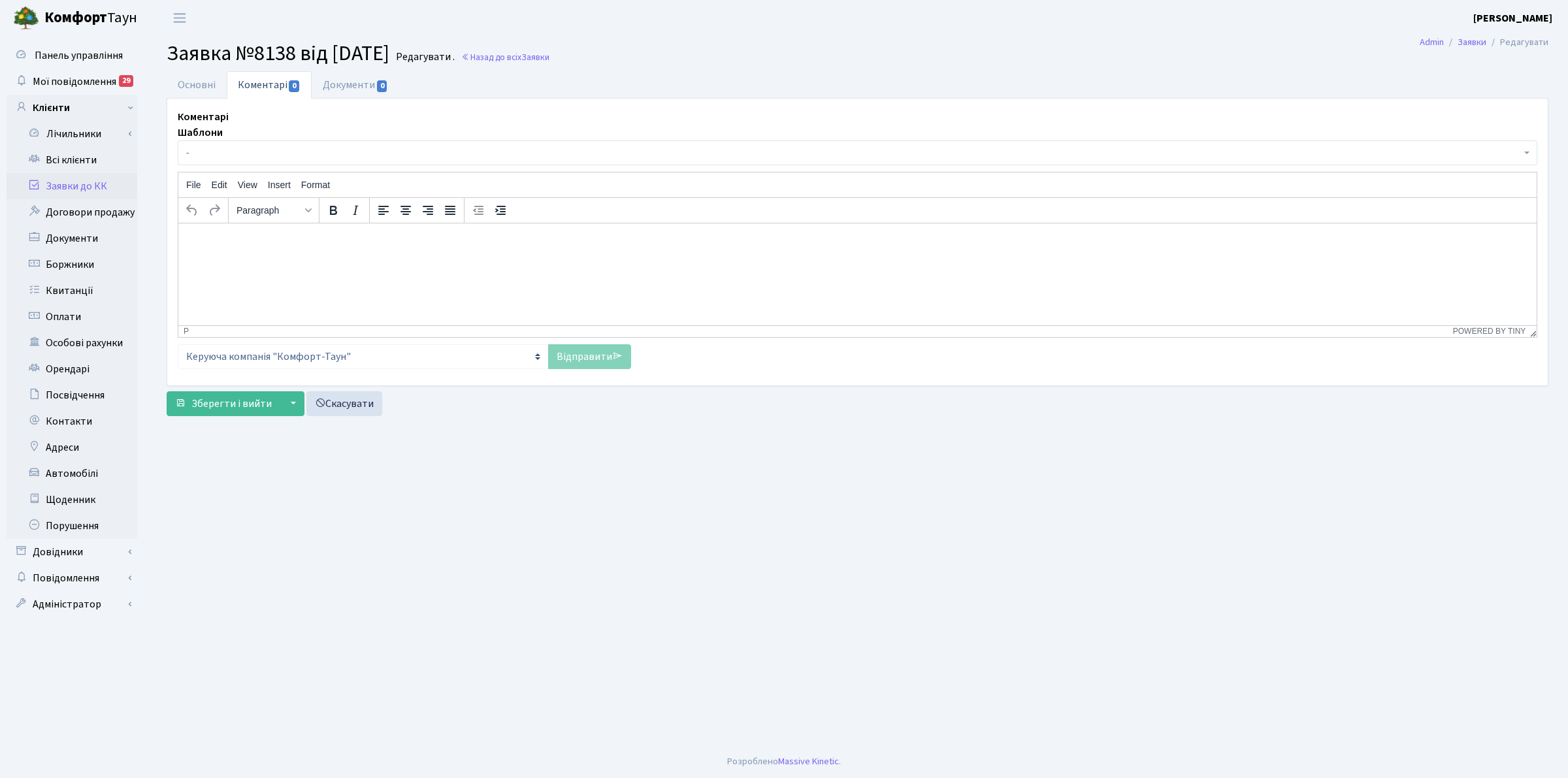
select select "199"
click at [198, 79] on link "Основні" at bounding box center [197, 85] width 60 height 27
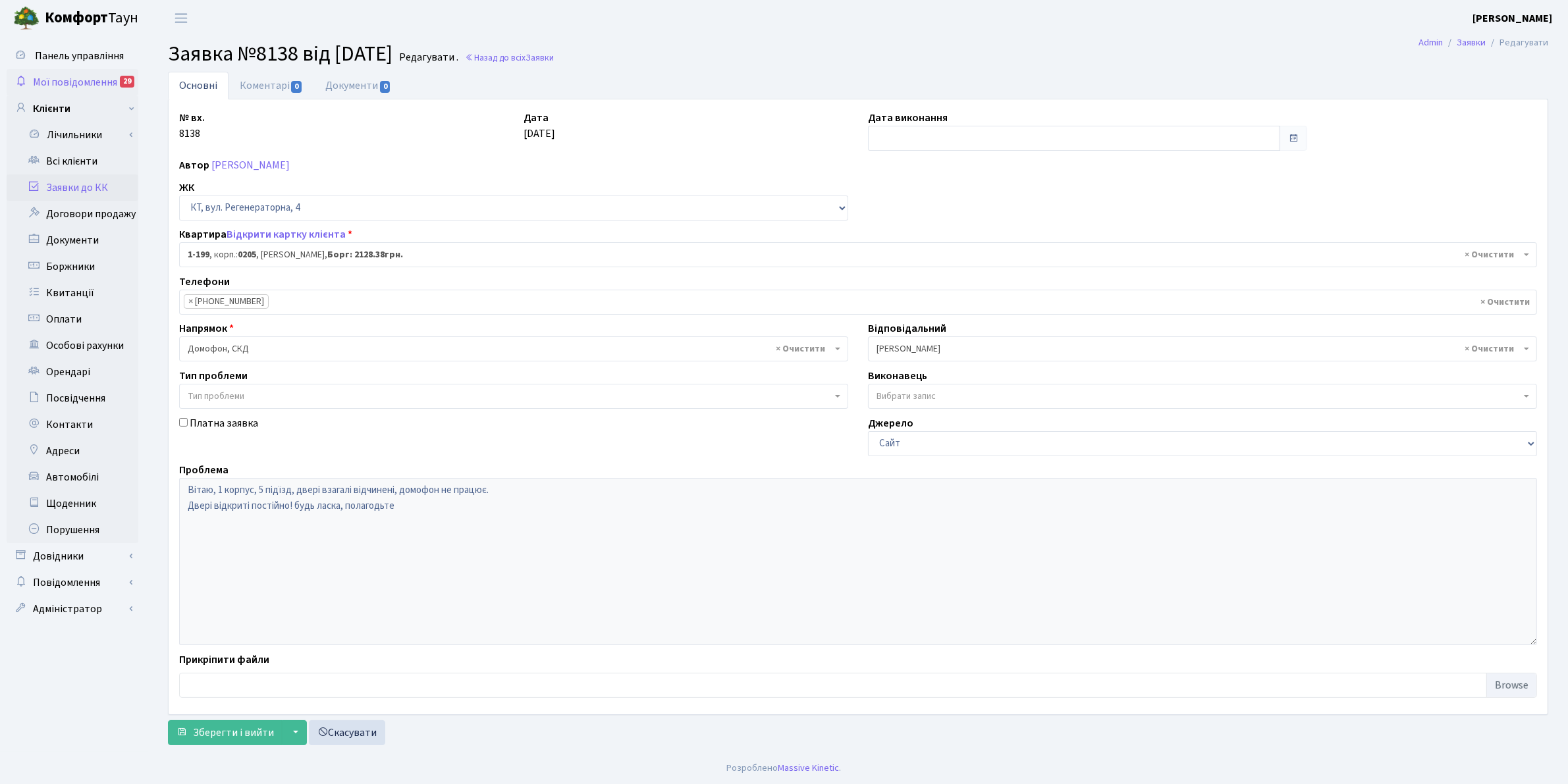
click at [59, 79] on span "Мої повідомлення" at bounding box center [75, 82] width 84 height 14
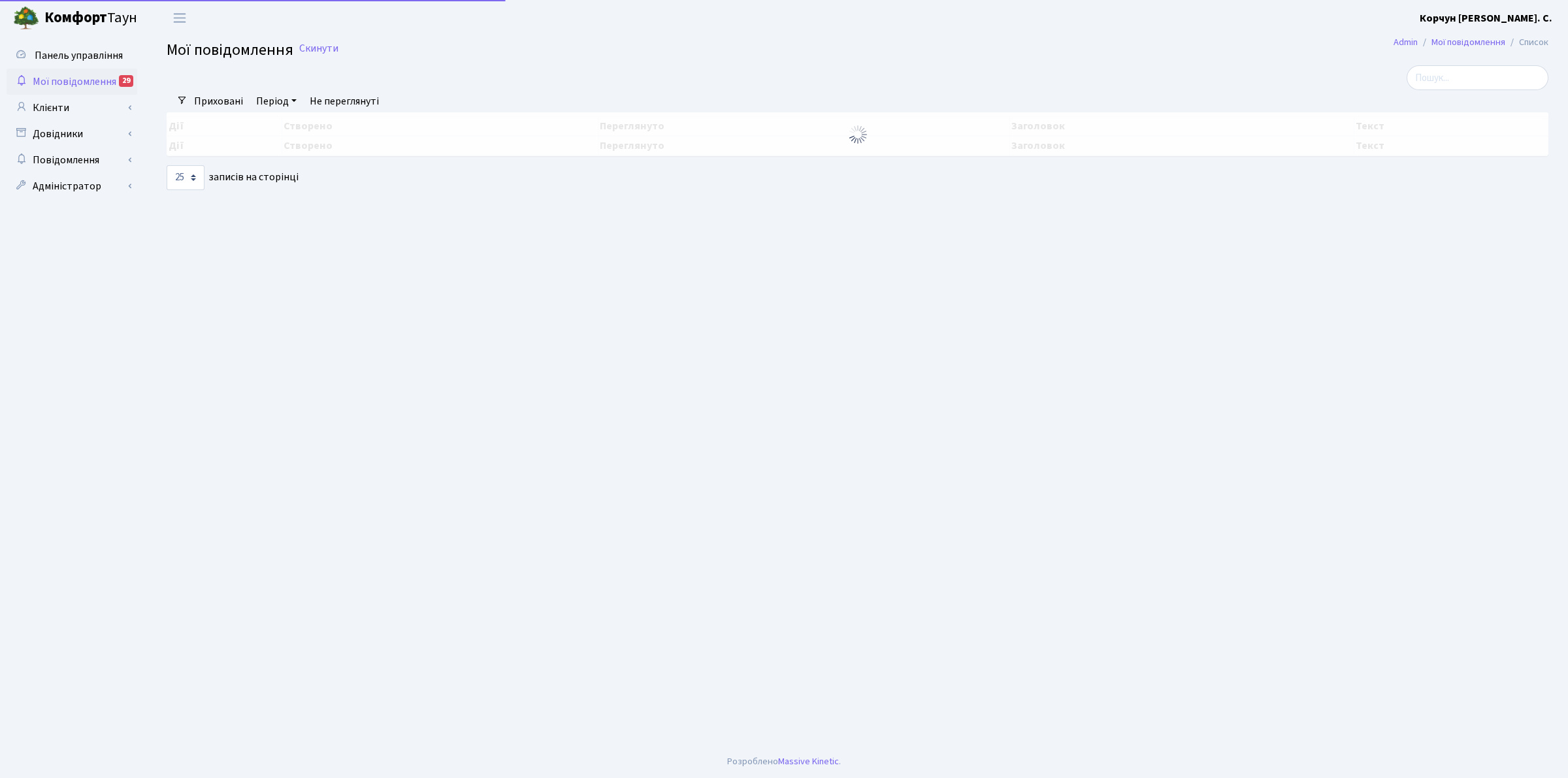
select select "25"
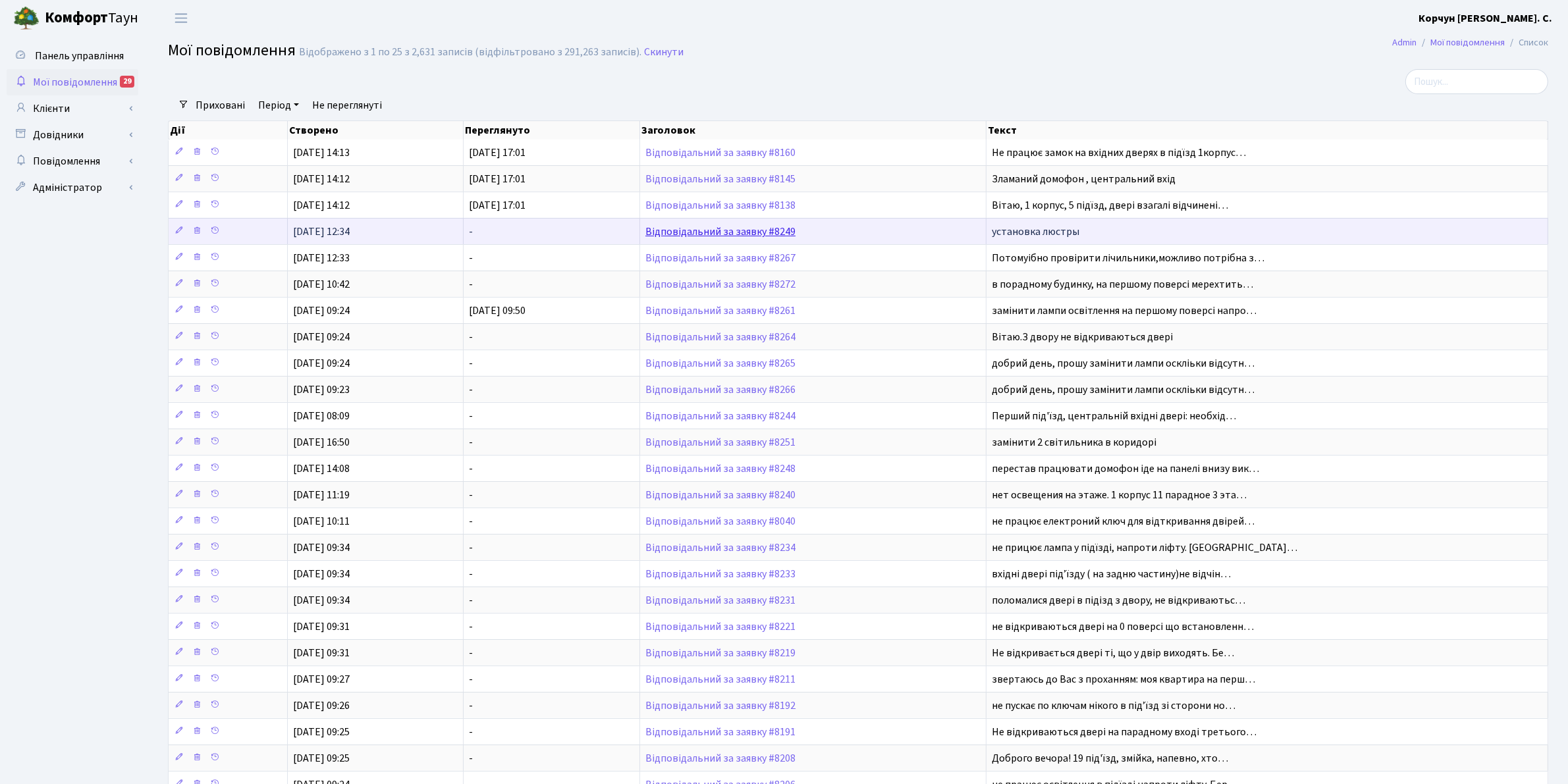
click at [741, 231] on link "Відповідальний за заявку #8249" at bounding box center [720, 231] width 150 height 14
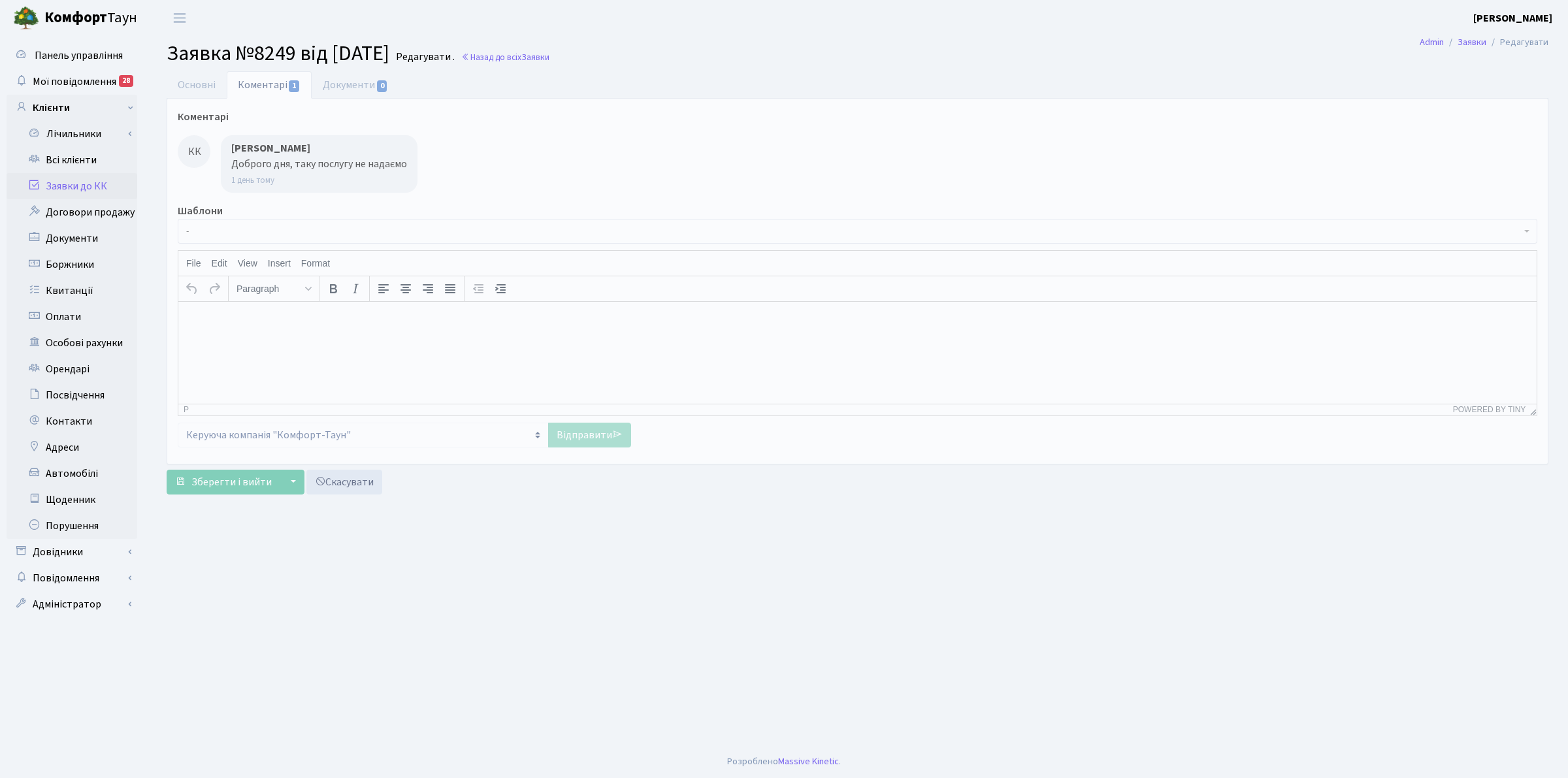
select select "20474"
select select "29"
click at [178, 79] on link "Основні" at bounding box center [197, 85] width 60 height 27
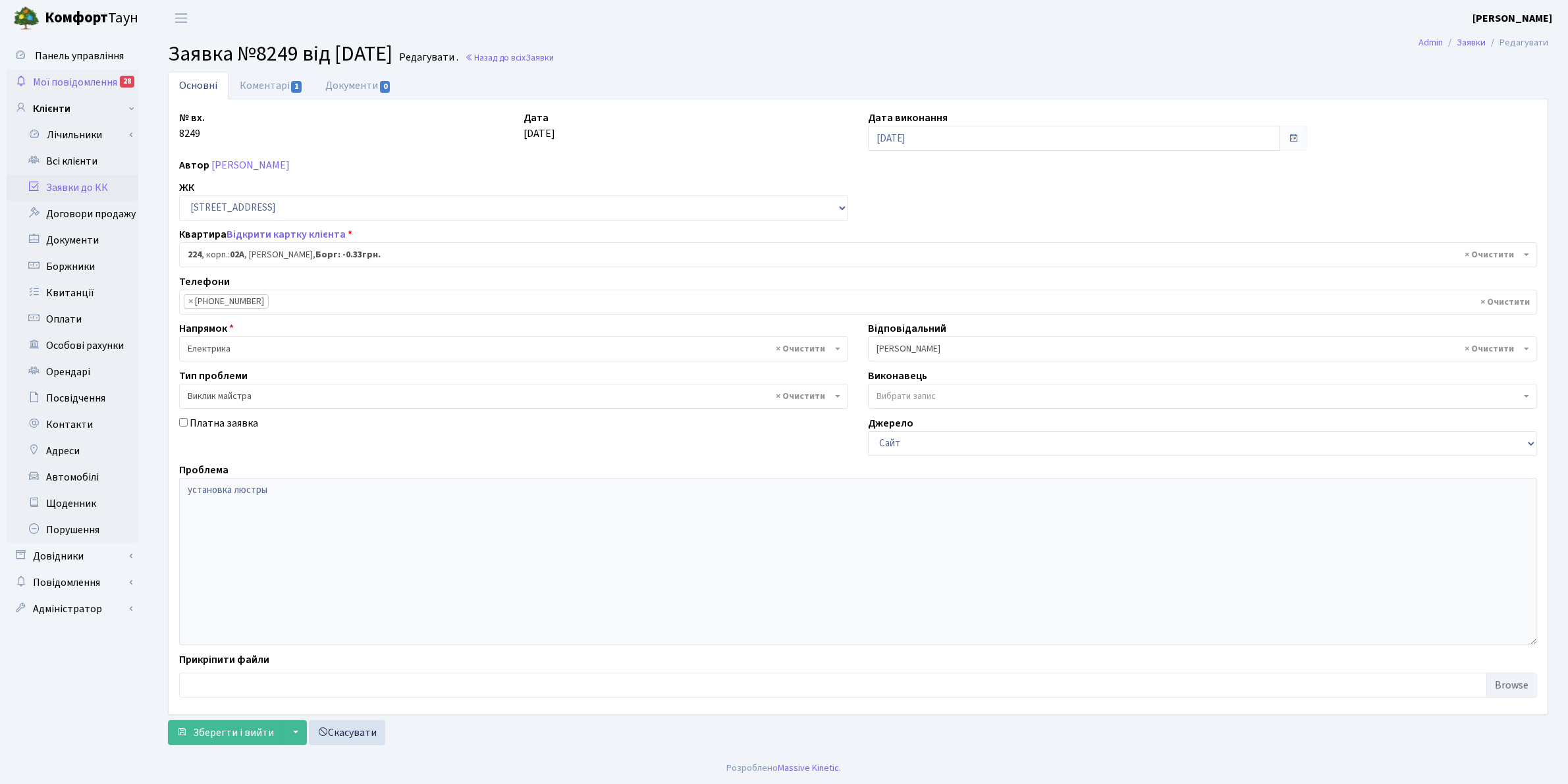
click at [80, 77] on span "Мої повідомлення" at bounding box center [75, 82] width 84 height 14
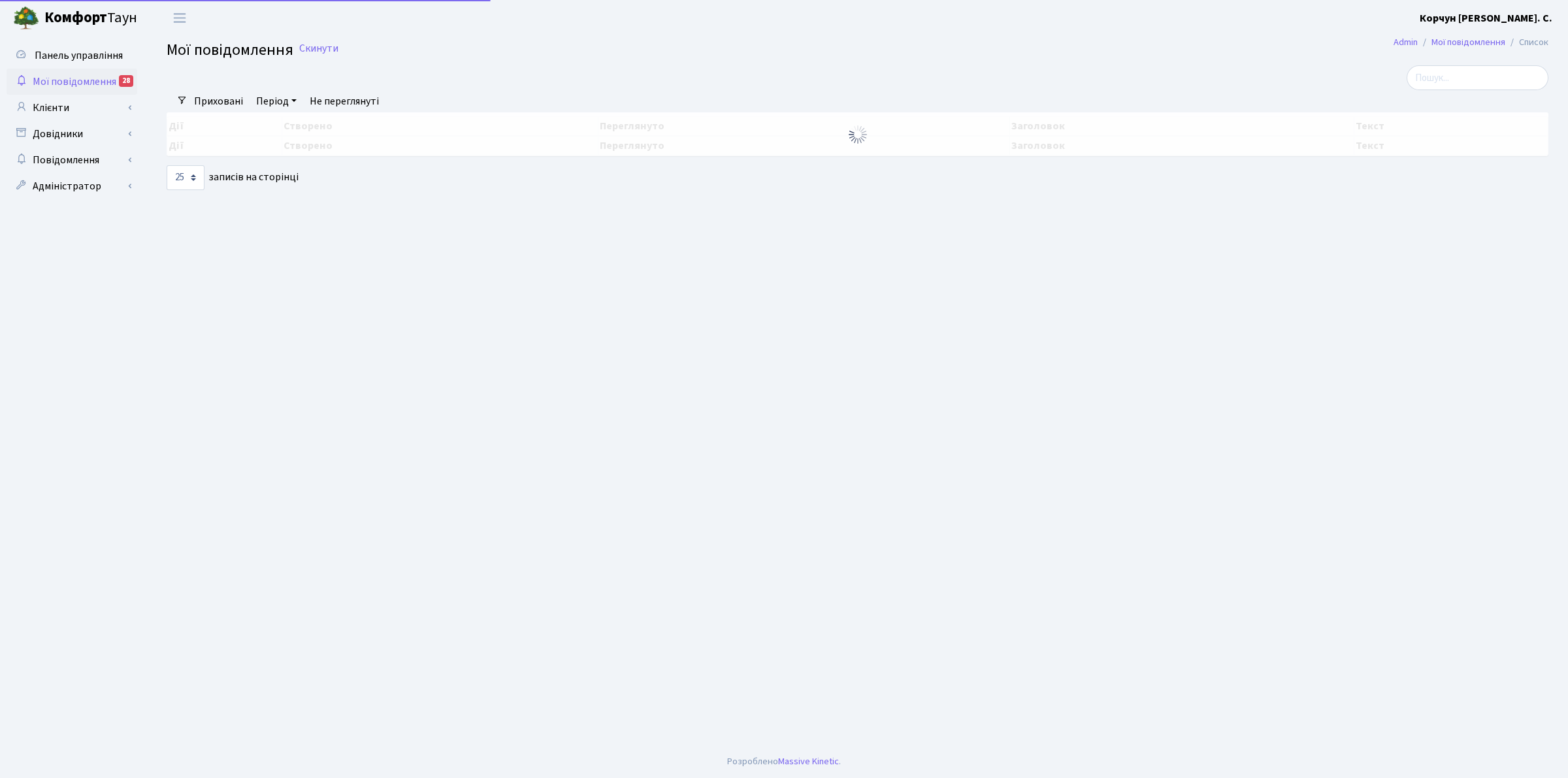
select select "25"
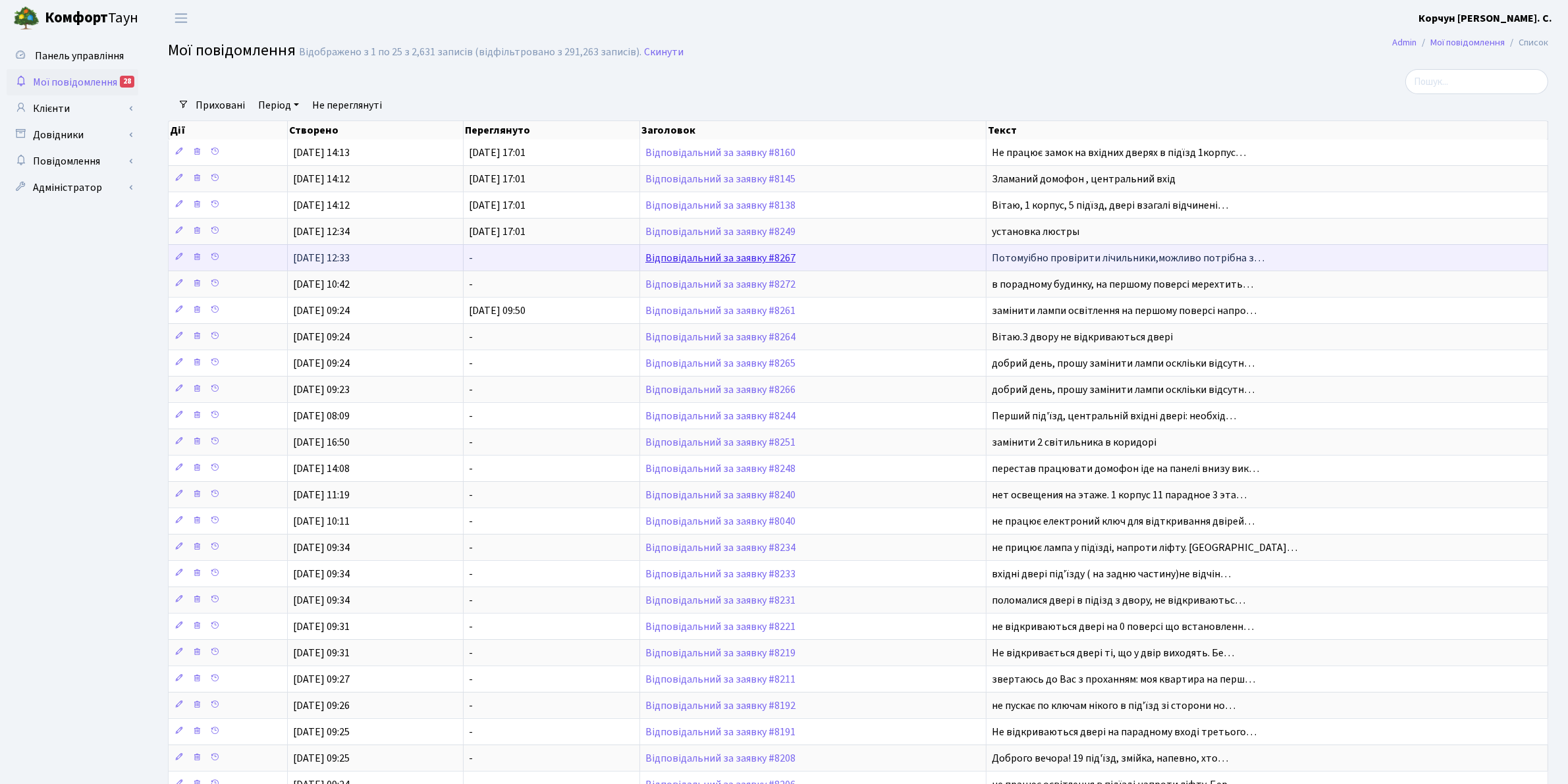
click at [708, 258] on link "Відповідальний за заявку #8267" at bounding box center [720, 257] width 150 height 14
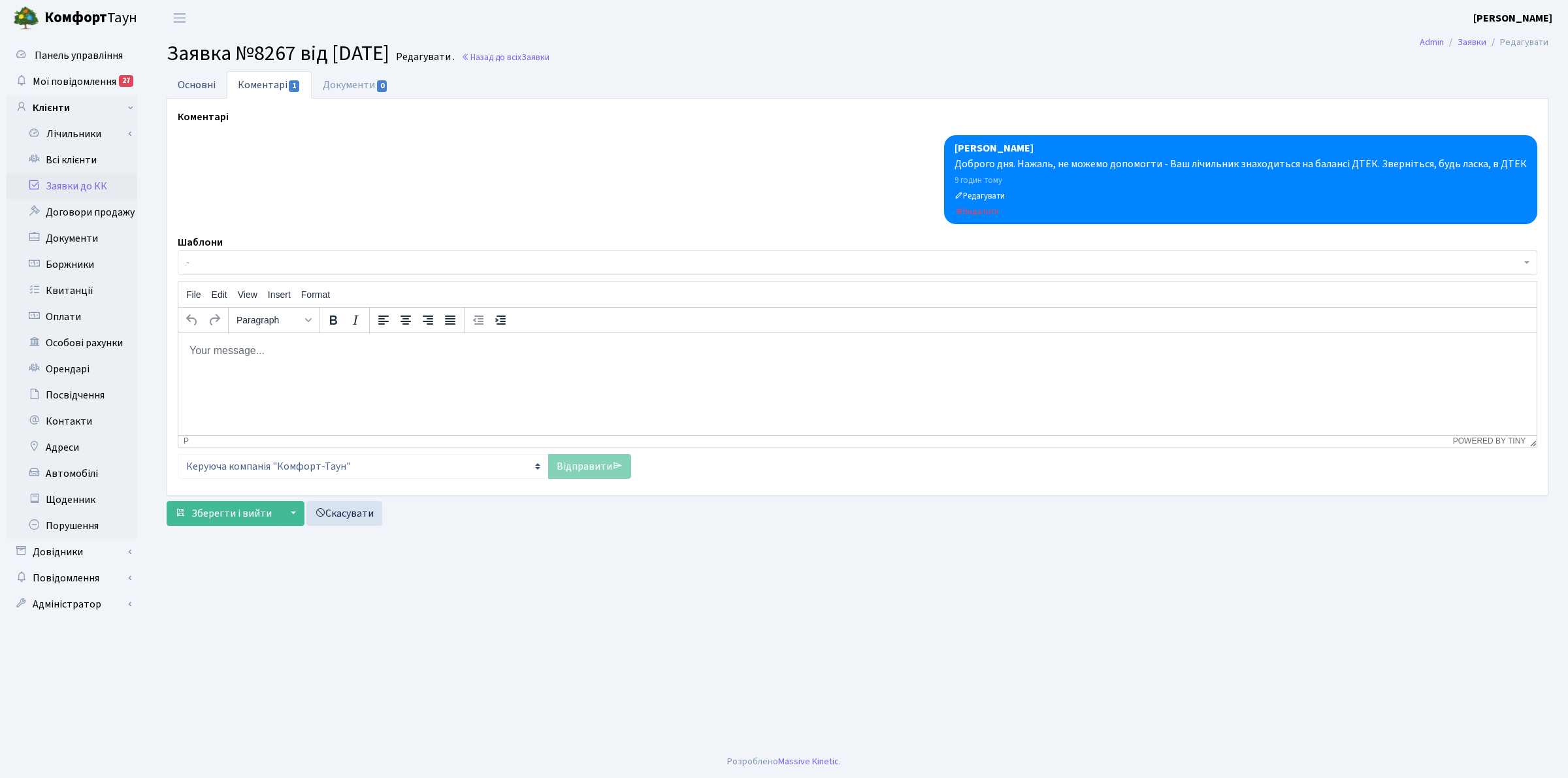
click at [188, 81] on link "Основні" at bounding box center [197, 85] width 60 height 27
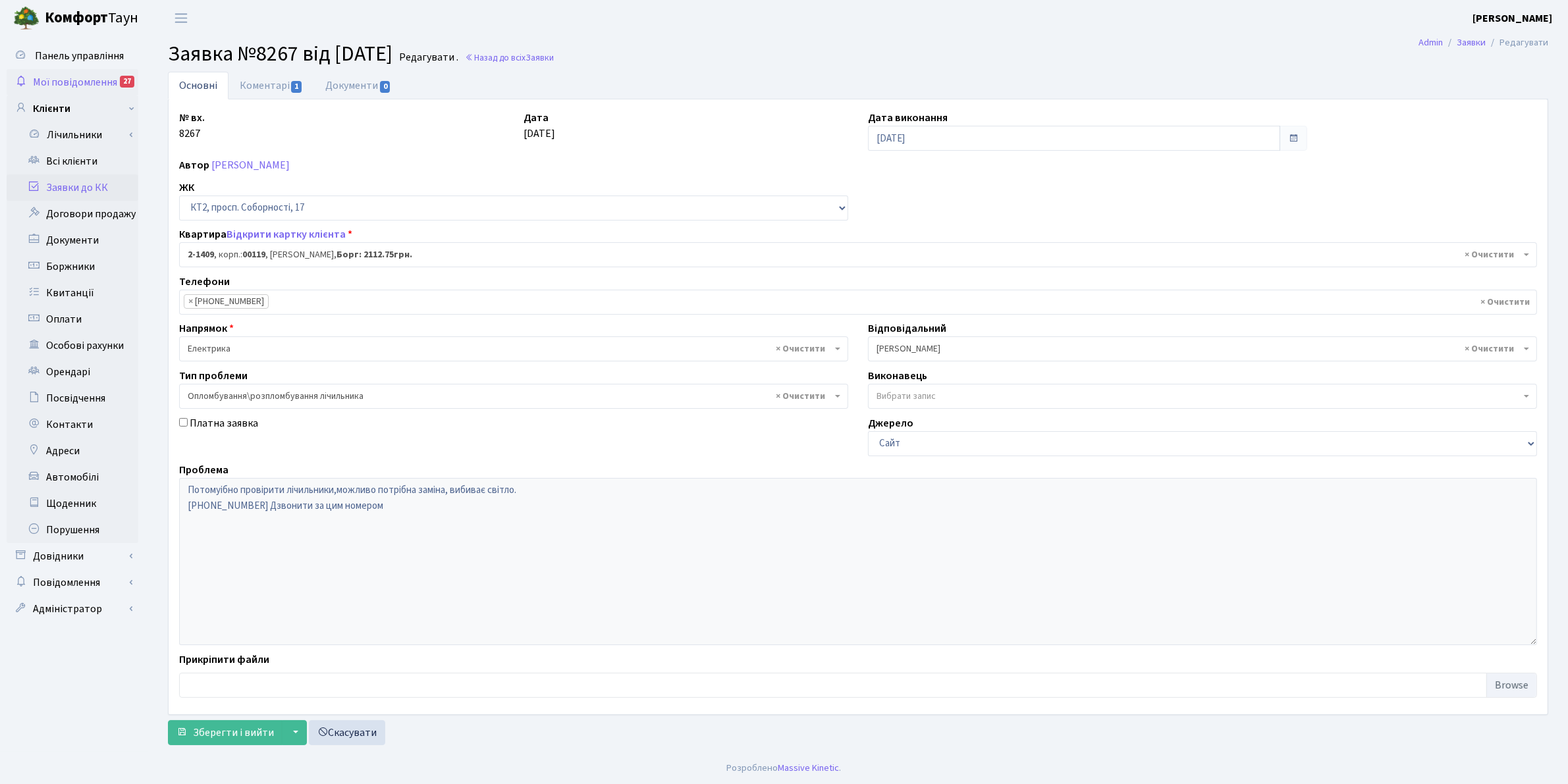
click at [85, 77] on span "Мої повідомлення" at bounding box center [75, 82] width 84 height 14
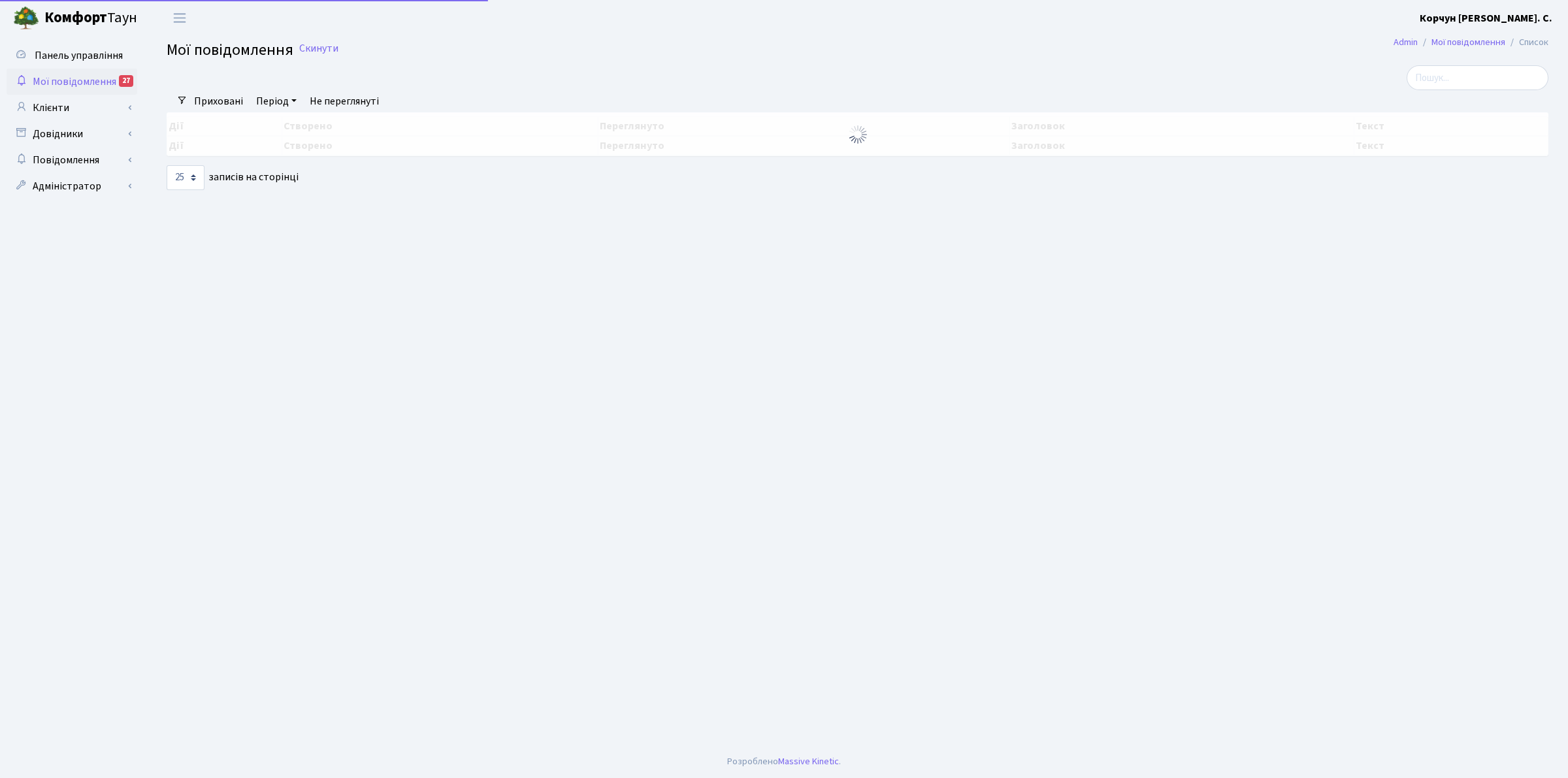
select select "25"
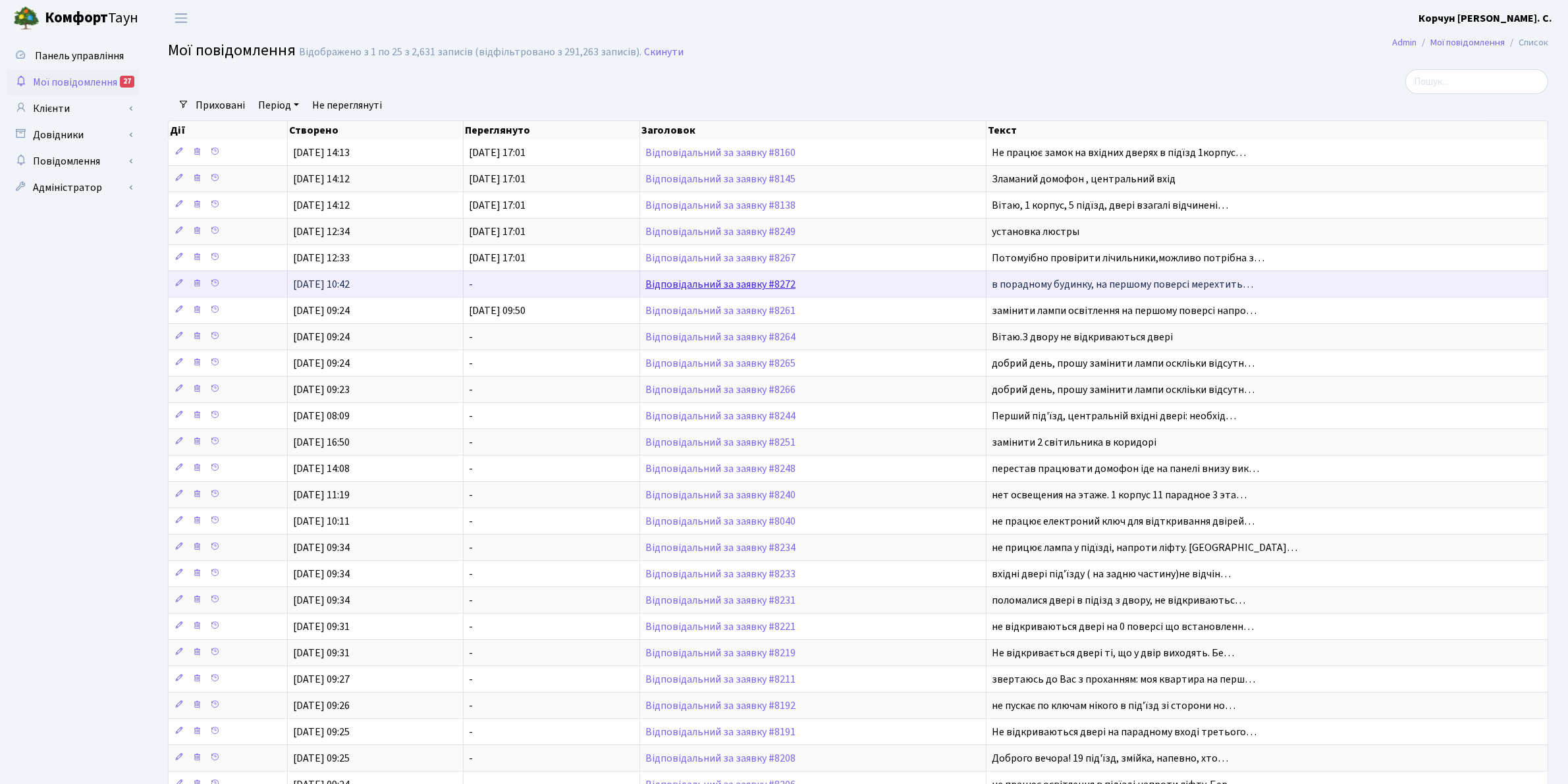
click at [659, 289] on link "Відповідальний за заявку #8272" at bounding box center [720, 284] width 150 height 14
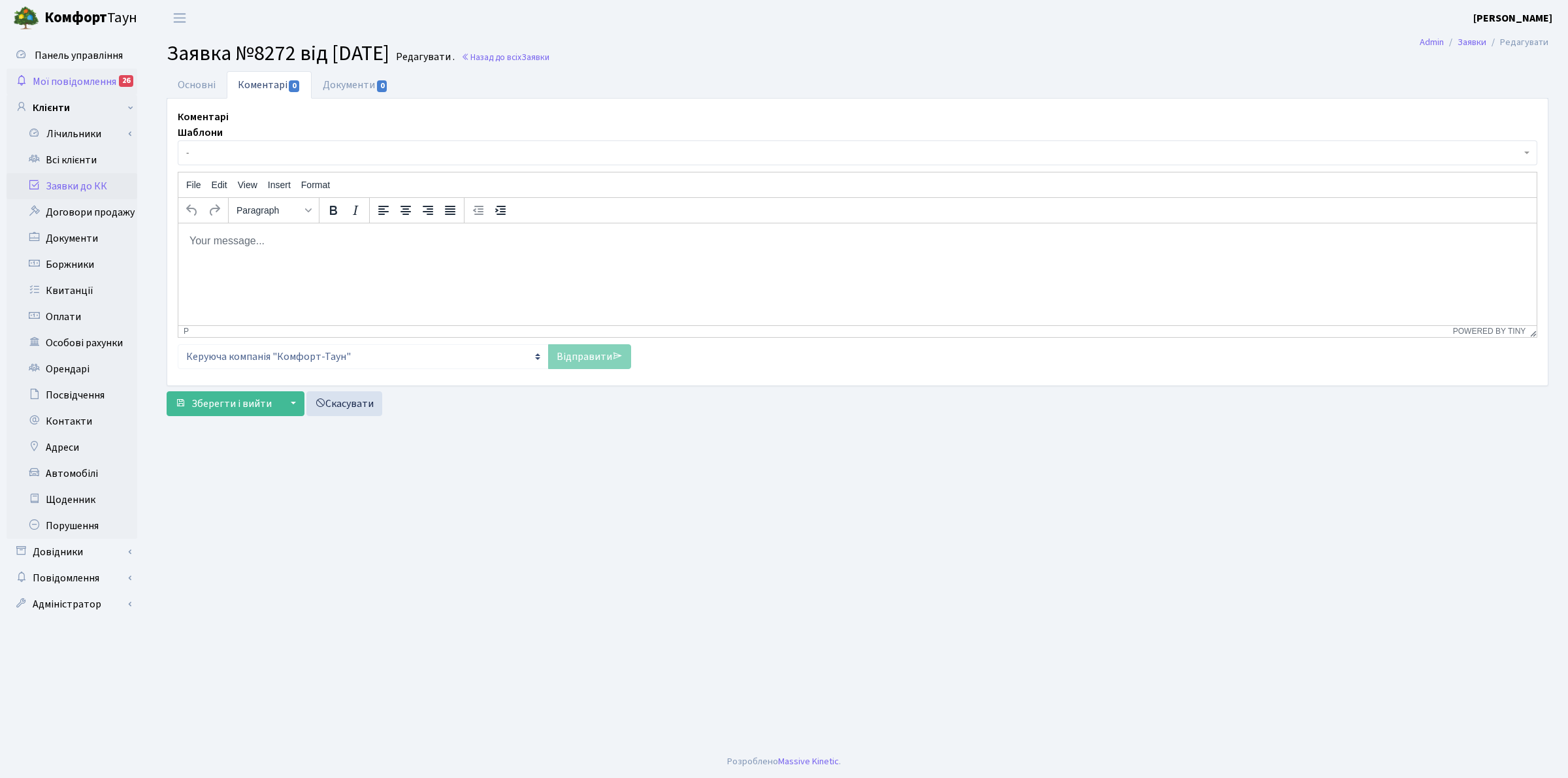
click at [59, 79] on span "Мої повідомлення" at bounding box center [75, 81] width 84 height 14
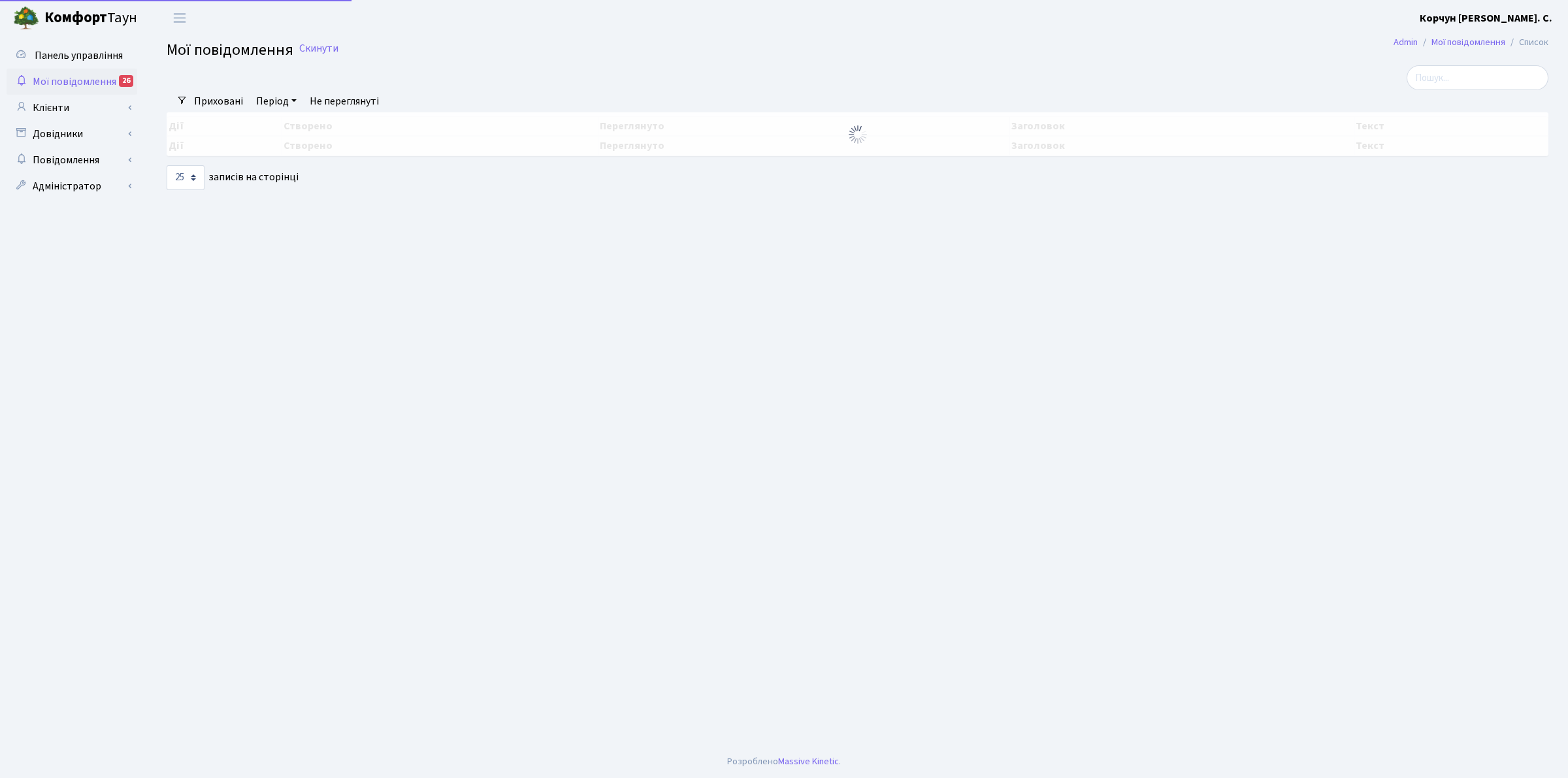
select select "25"
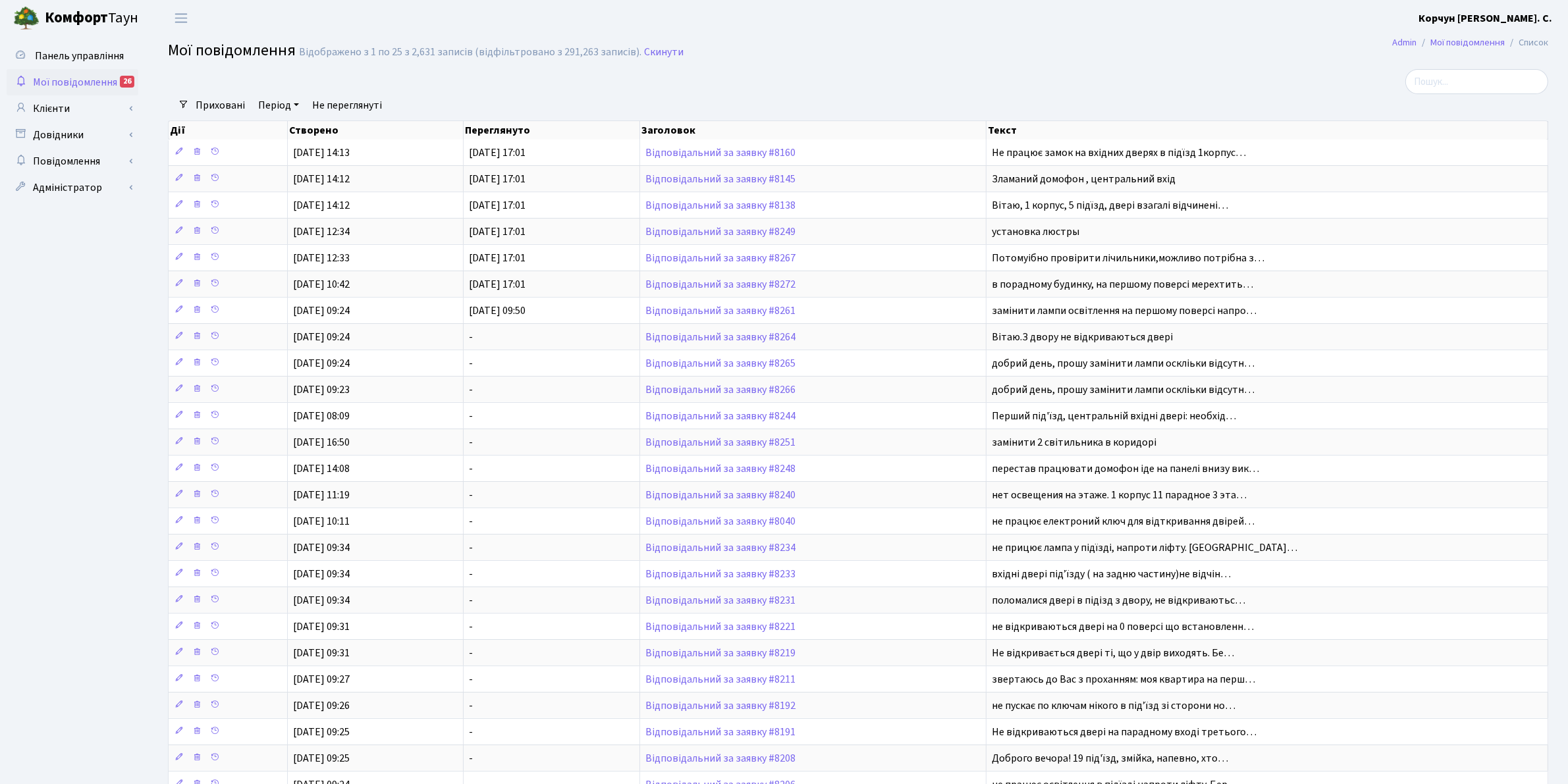
click at [334, 103] on link "Не переглянуті" at bounding box center [346, 105] width 80 height 23
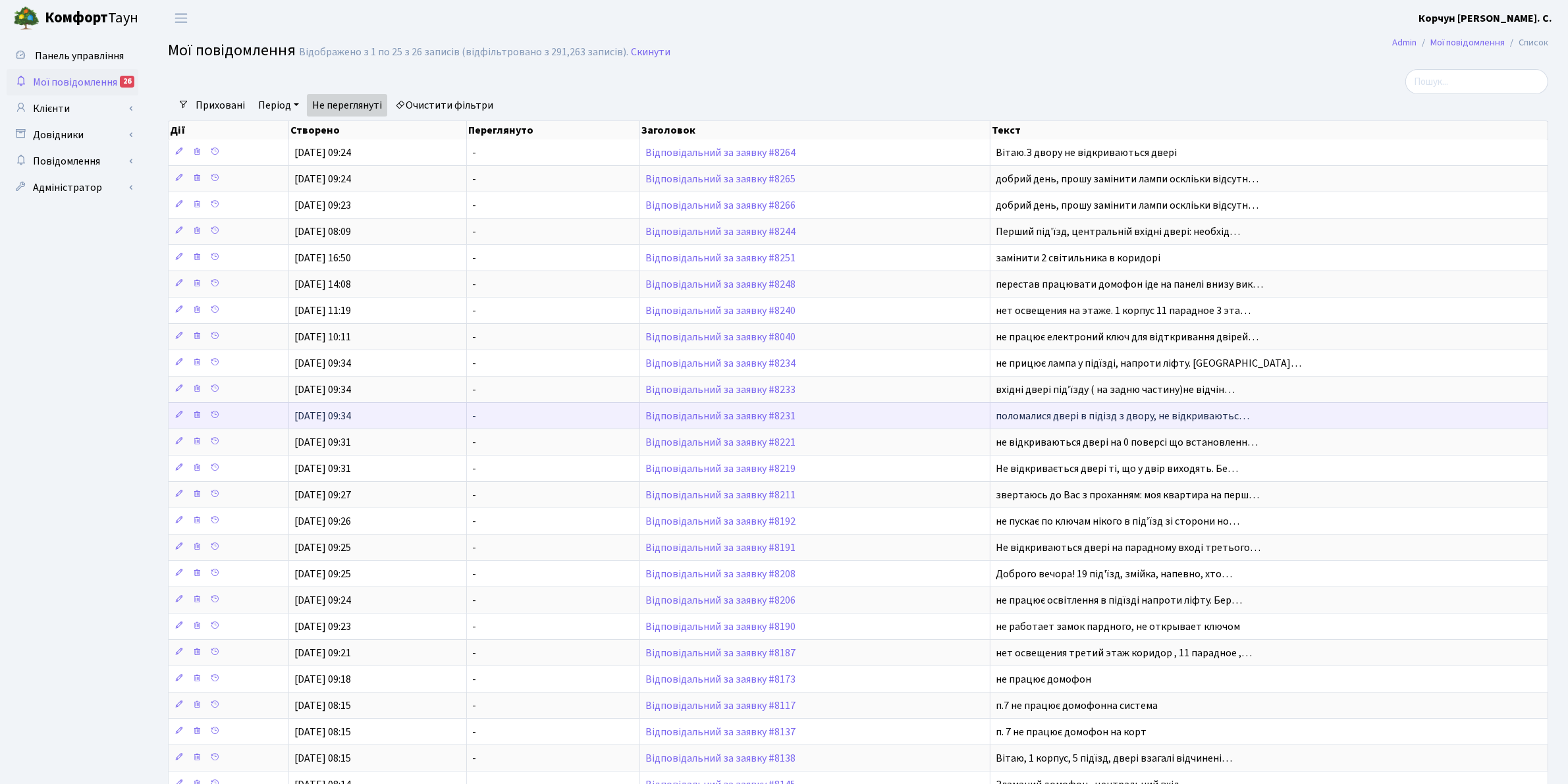
scroll to position [2, 0]
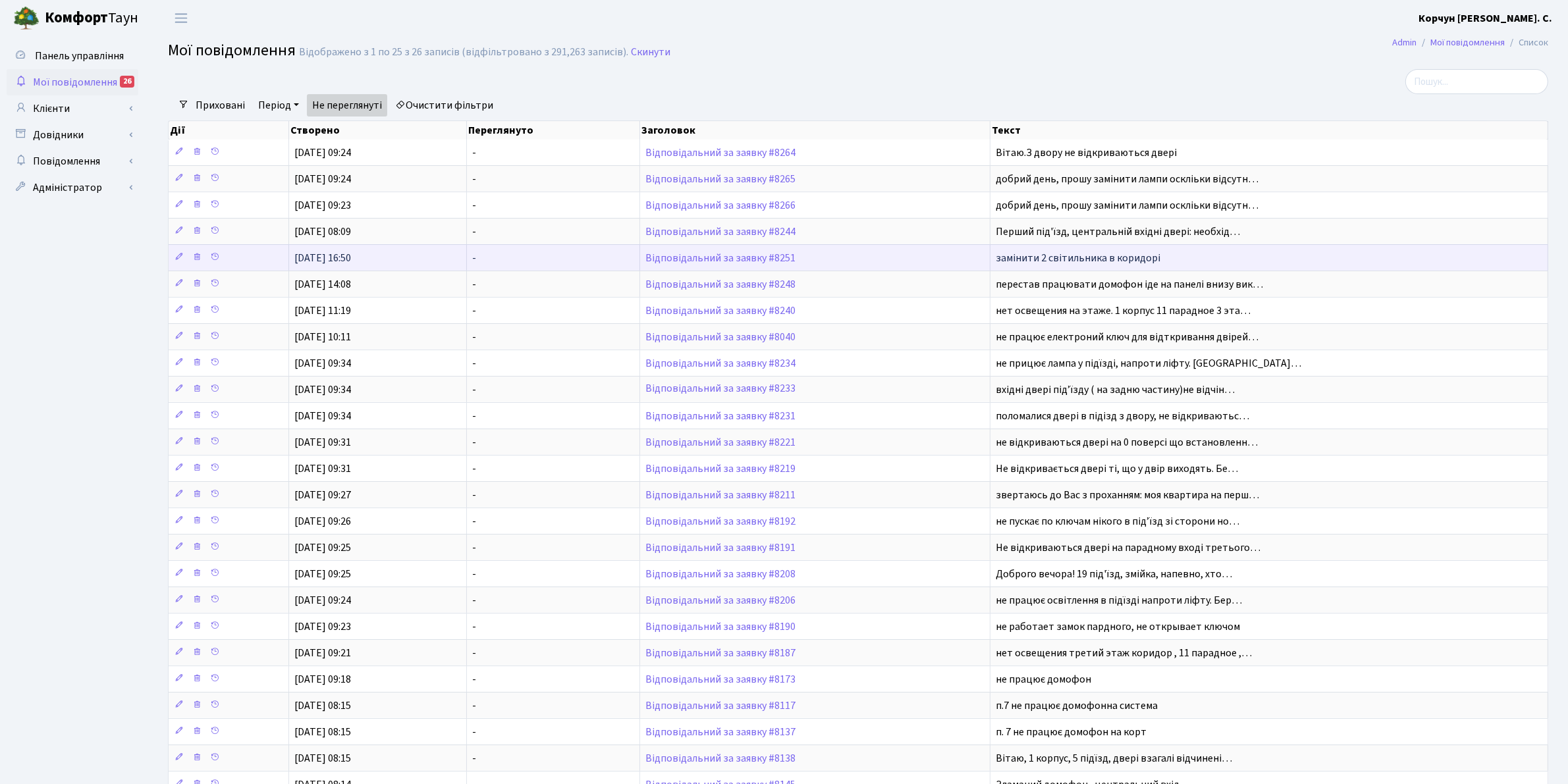
click at [703, 251] on td "Відповідальний за заявку #8251" at bounding box center [815, 257] width 350 height 26
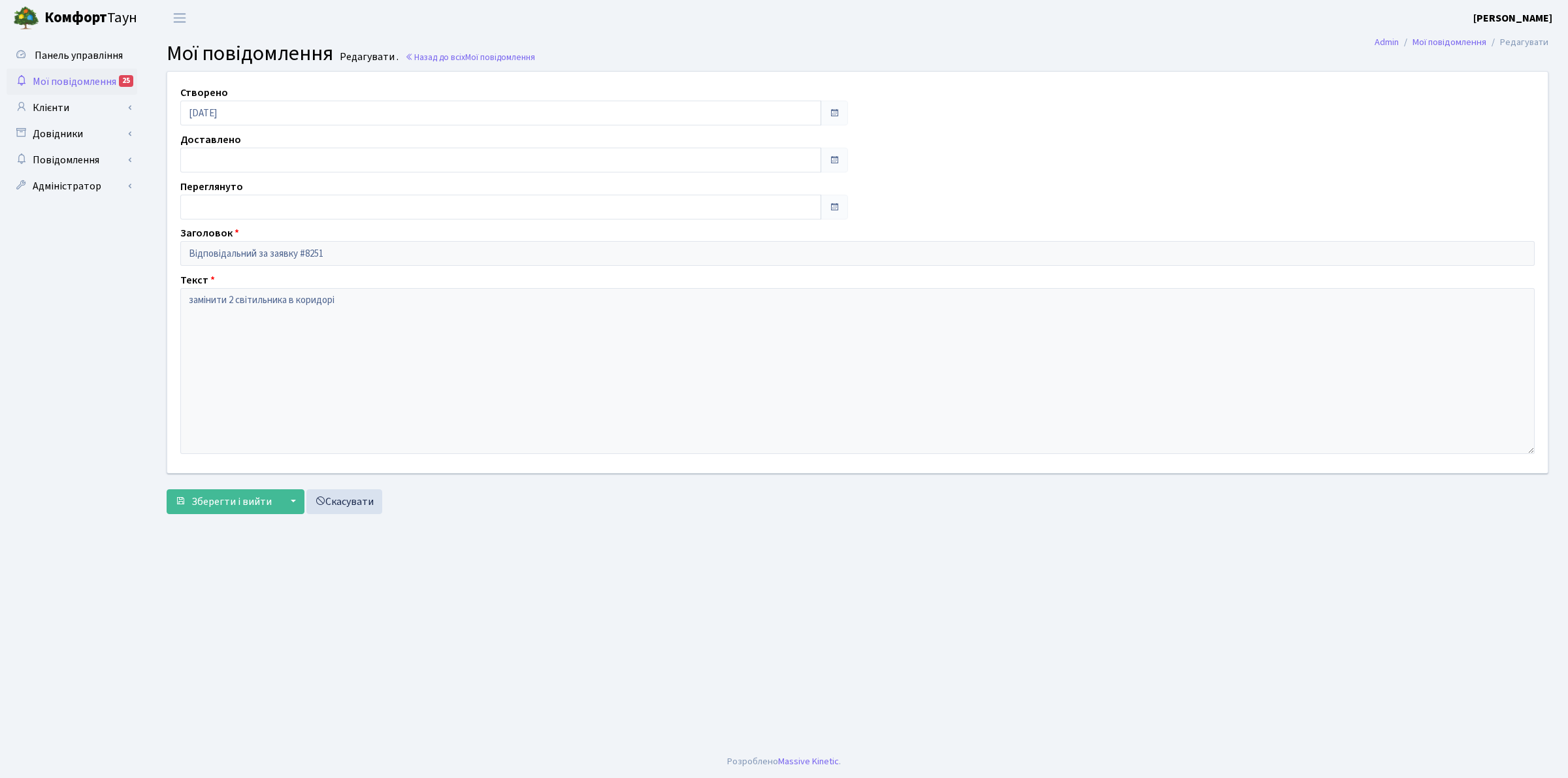
click at [67, 80] on span "Мої повідомлення" at bounding box center [75, 81] width 84 height 14
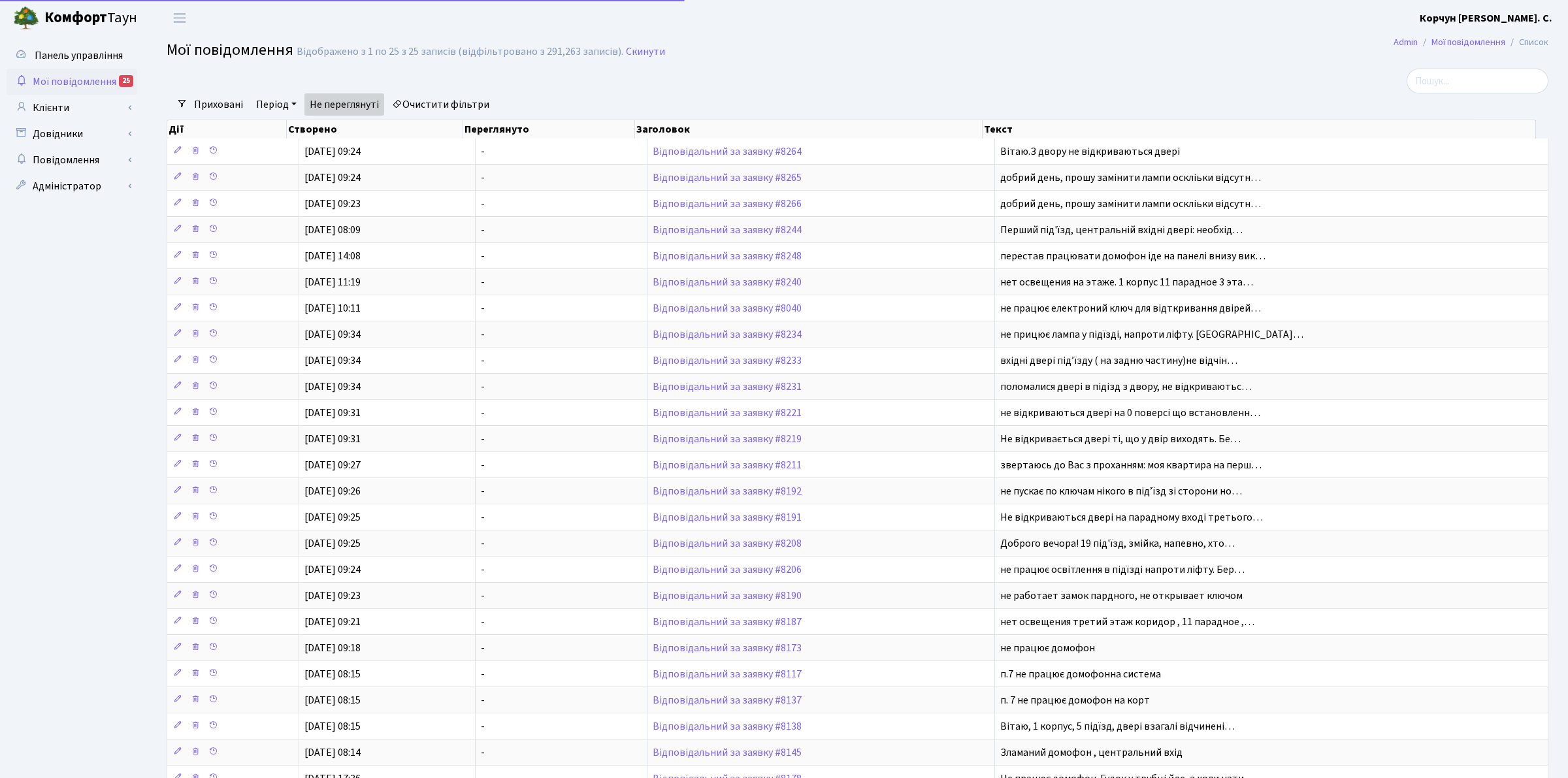
select select "25"
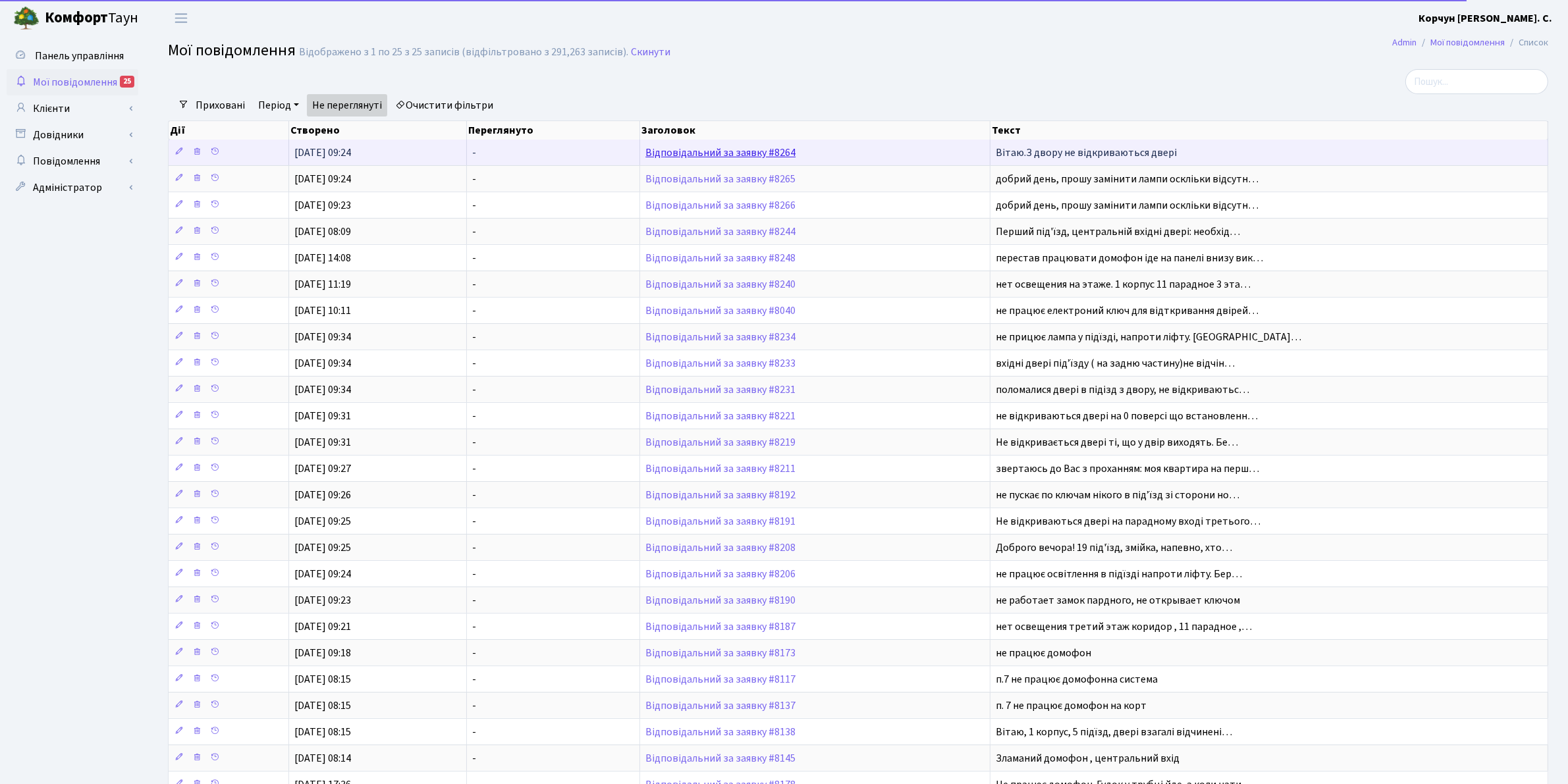
click at [707, 154] on link "Відповідальний за заявку #8264" at bounding box center [720, 152] width 150 height 14
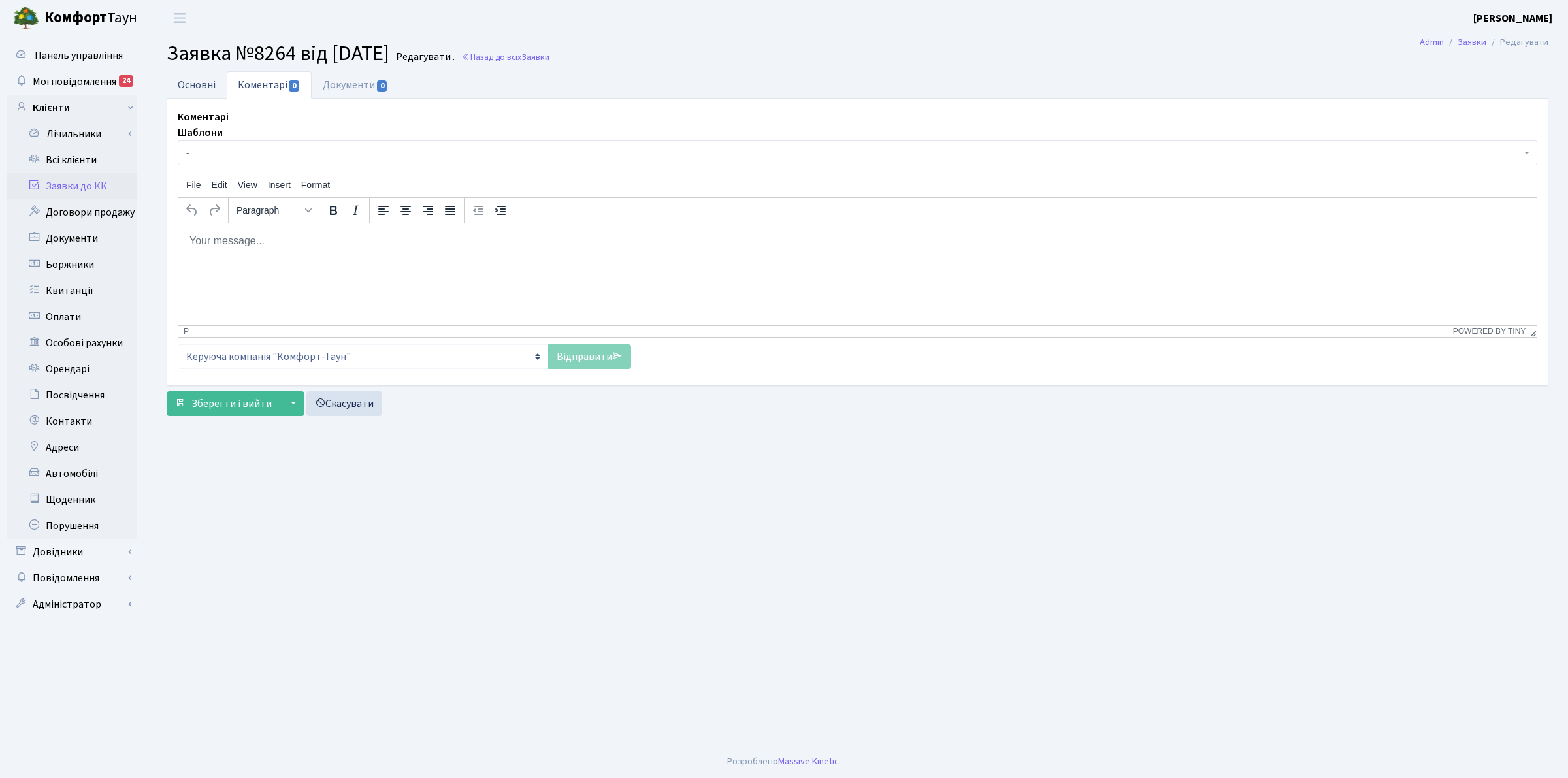
click at [189, 84] on link "Основні" at bounding box center [197, 85] width 60 height 27
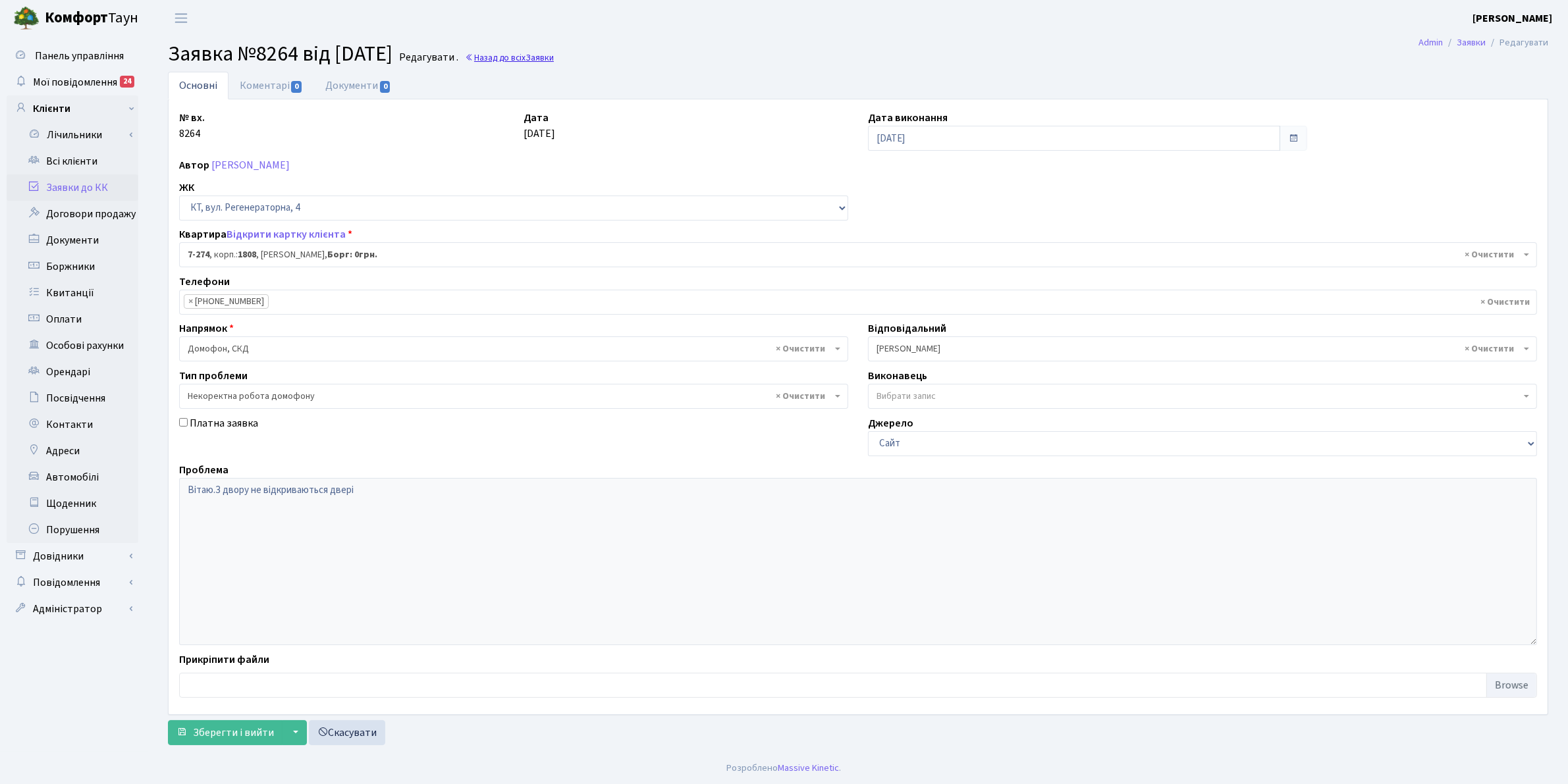
click at [554, 57] on link "Назад до всіх Заявки" at bounding box center [509, 57] width 89 height 13
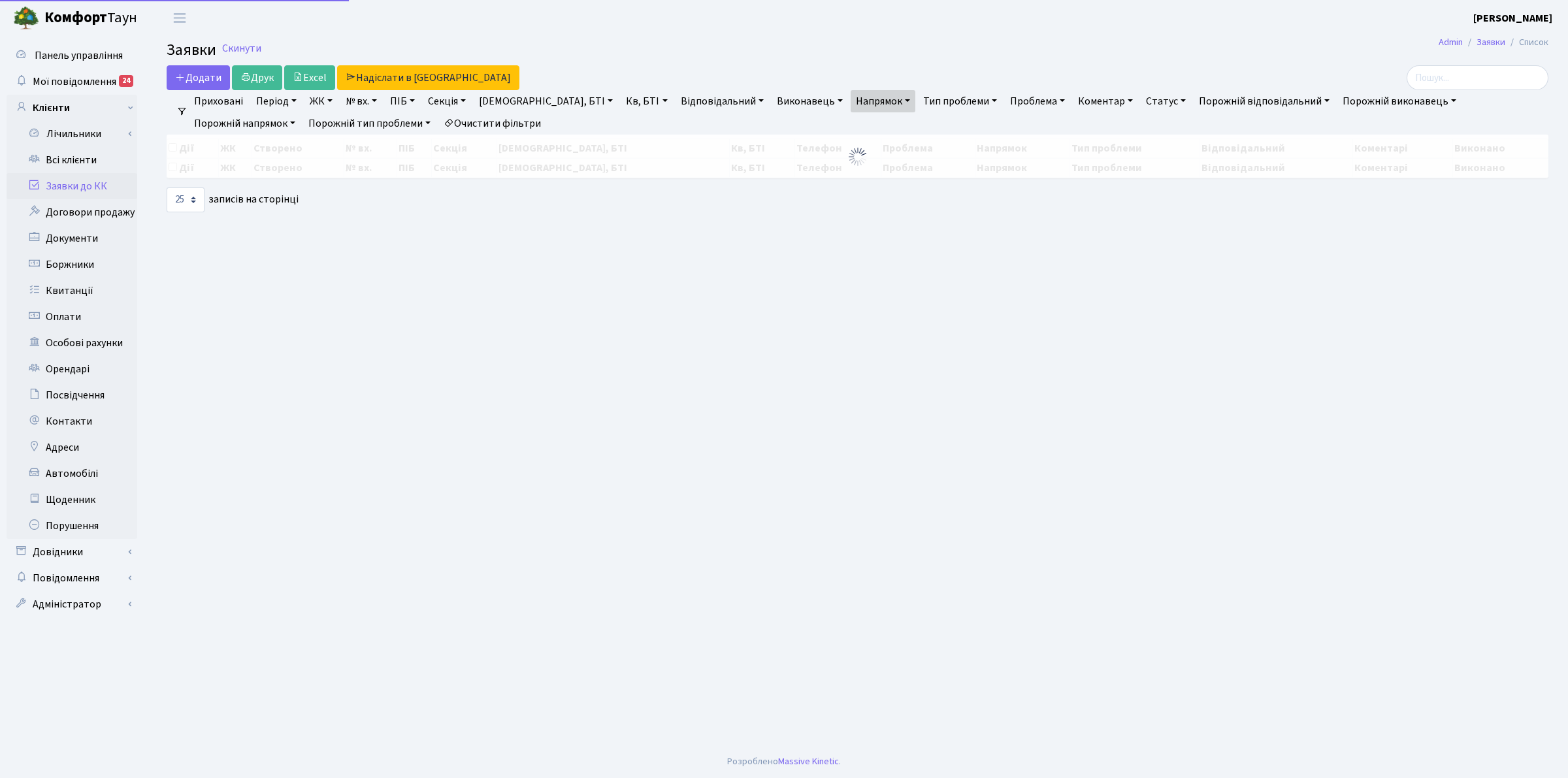
select select "25"
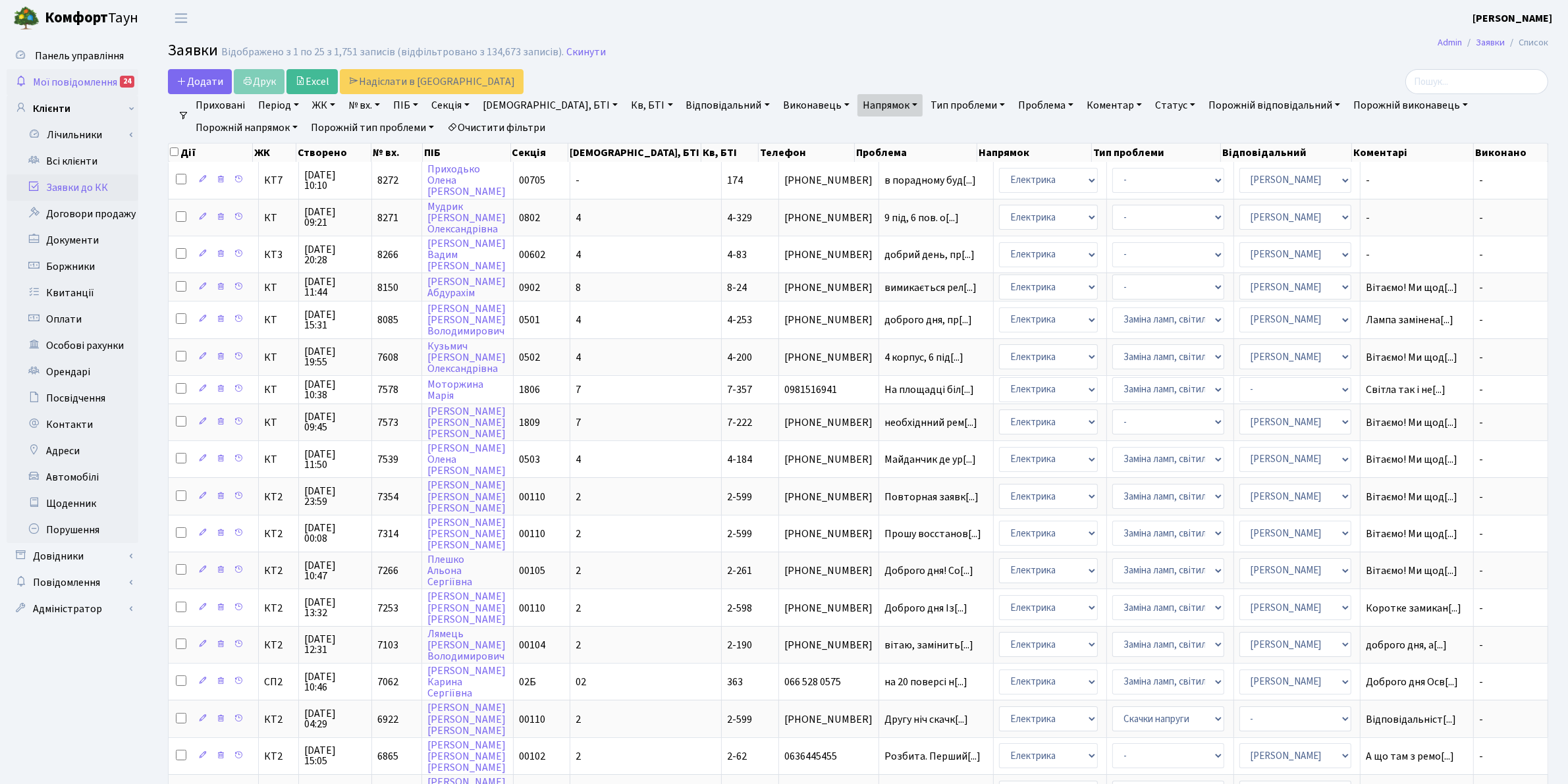
click at [45, 81] on span "Мої повідомлення" at bounding box center [75, 82] width 84 height 14
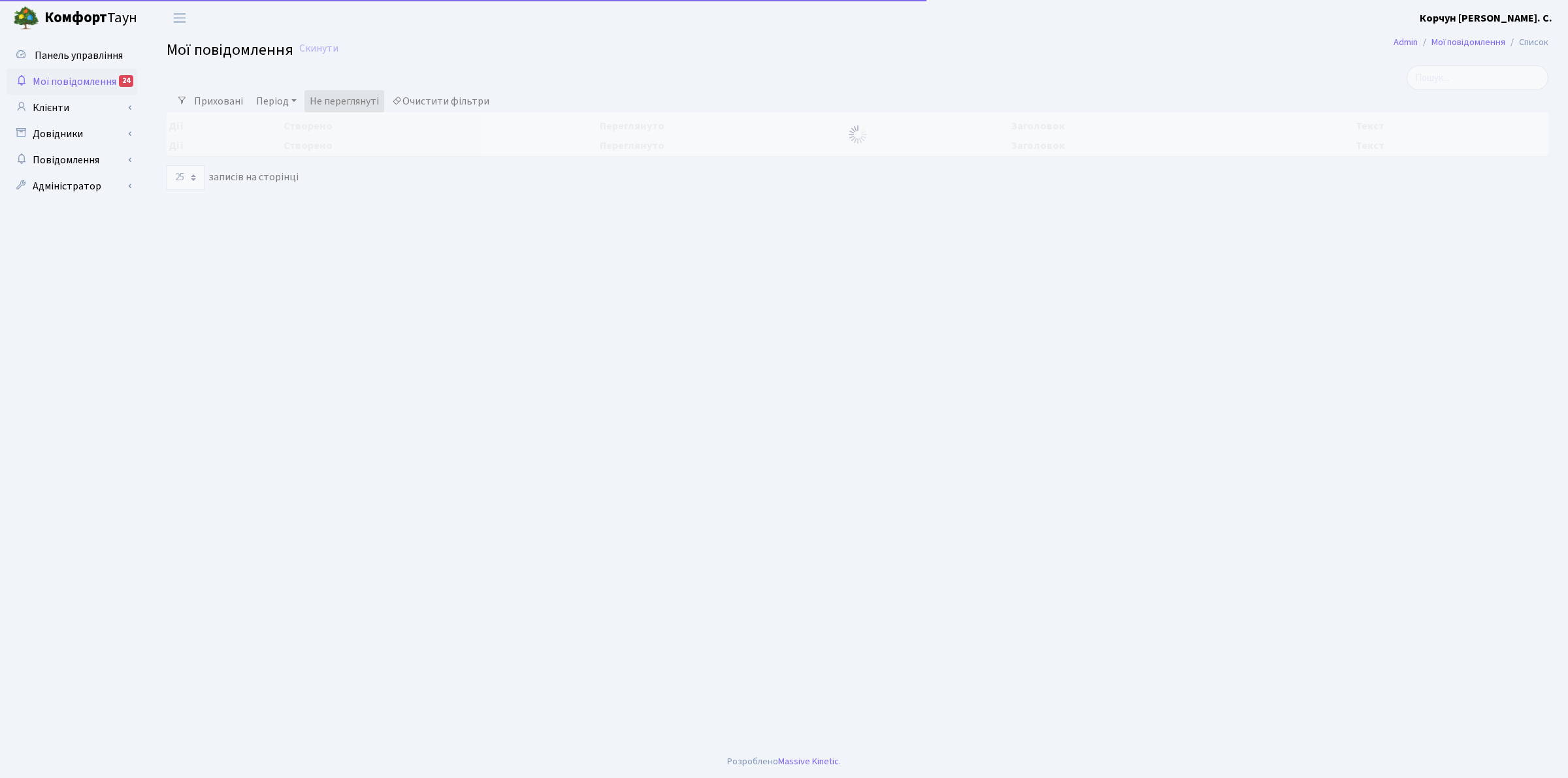
select select "25"
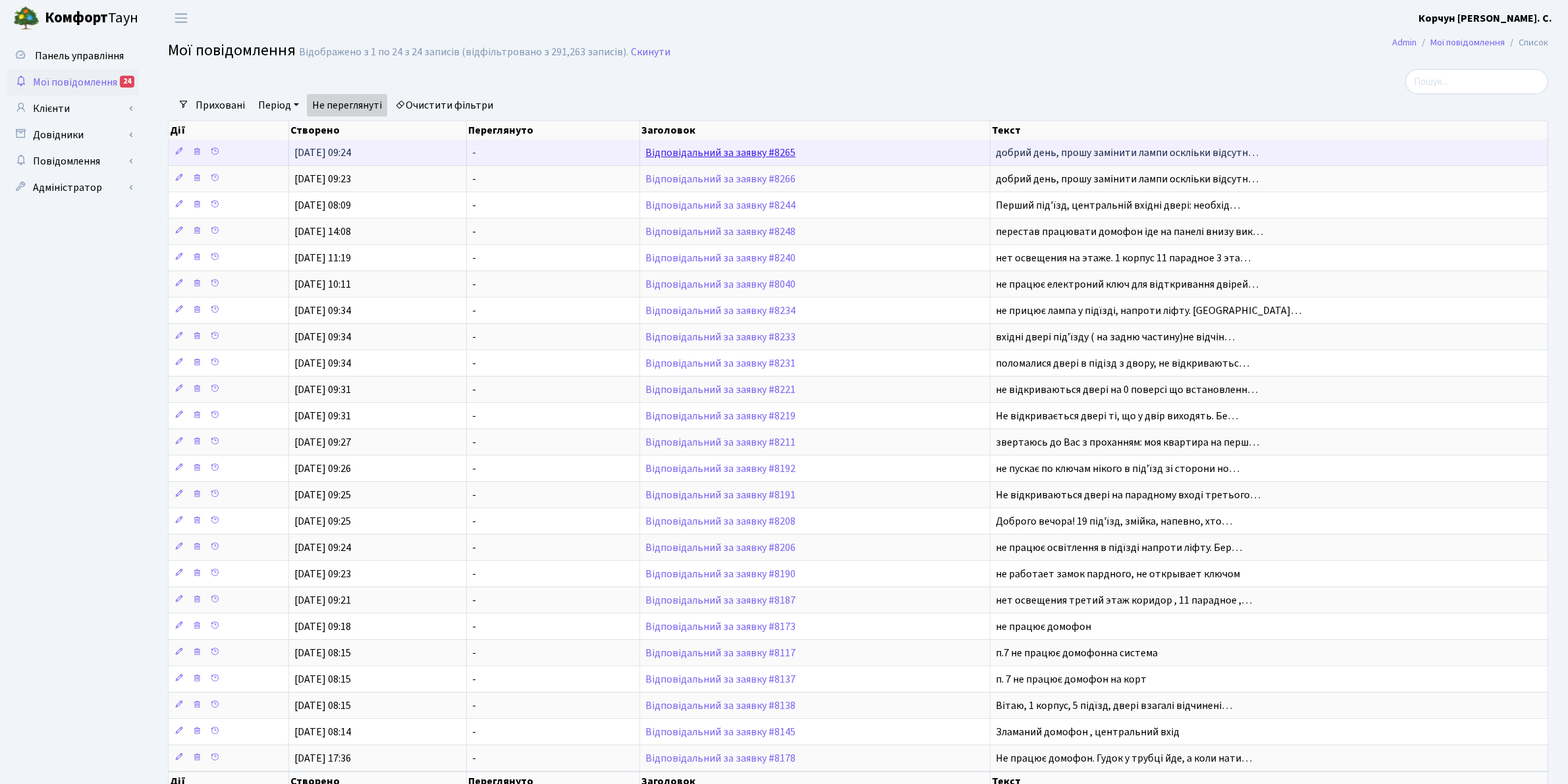
click at [699, 155] on link "Відповідальний за заявку #8265" at bounding box center [720, 152] width 150 height 14
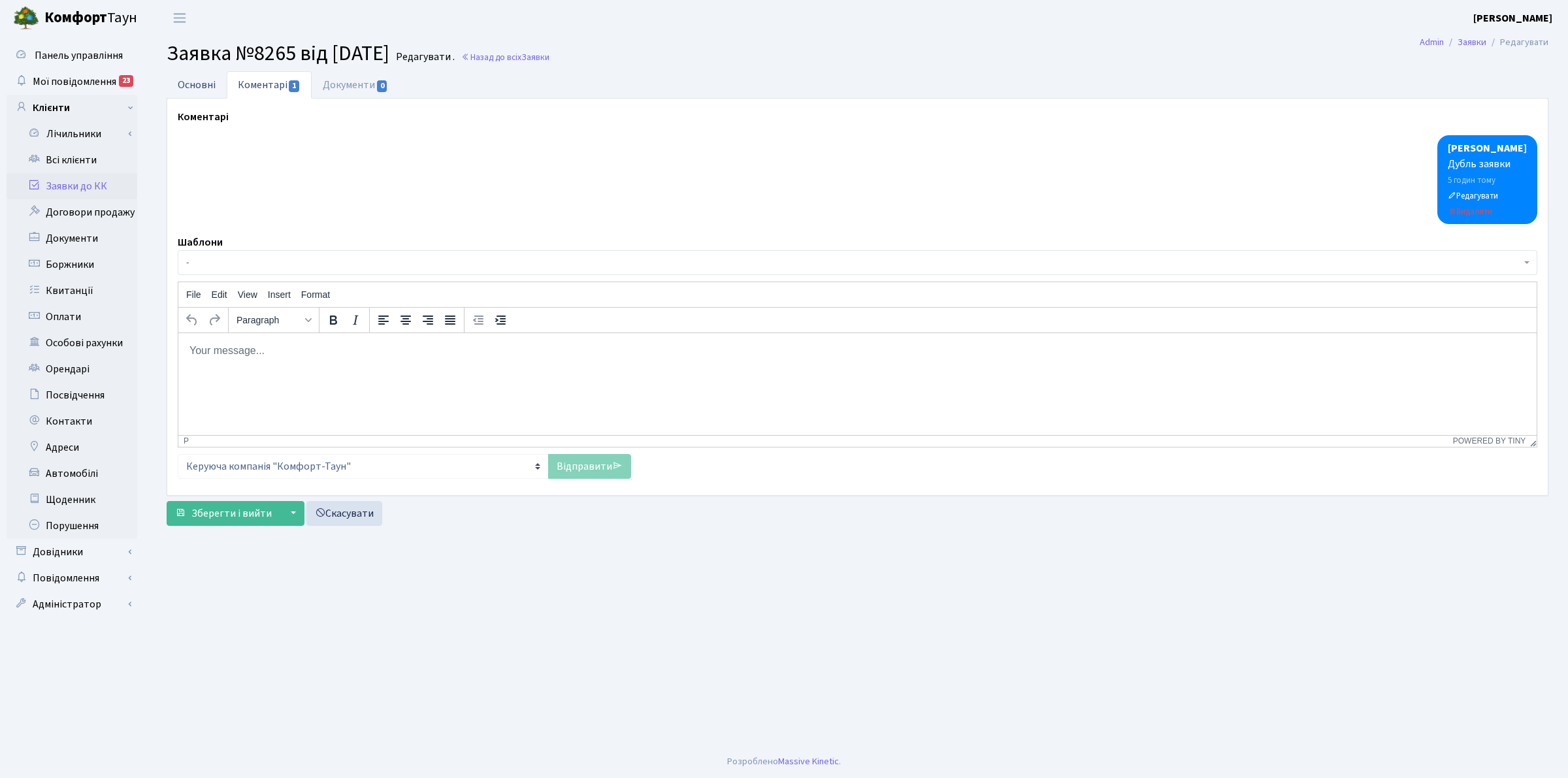
click at [190, 83] on link "Основні" at bounding box center [197, 85] width 60 height 27
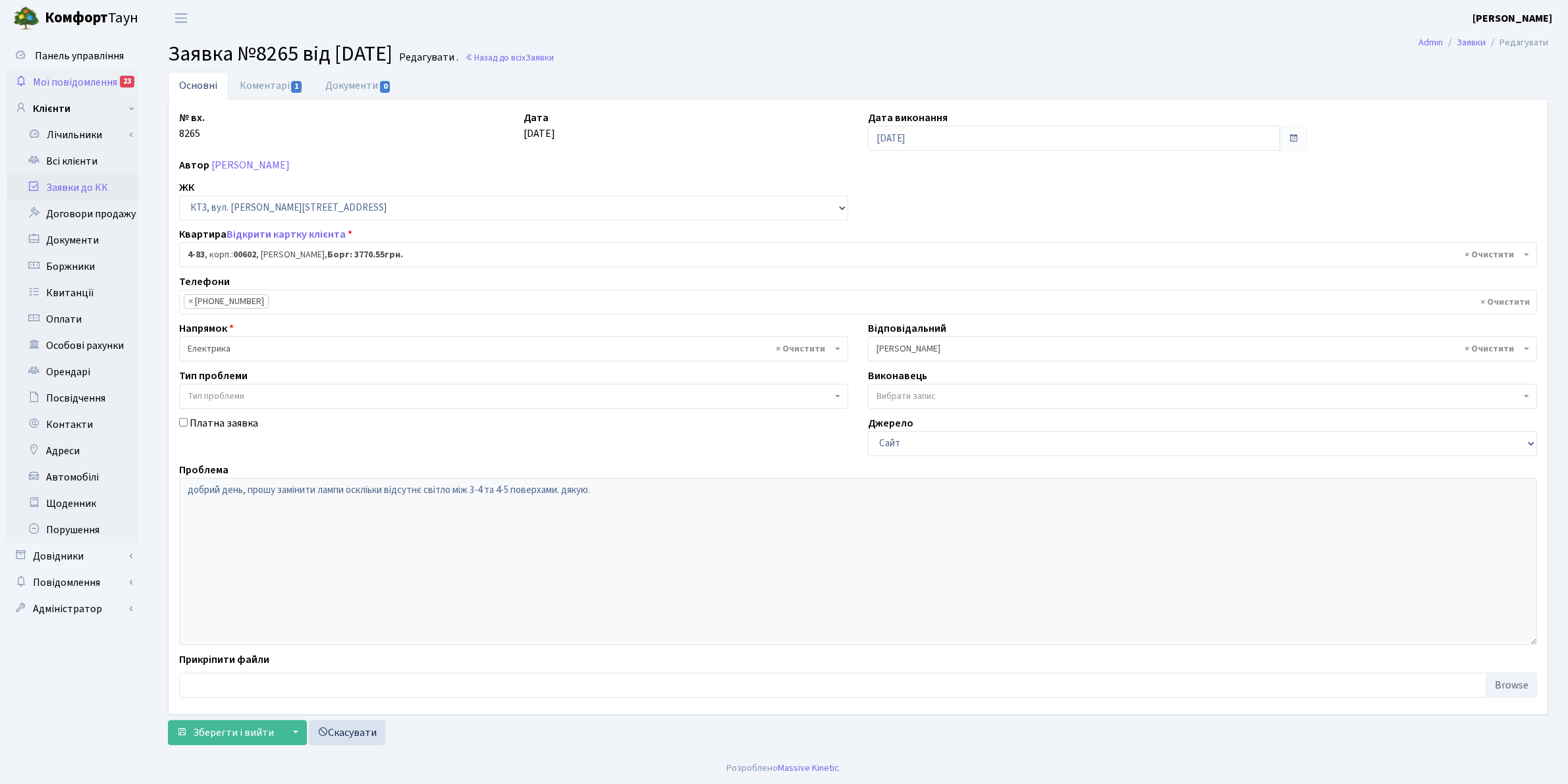
click at [59, 76] on span "Мої повідомлення" at bounding box center [75, 82] width 84 height 14
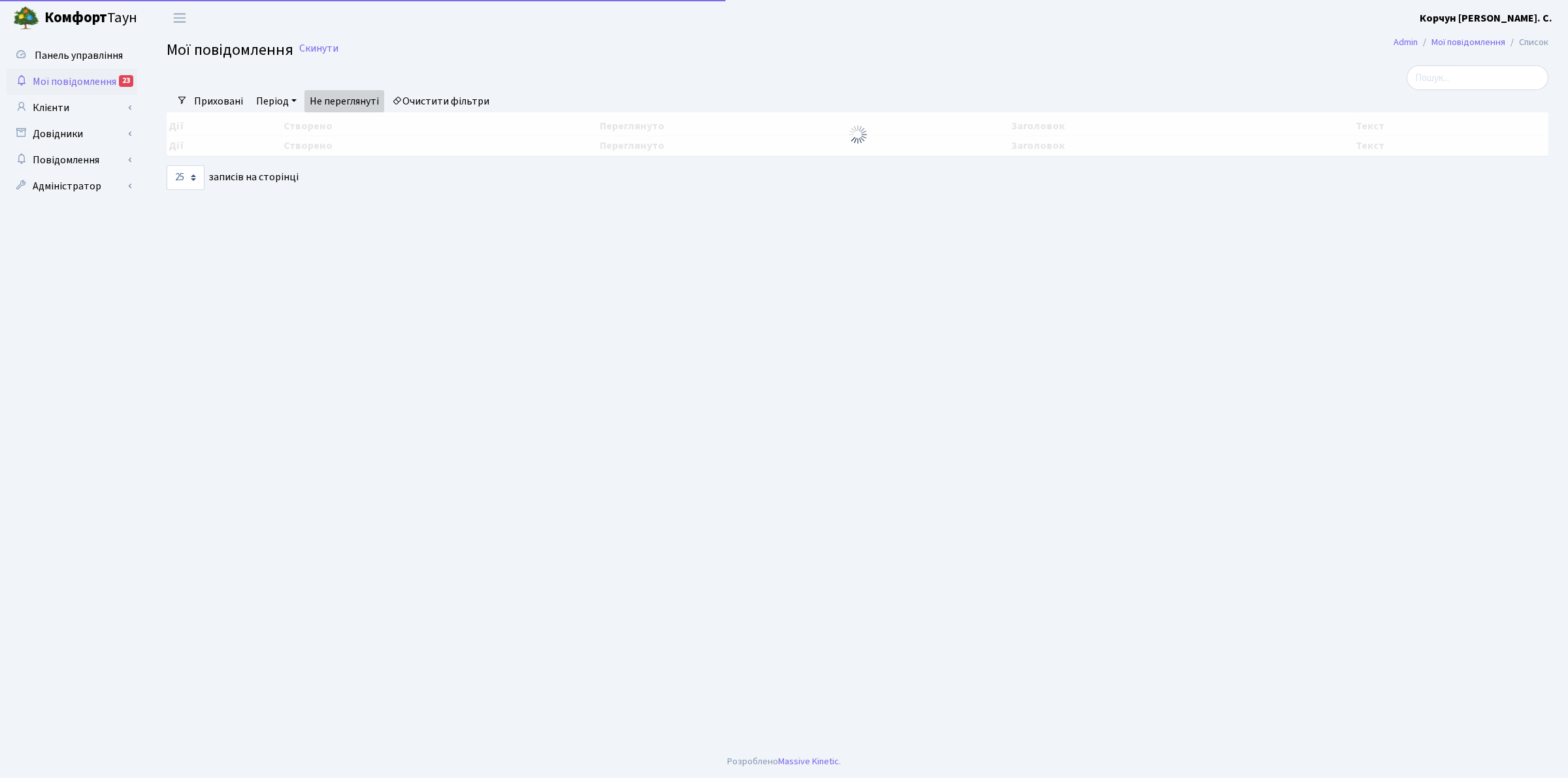
select select "25"
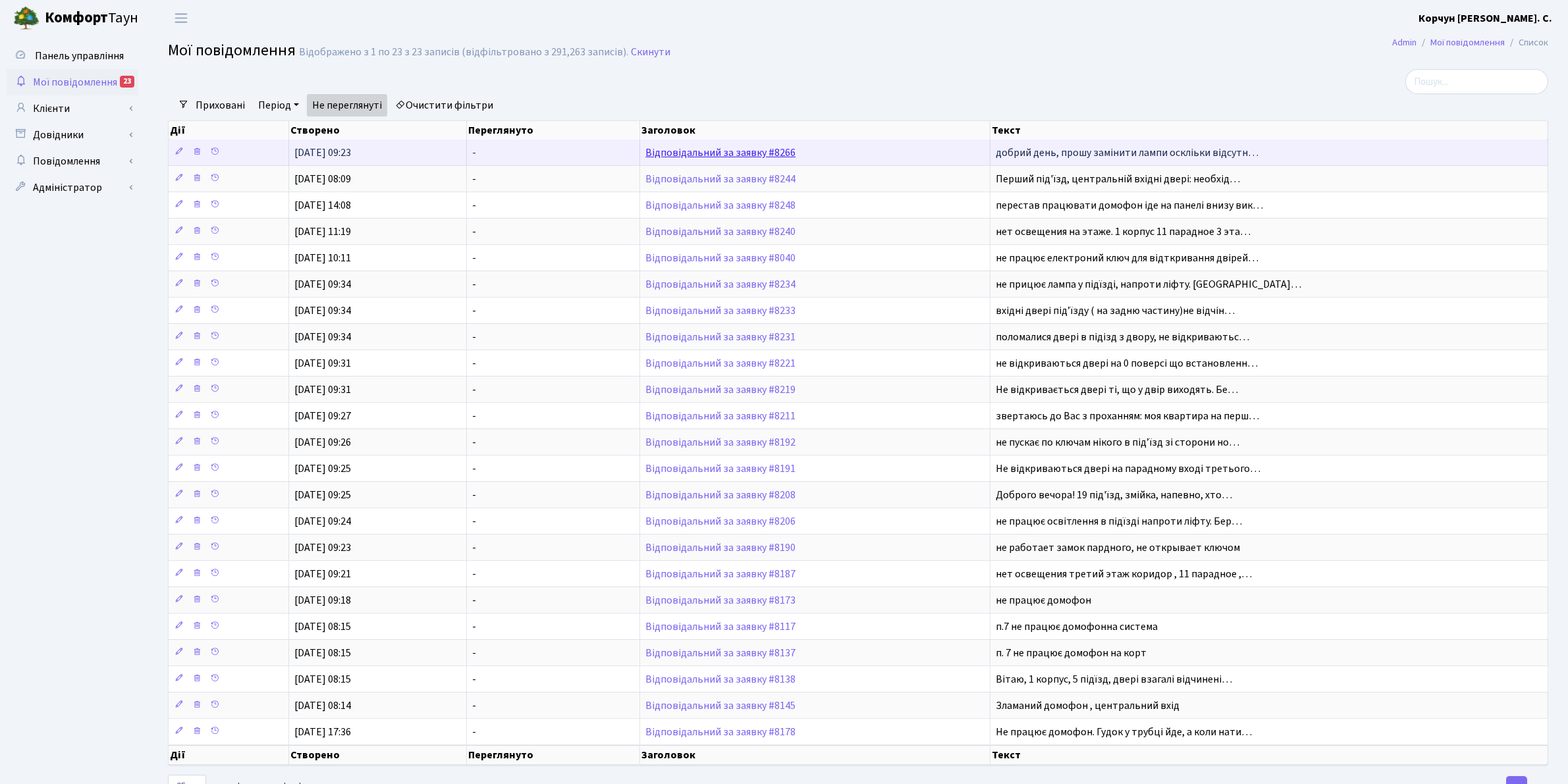
click at [674, 155] on link "Відповідальний за заявку #8266" at bounding box center [720, 152] width 150 height 14
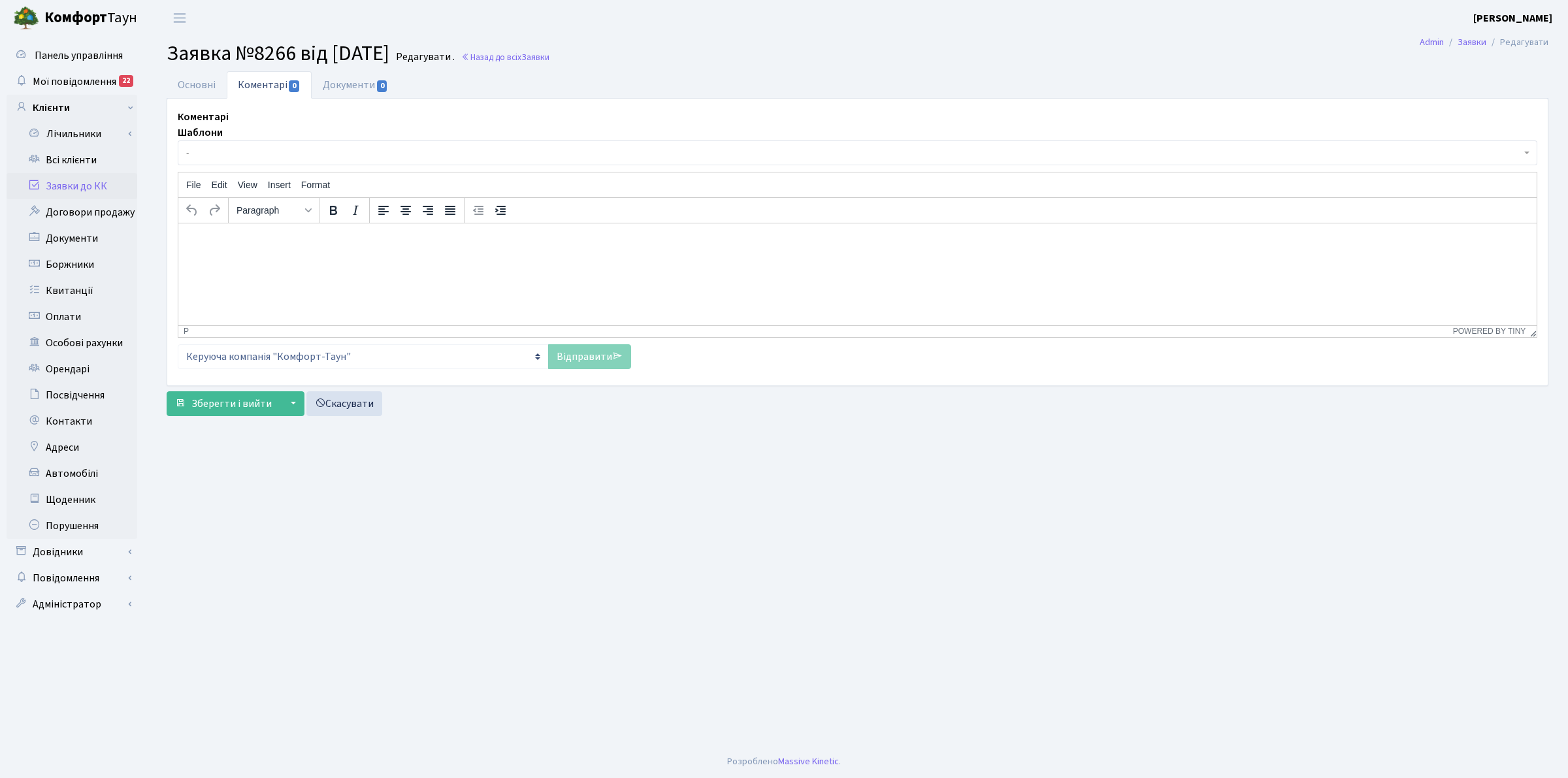
select select "16542"
click at [200, 82] on link "Основні" at bounding box center [197, 85] width 60 height 27
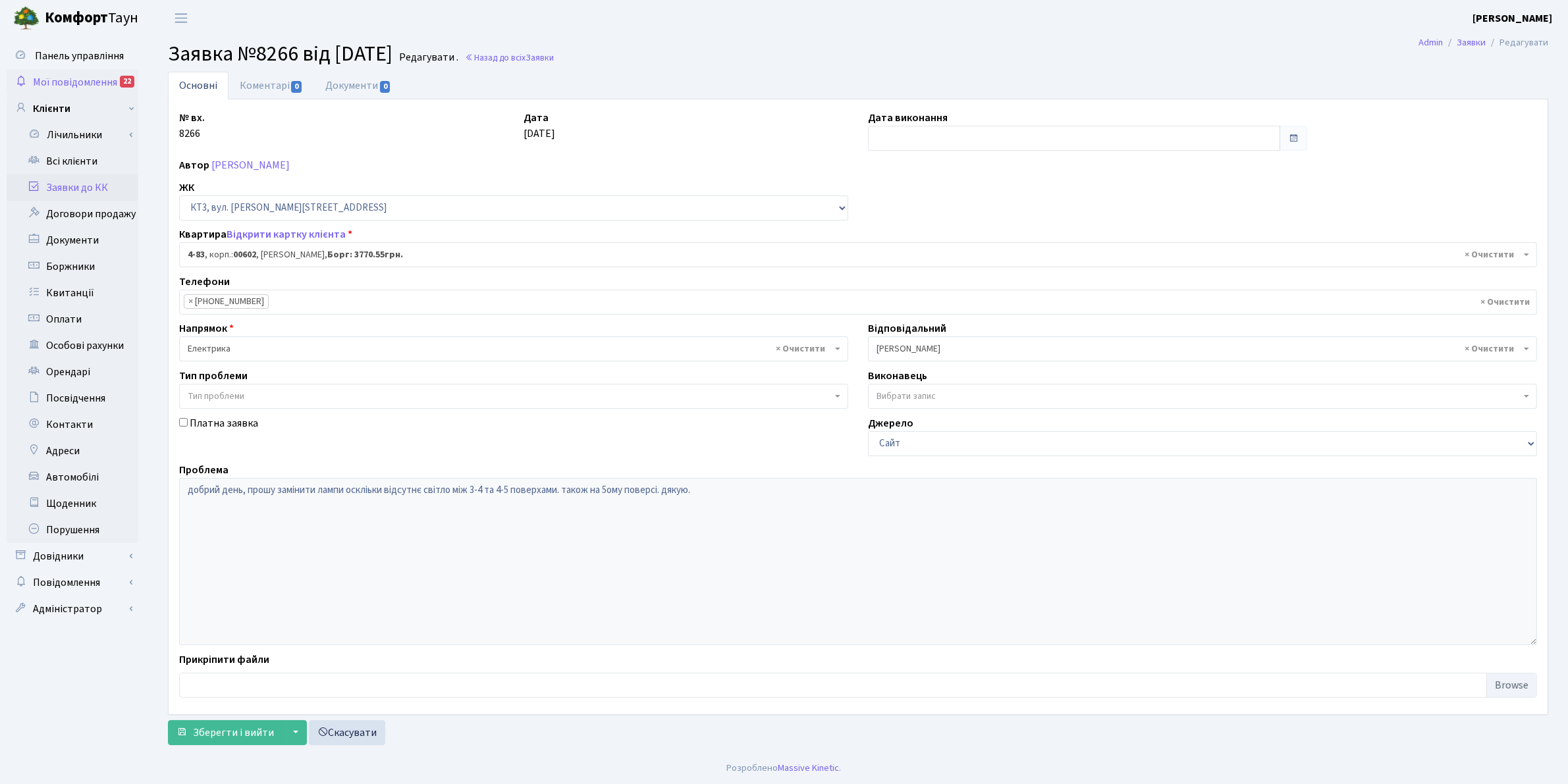
click at [62, 76] on span "Мої повідомлення" at bounding box center [75, 82] width 84 height 14
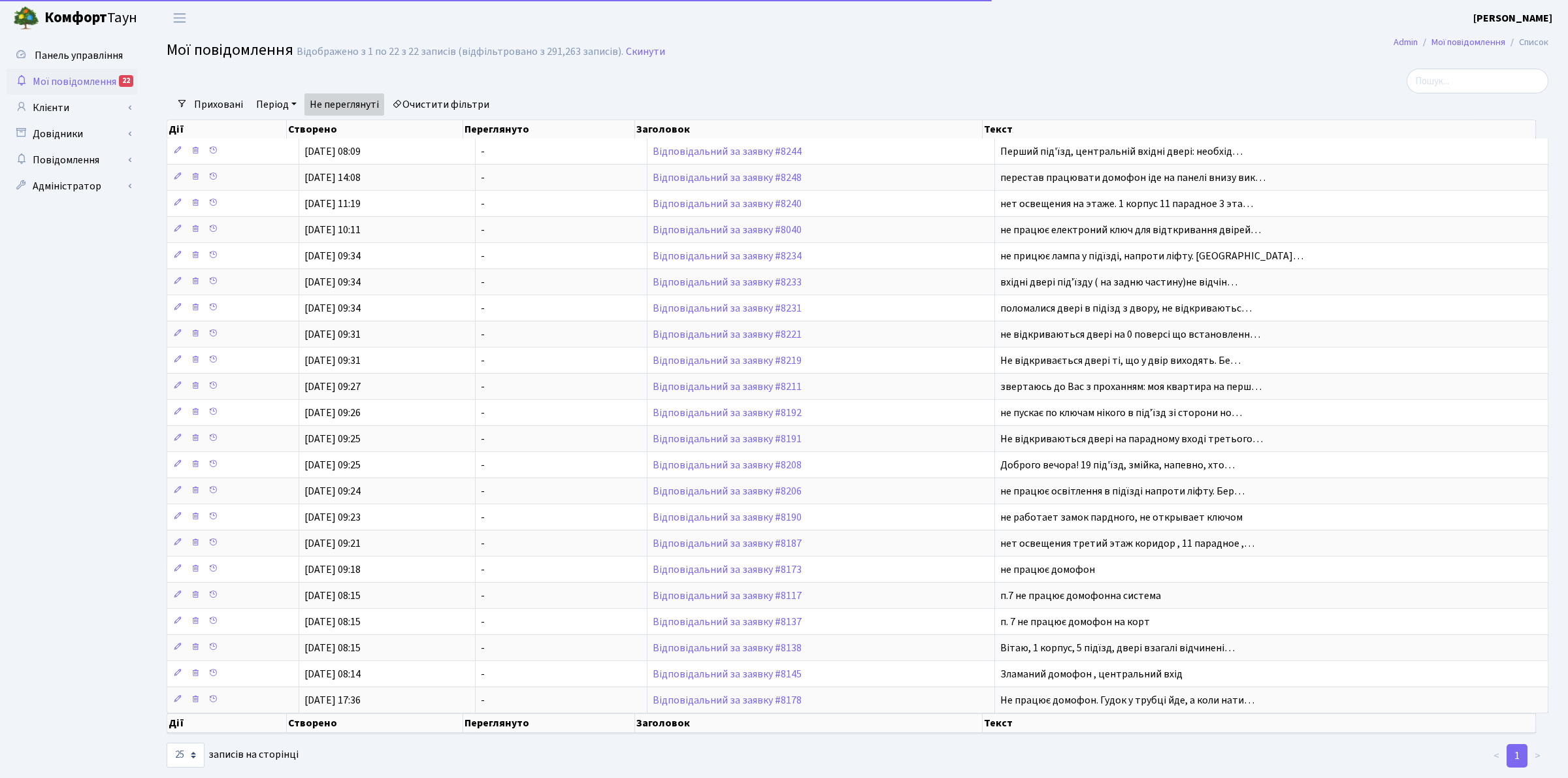
select select "25"
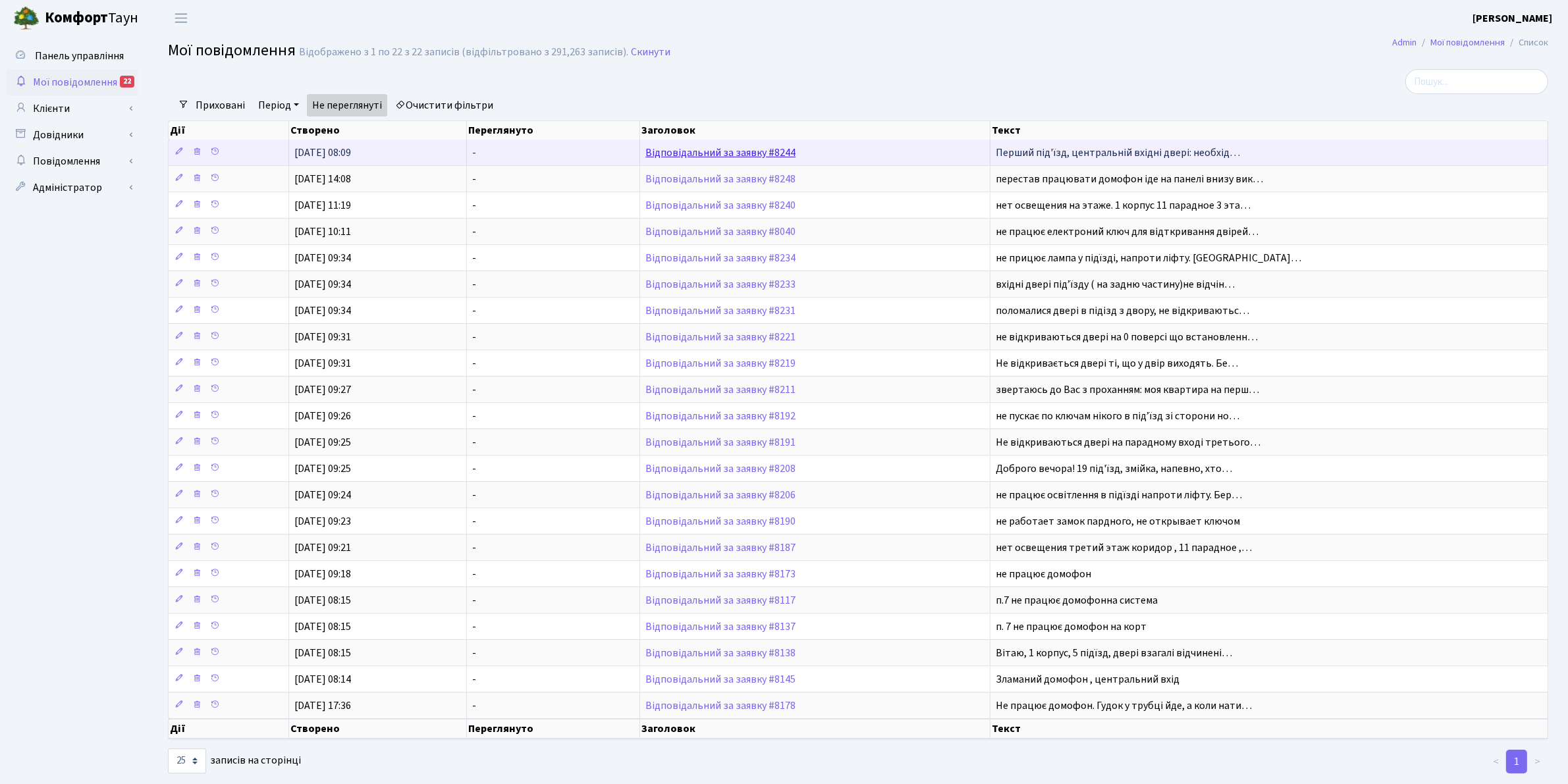
click at [688, 149] on link "Відповідальний за заявку #8244" at bounding box center [720, 152] width 150 height 14
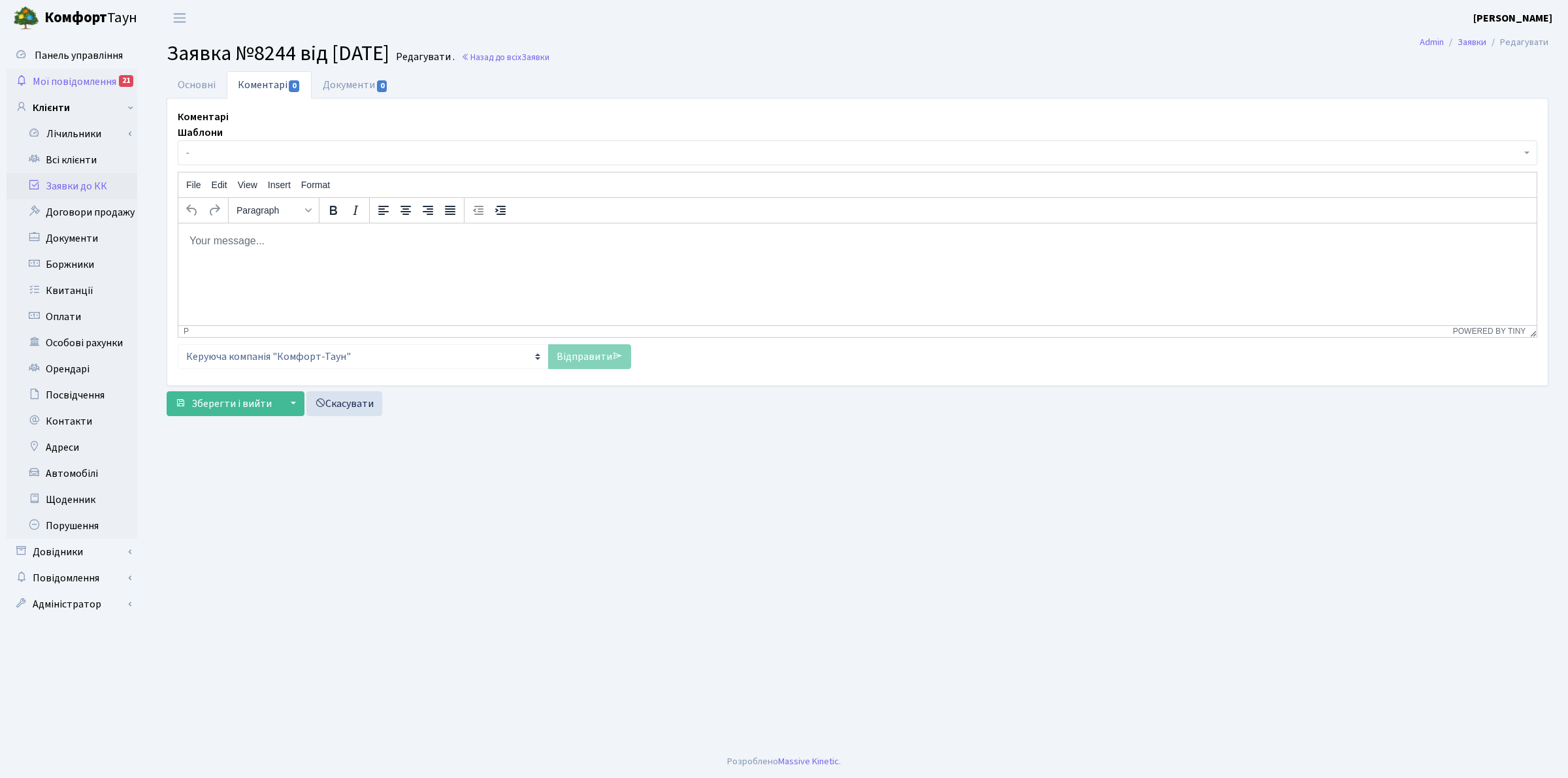
click at [89, 77] on span "Мої повідомлення" at bounding box center [75, 81] width 84 height 14
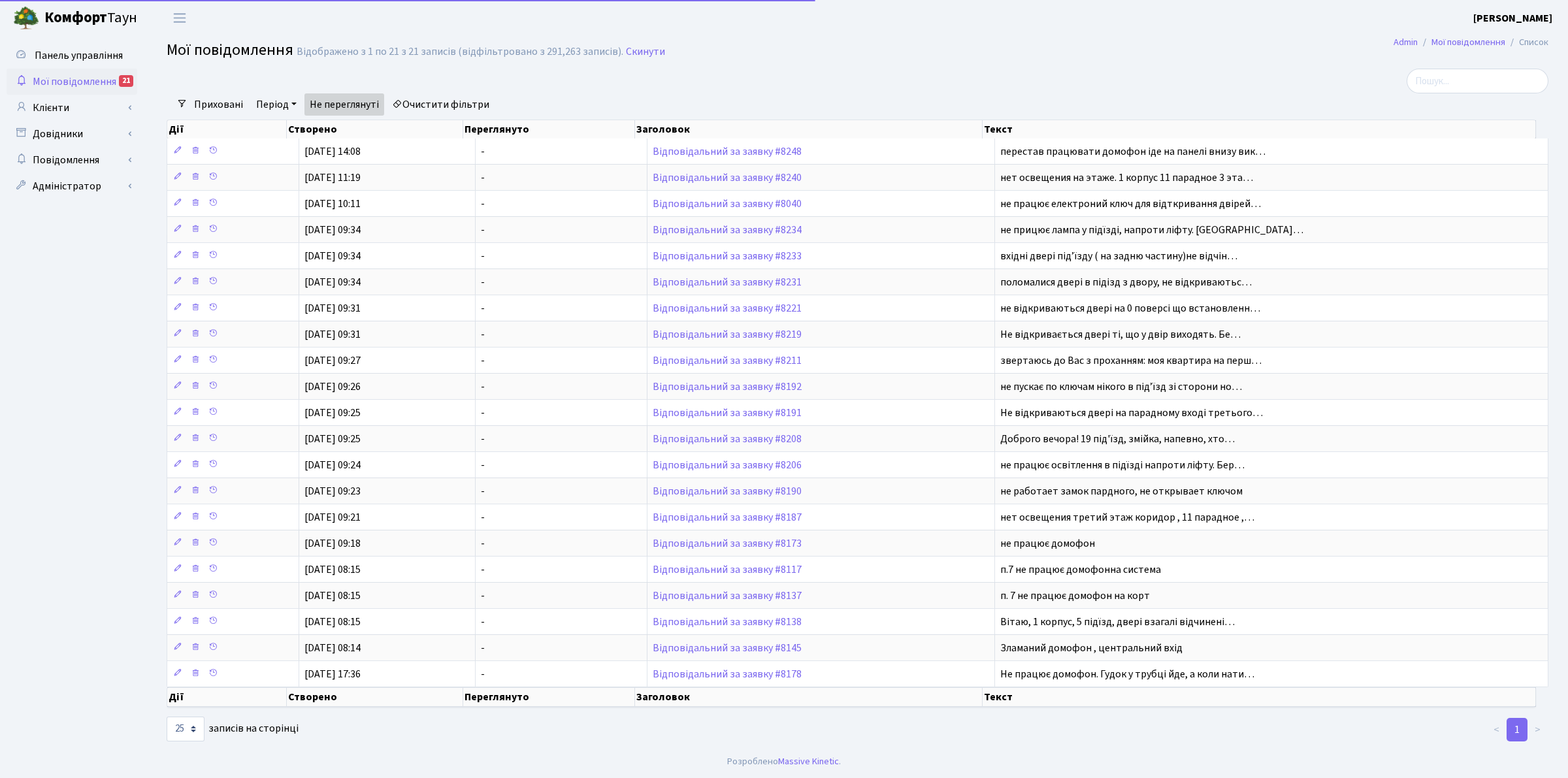
select select "25"
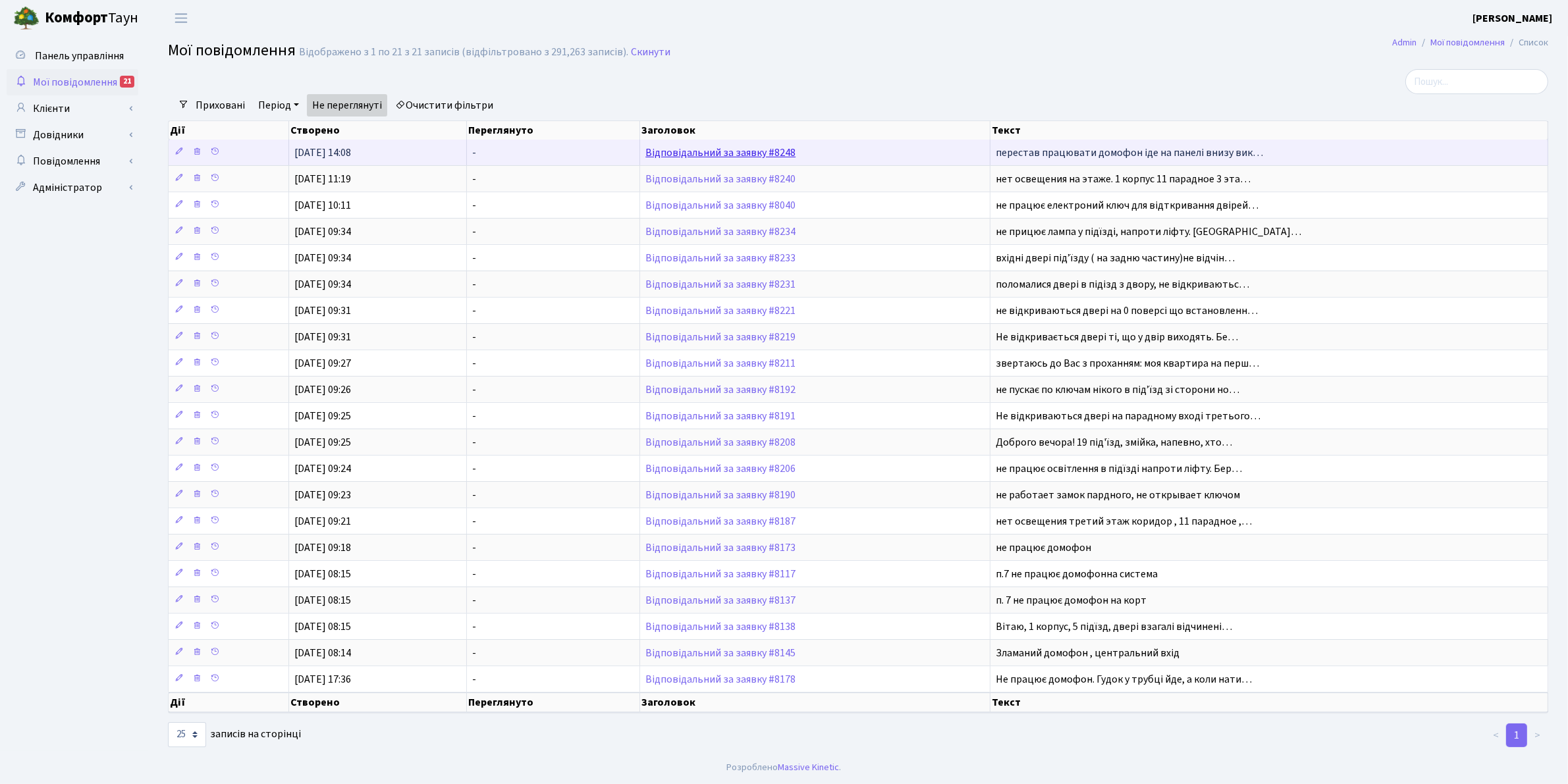
click at [684, 153] on link "Відповідальний за заявку #8248" at bounding box center [720, 152] width 150 height 14
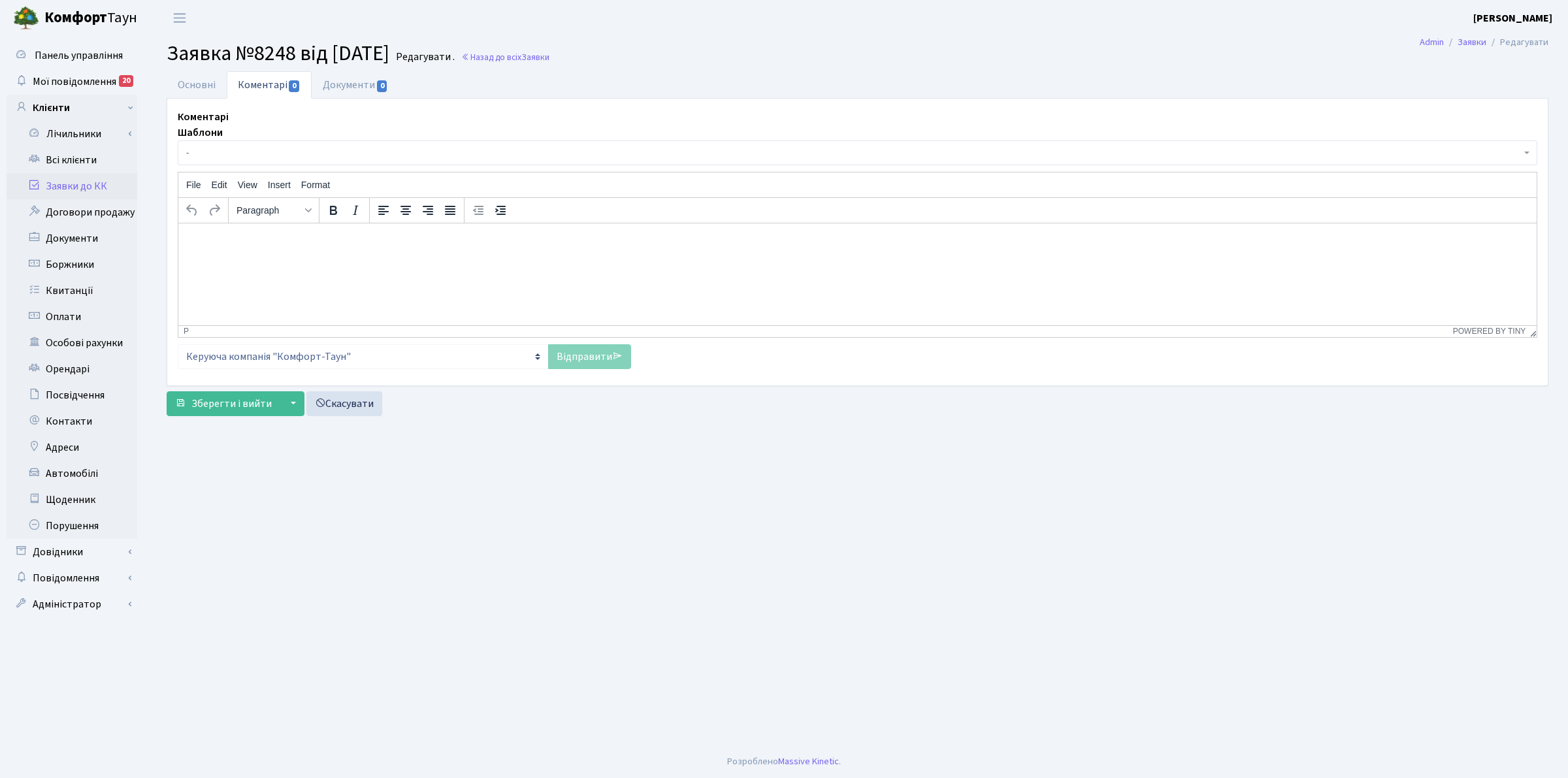
select select "6926"
select select "38"
click at [188, 85] on link "Основні" at bounding box center [197, 85] width 60 height 27
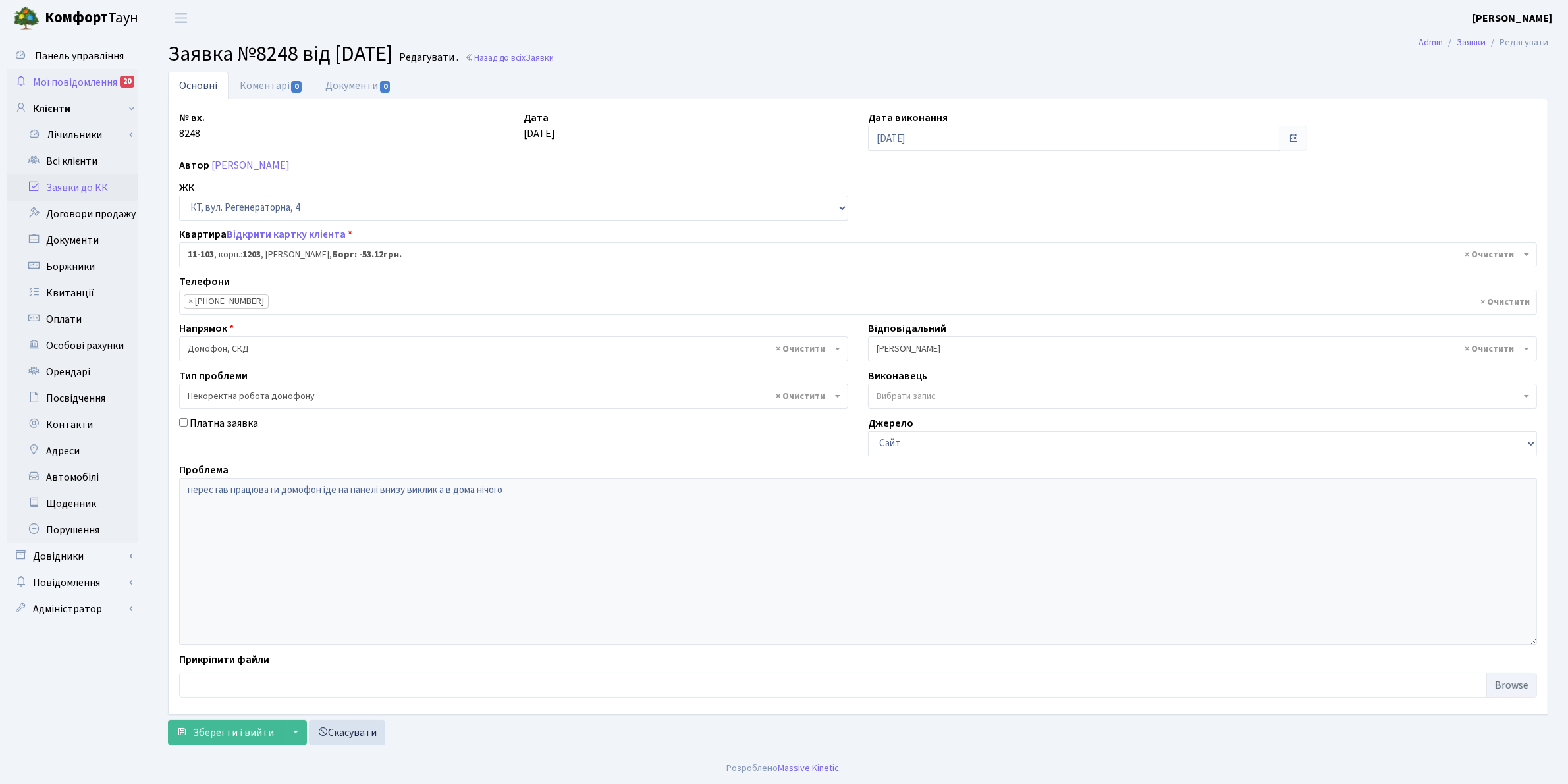
click at [86, 79] on span "Мої повідомлення" at bounding box center [75, 82] width 84 height 14
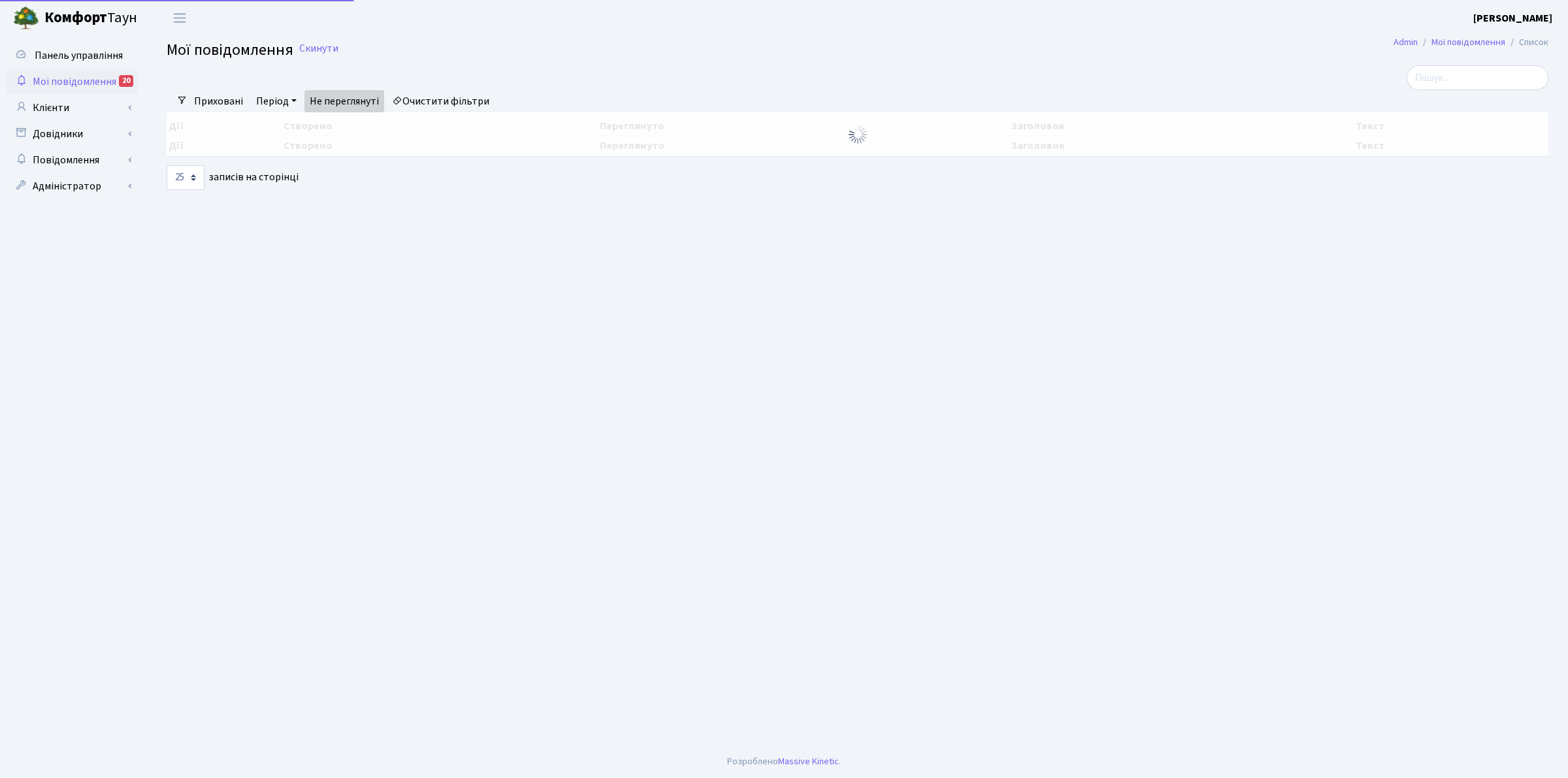
select select "25"
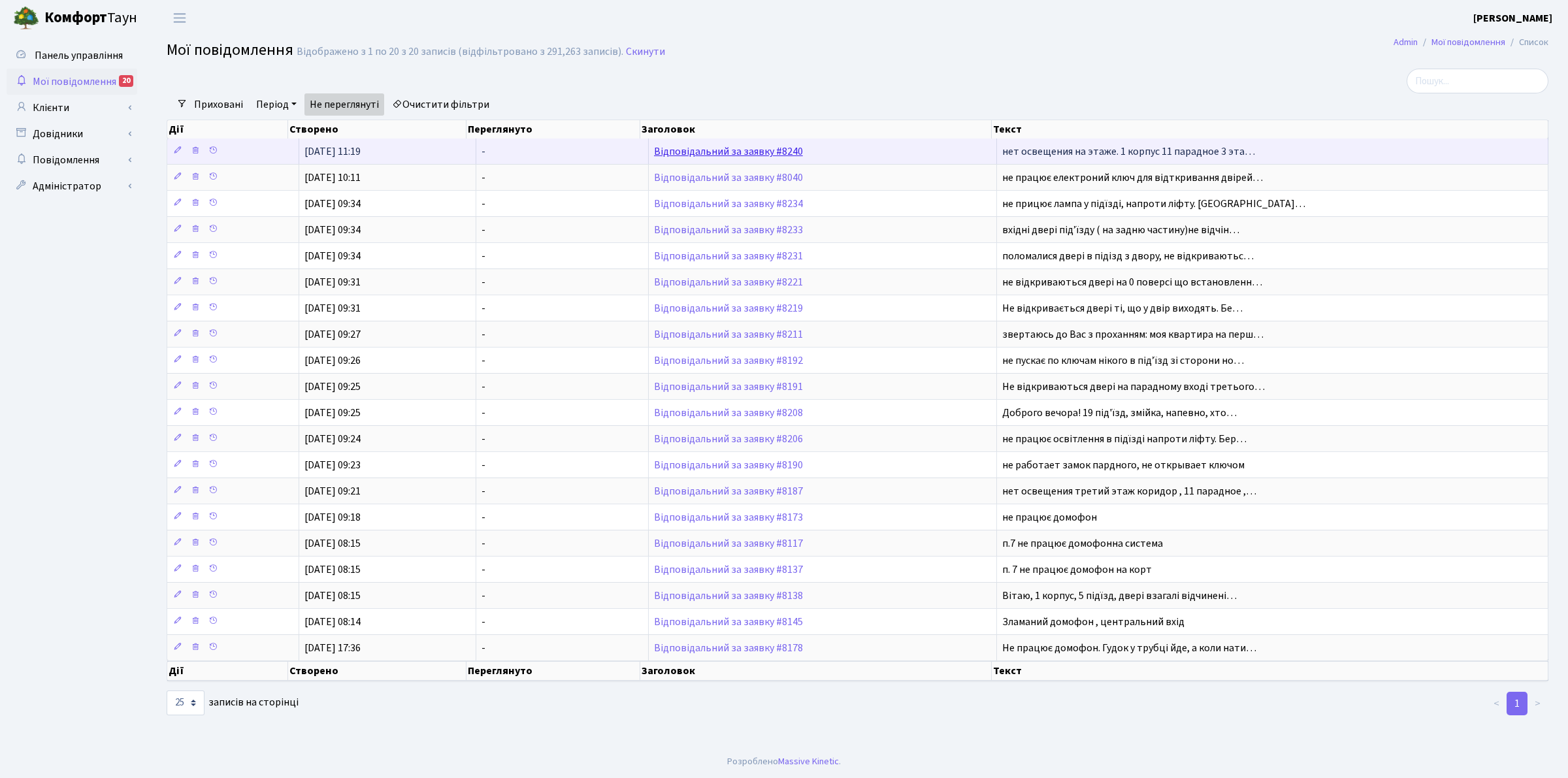
click at [778, 153] on link "Відповідальний за заявку #8240" at bounding box center [729, 151] width 149 height 14
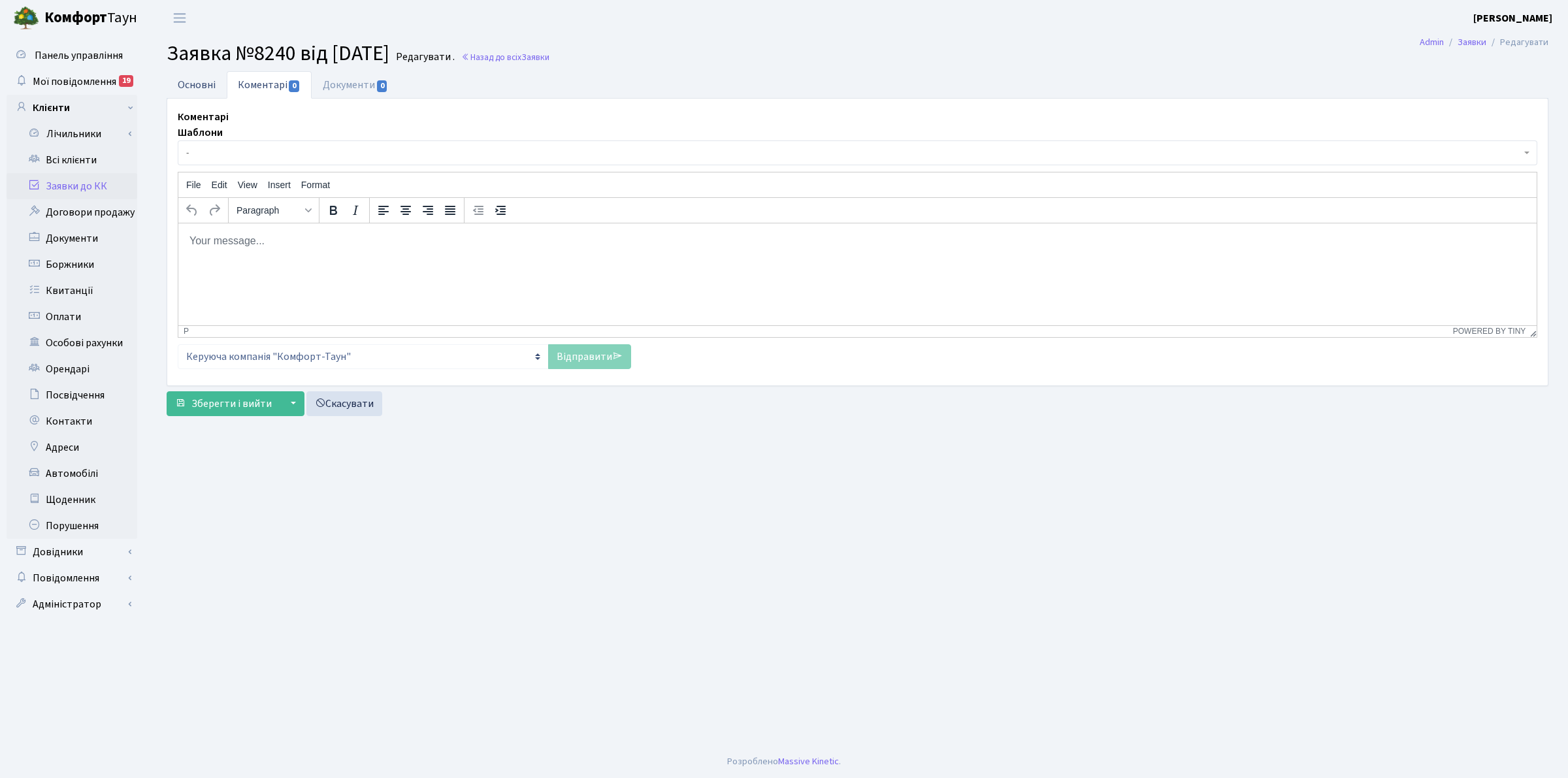
click at [198, 85] on link "Основні" at bounding box center [197, 85] width 60 height 27
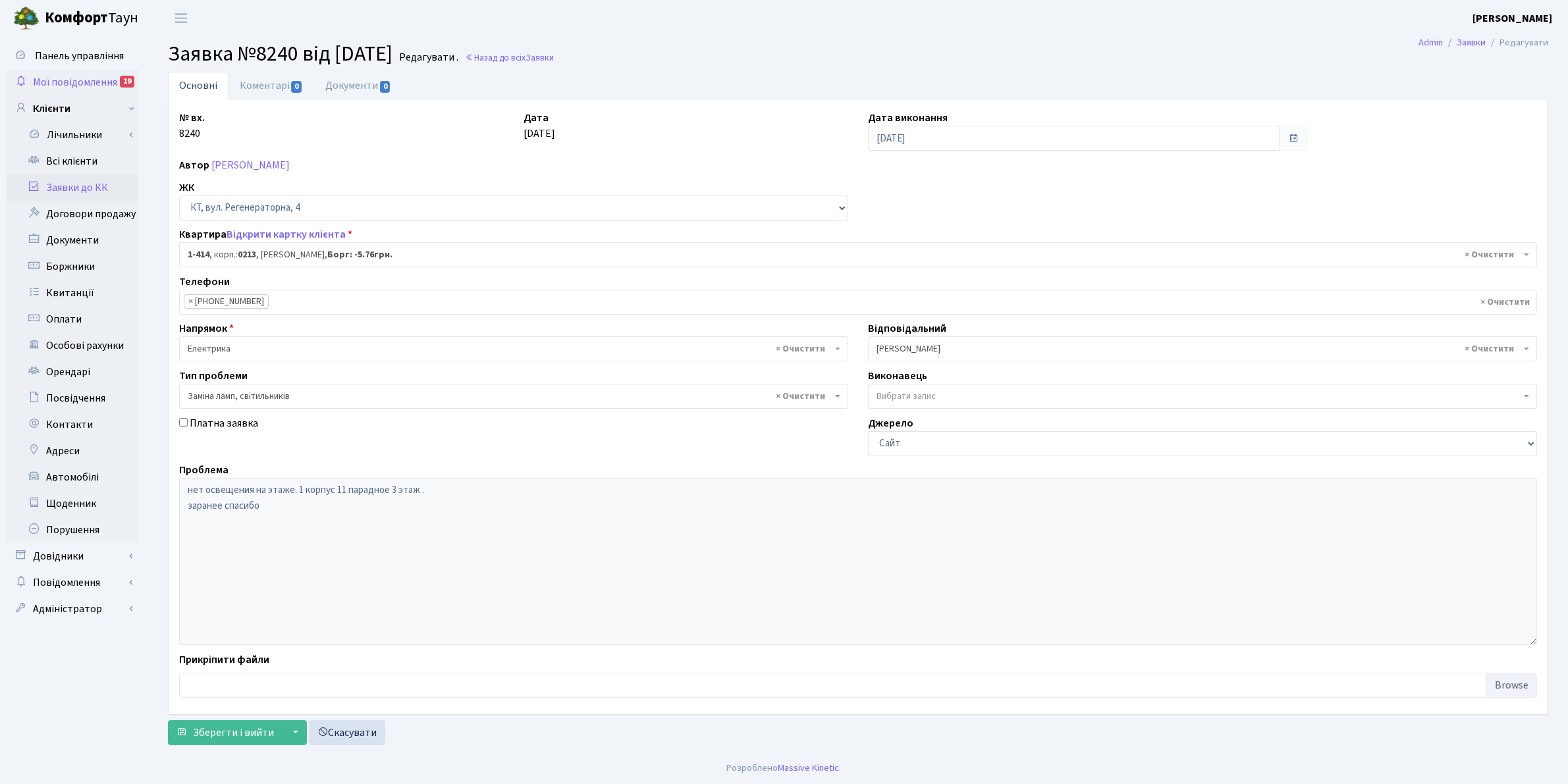
click at [73, 81] on span "Мої повідомлення" at bounding box center [75, 82] width 84 height 14
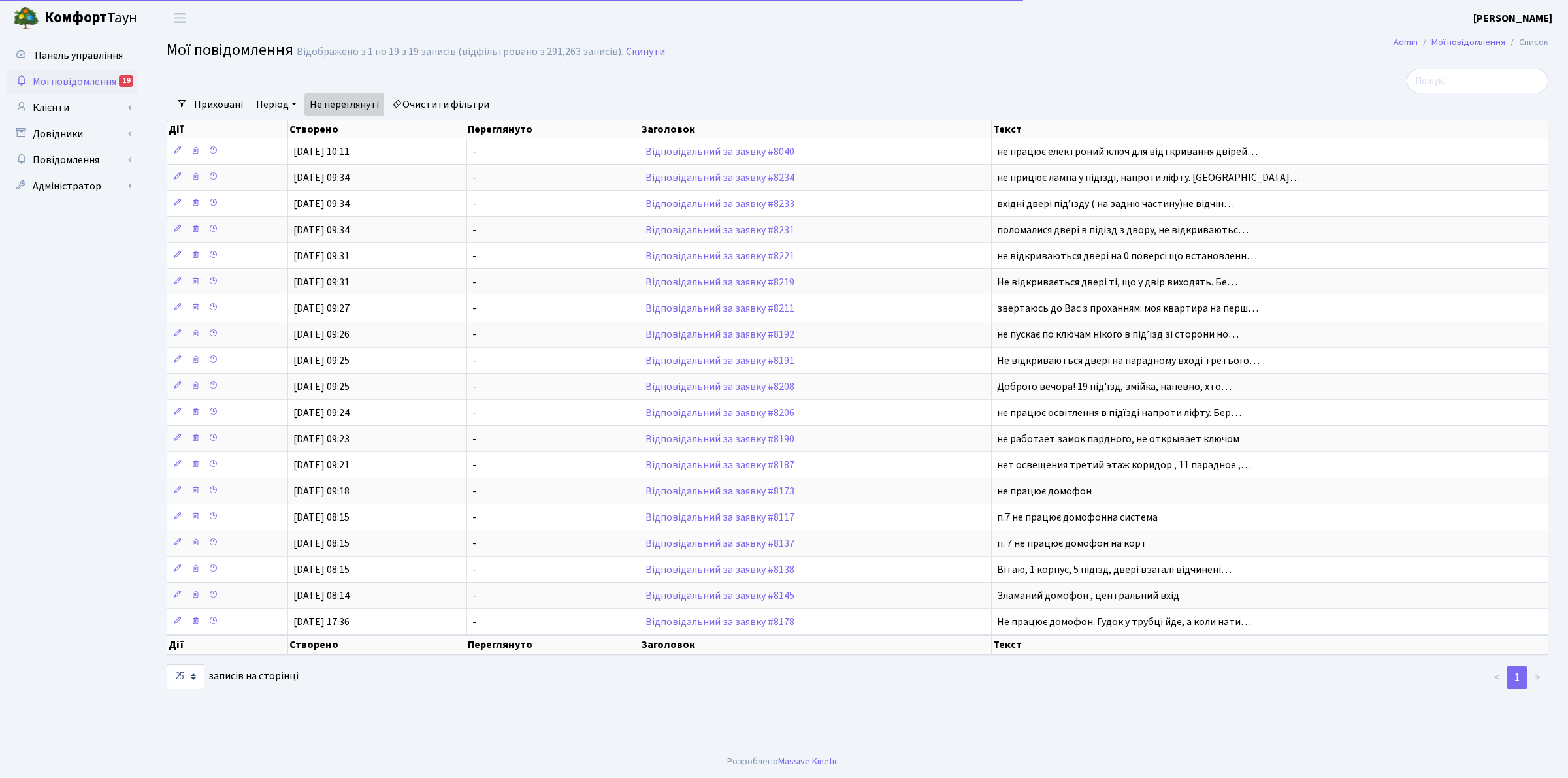
select select "25"
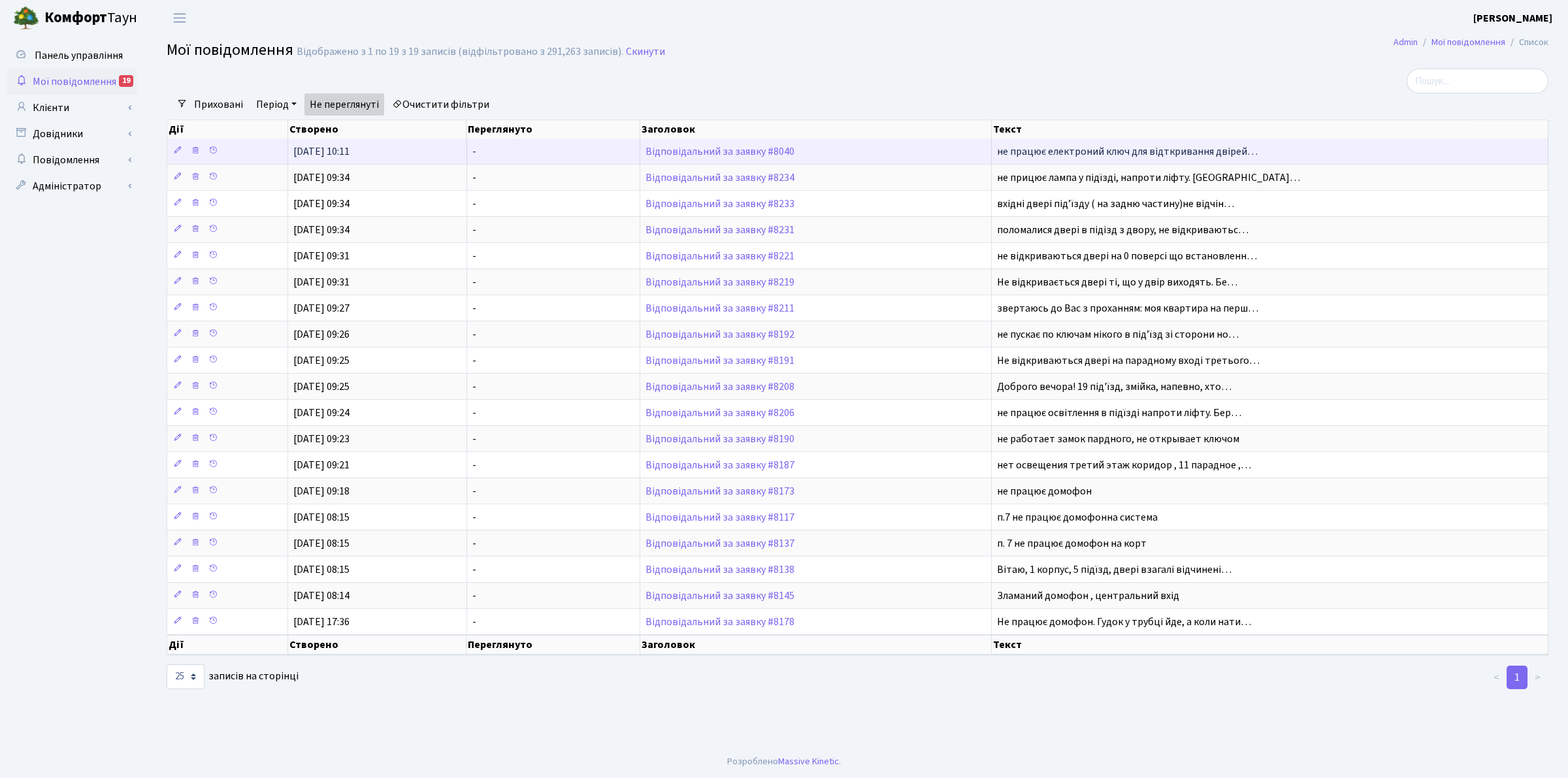
click at [727, 158] on td "Відповідальний за заявку #8040" at bounding box center [816, 151] width 352 height 25
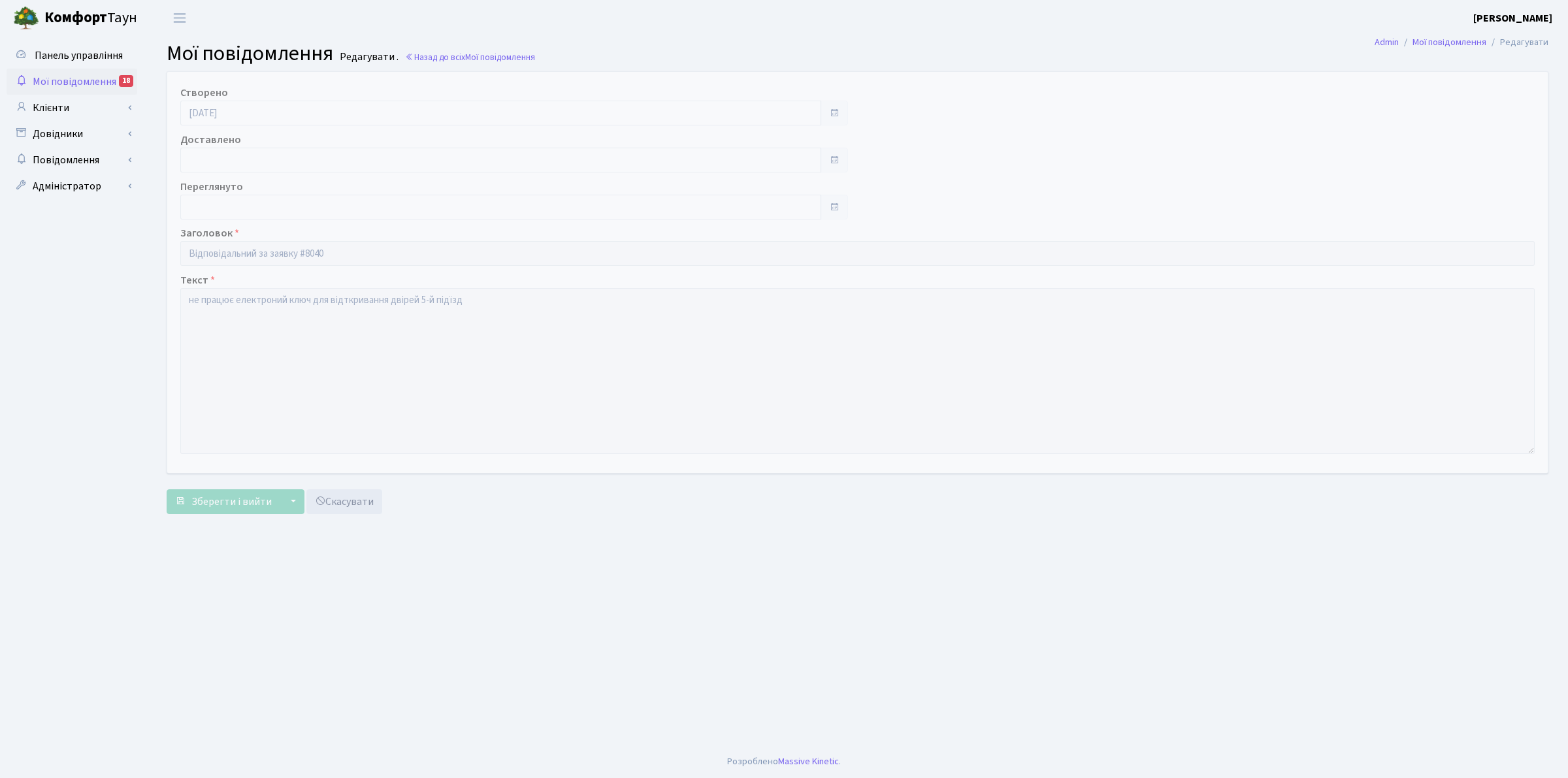
click at [51, 80] on span "Мої повідомлення" at bounding box center [75, 81] width 84 height 14
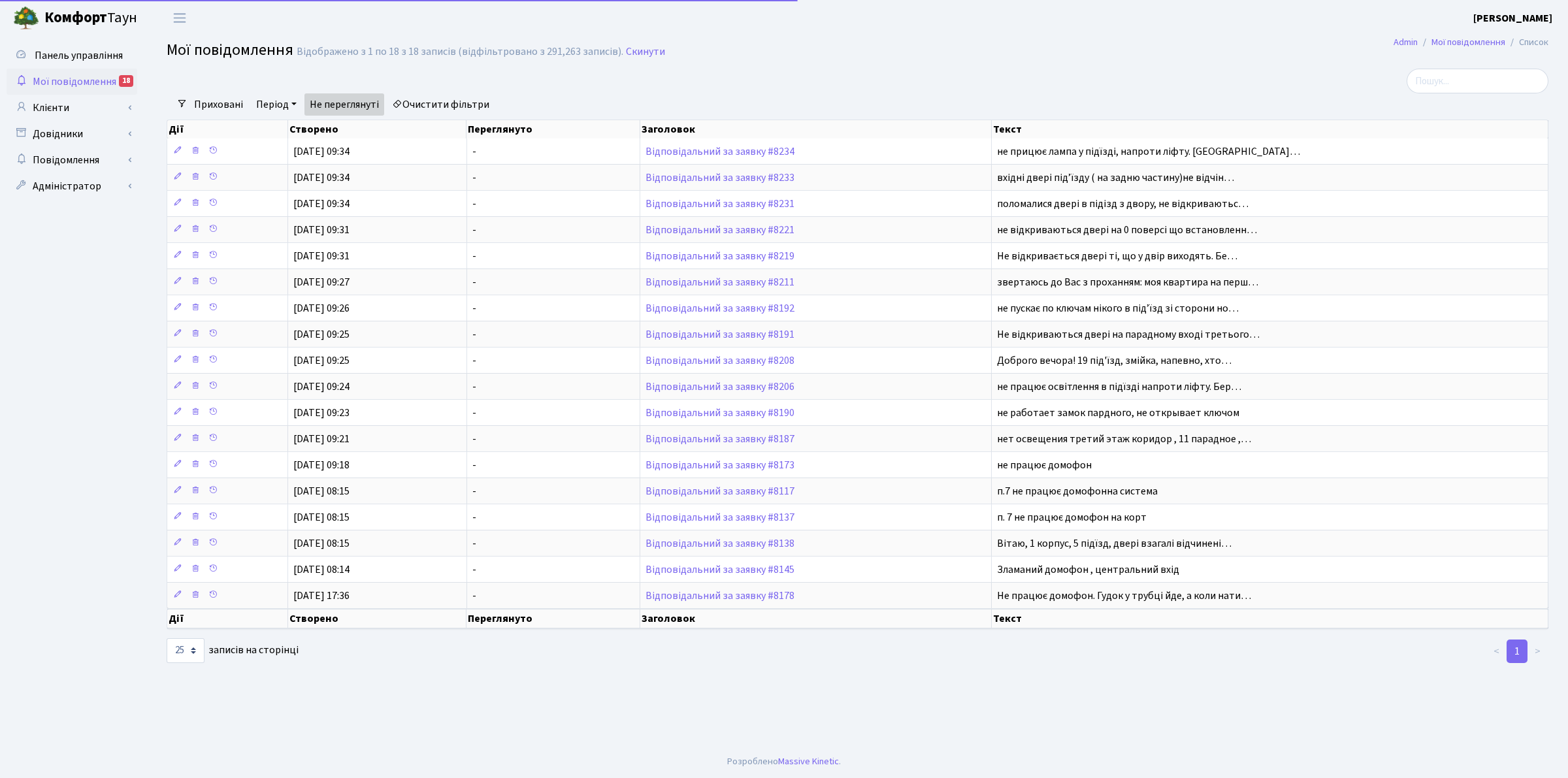
select select "25"
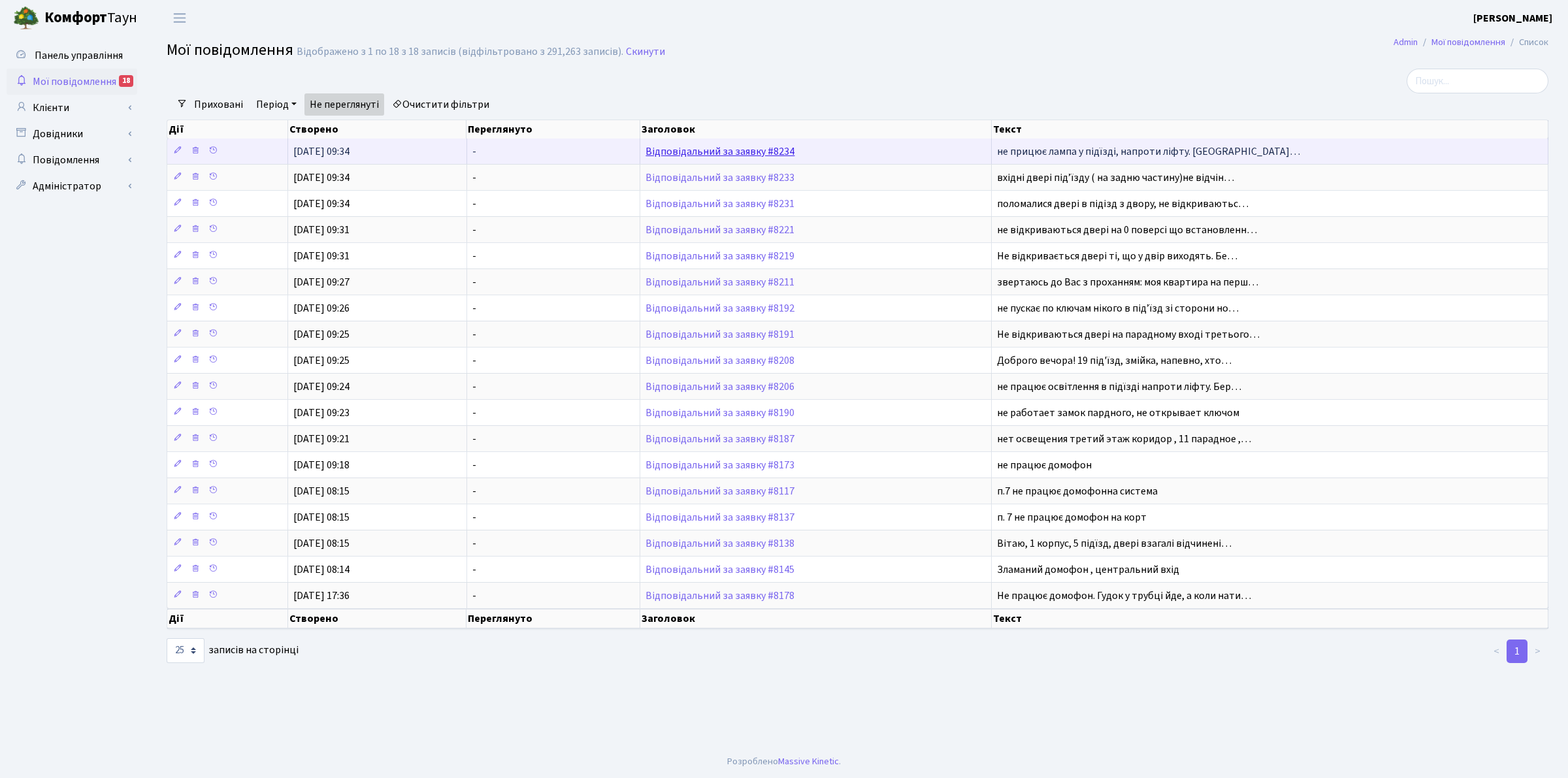
click at [694, 152] on link "Відповідальний за заявку #8234" at bounding box center [720, 151] width 149 height 14
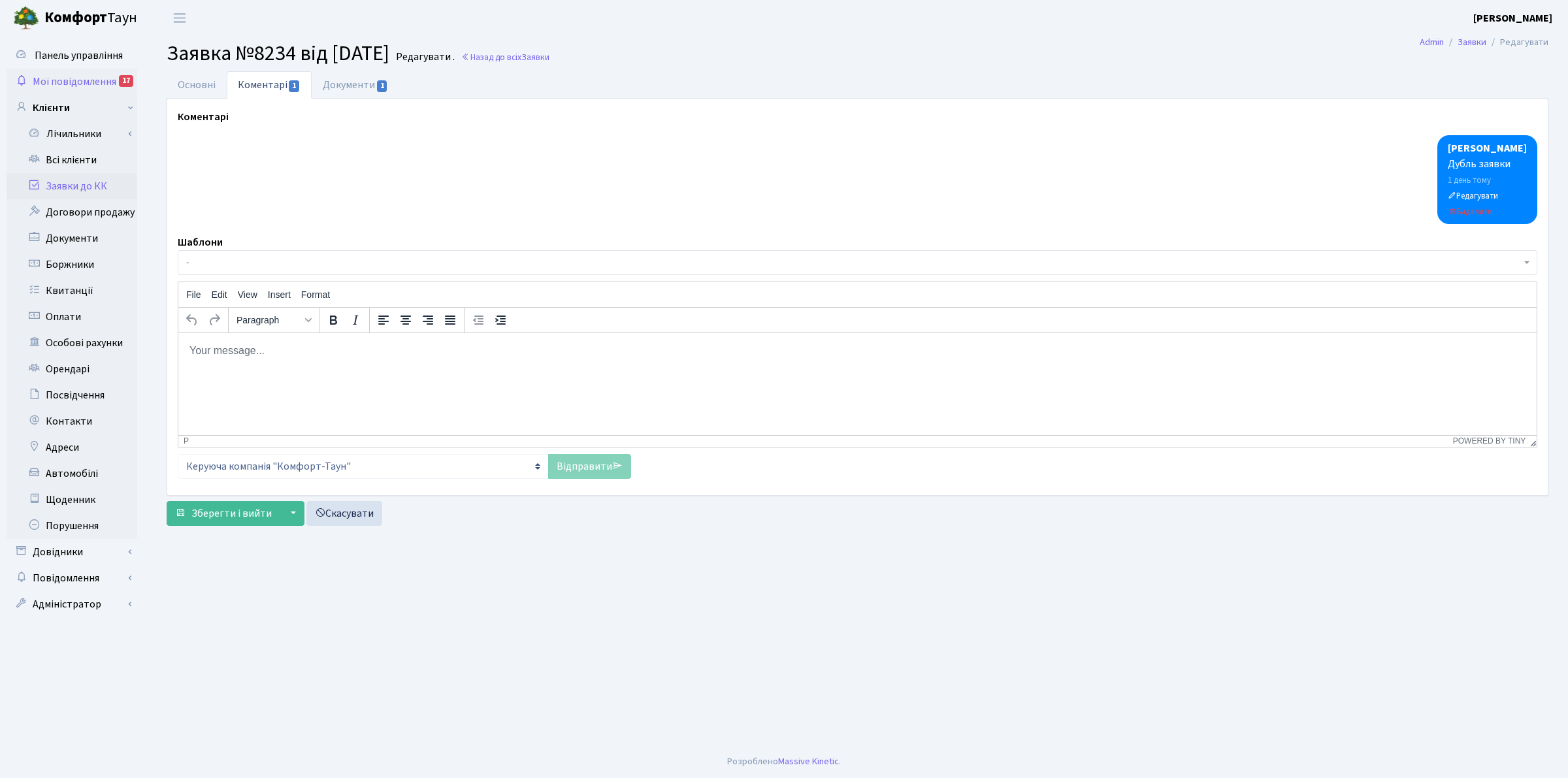
click at [60, 76] on span "Мої повідомлення" at bounding box center [75, 81] width 84 height 14
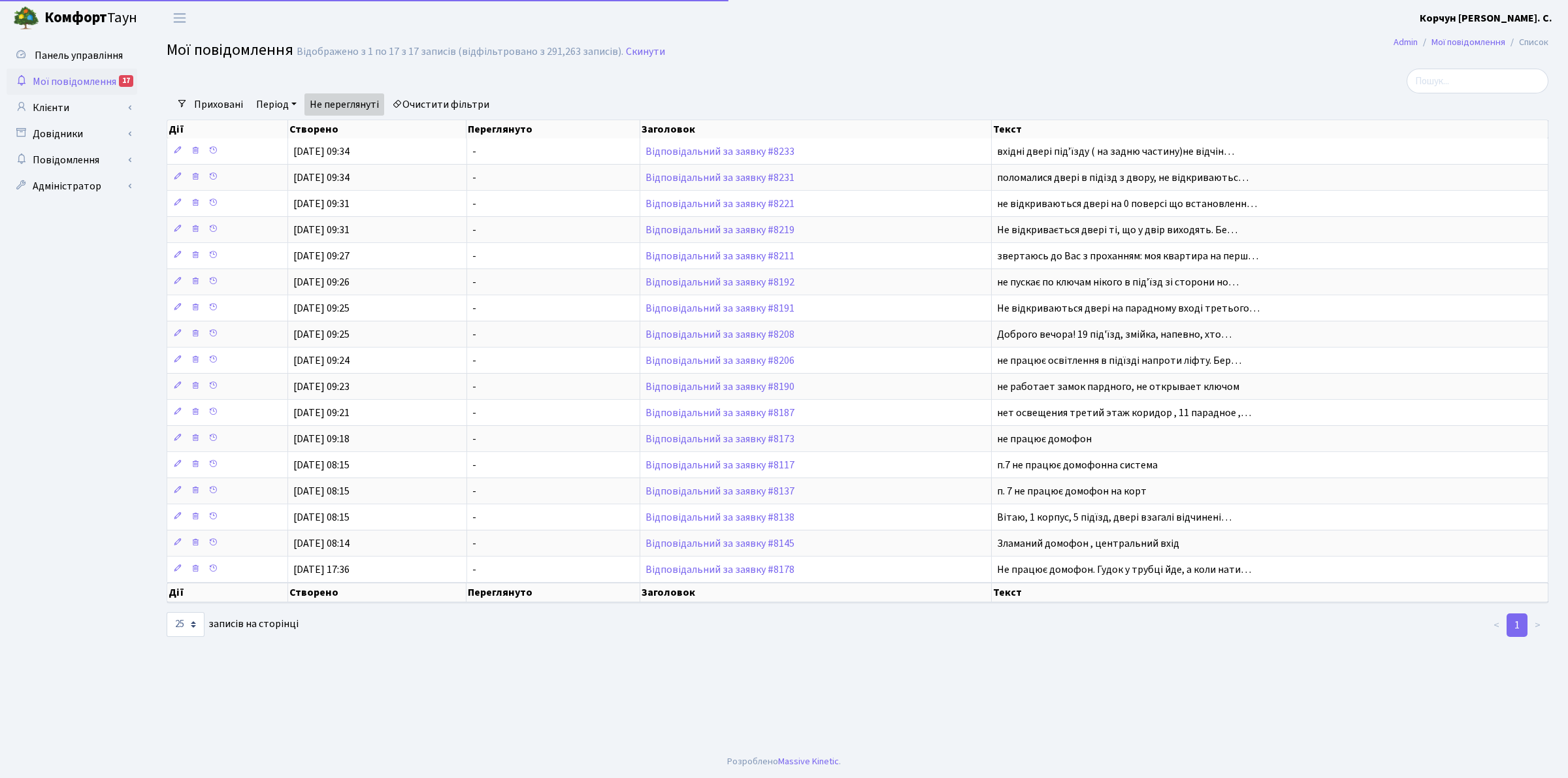
select select "25"
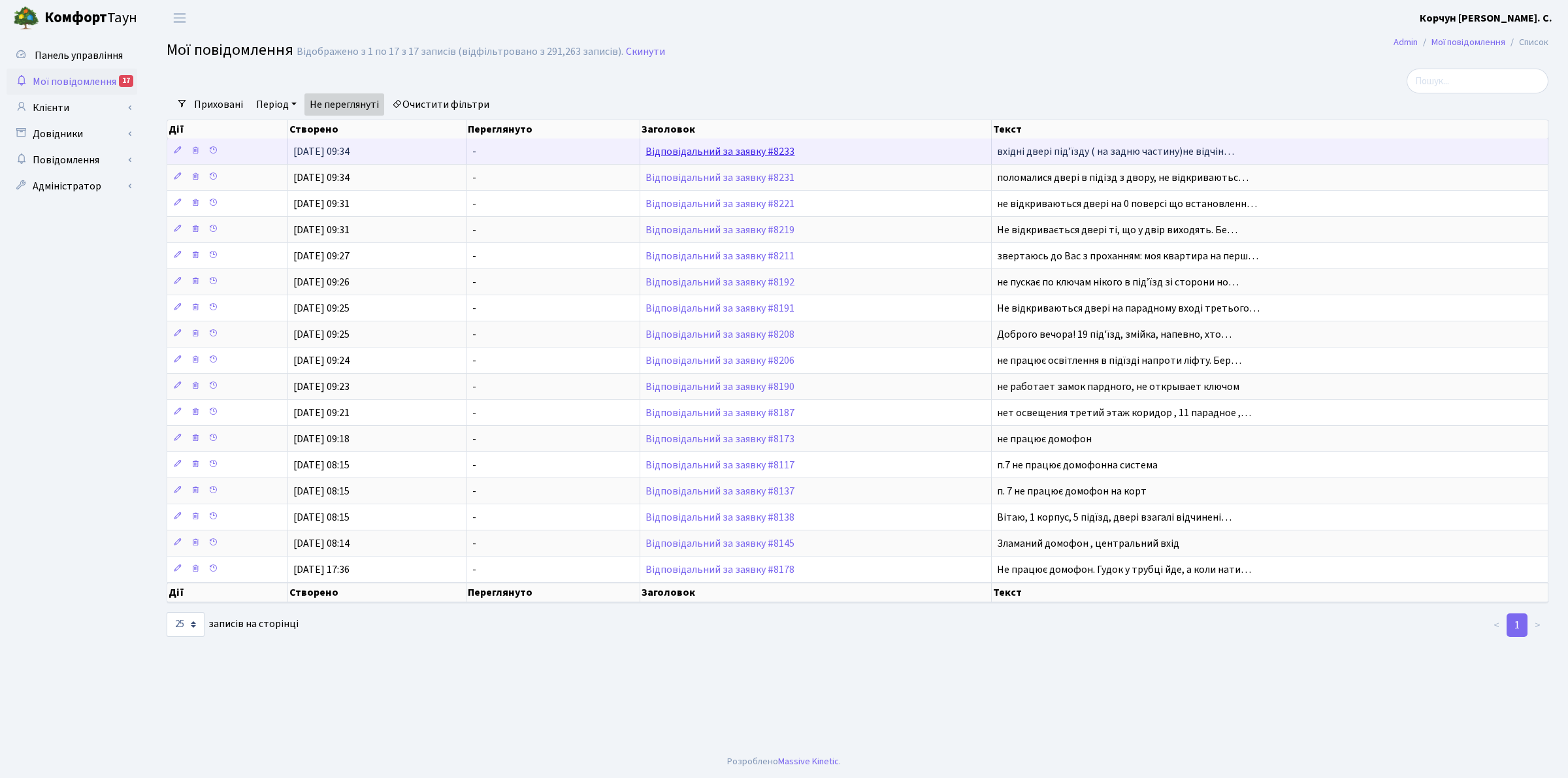
click at [680, 148] on link "Відповідальний за заявку #8233" at bounding box center [720, 151] width 149 height 14
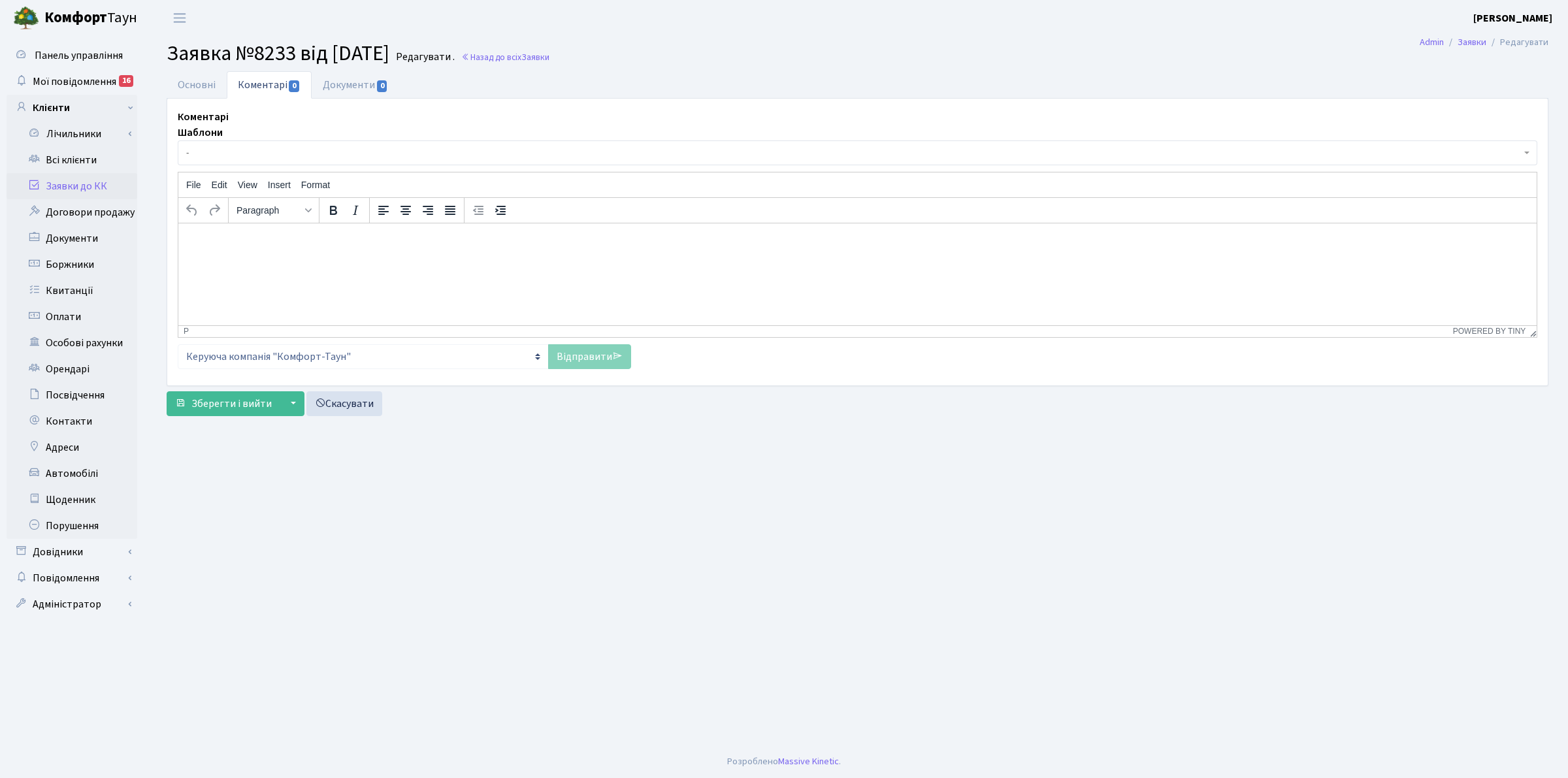
select select "8910"
select select "62"
click at [193, 85] on link "Основні" at bounding box center [197, 85] width 60 height 27
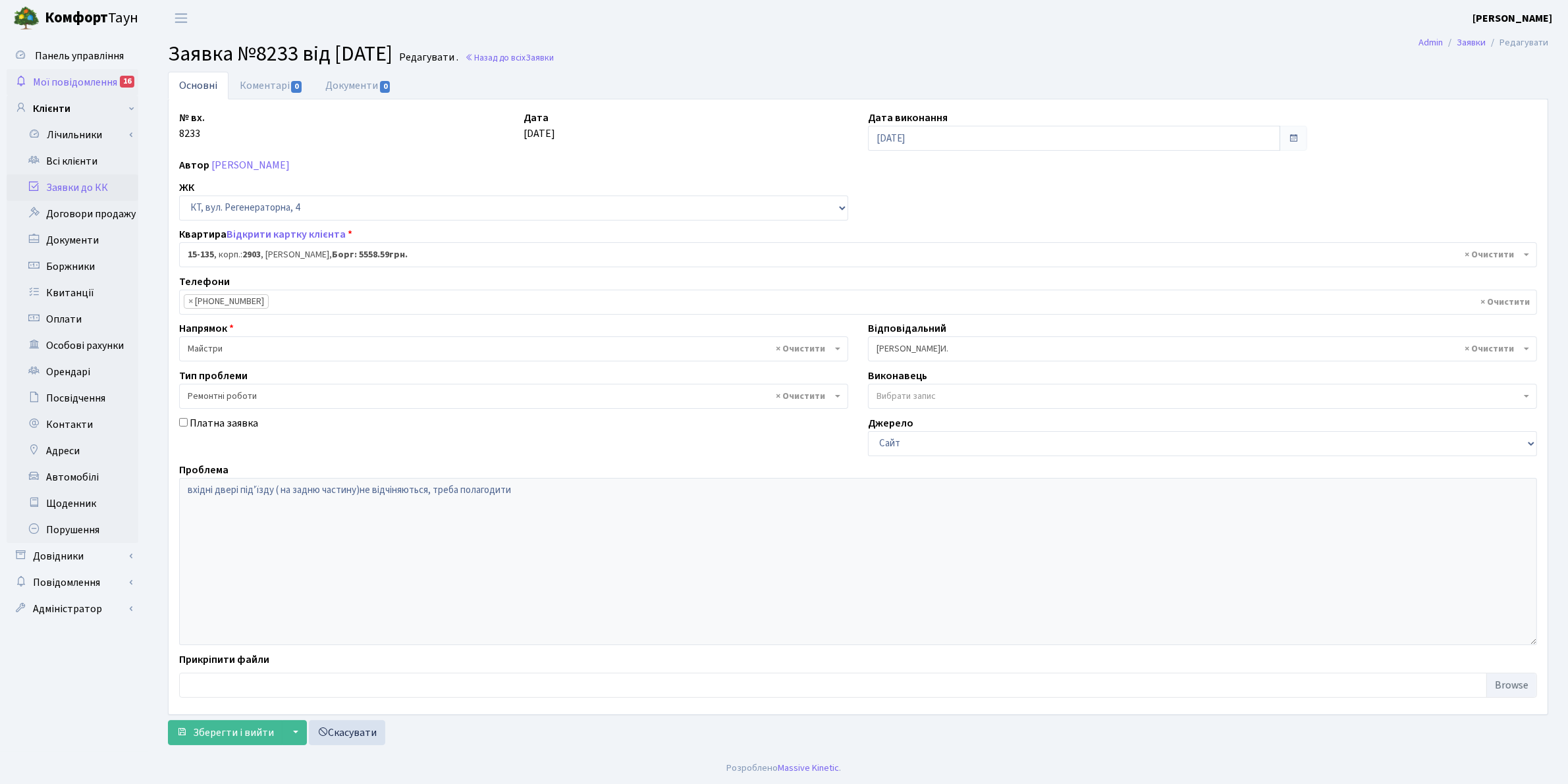
click at [52, 81] on span "Мої повідомлення" at bounding box center [75, 82] width 84 height 14
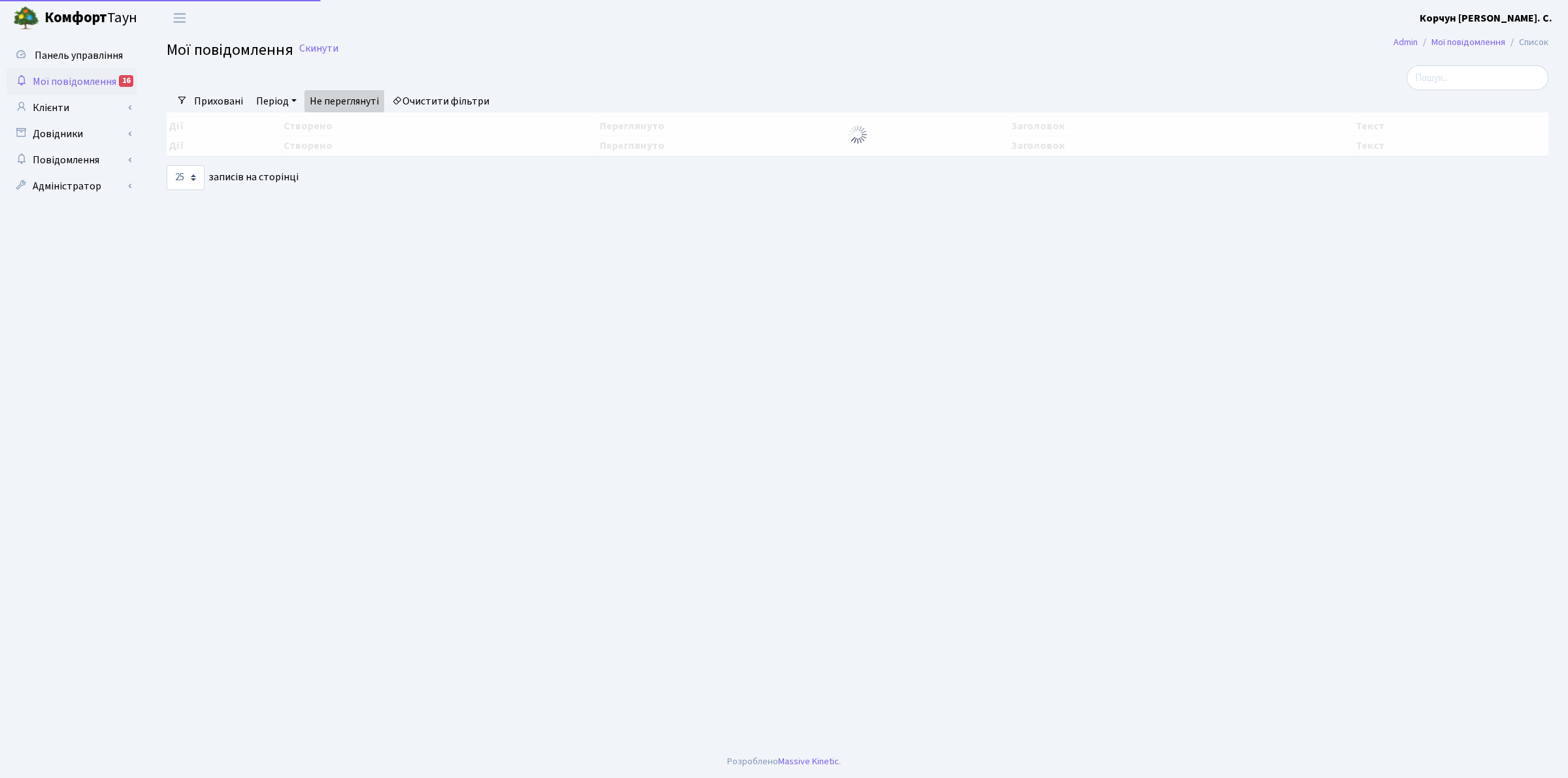
select select "25"
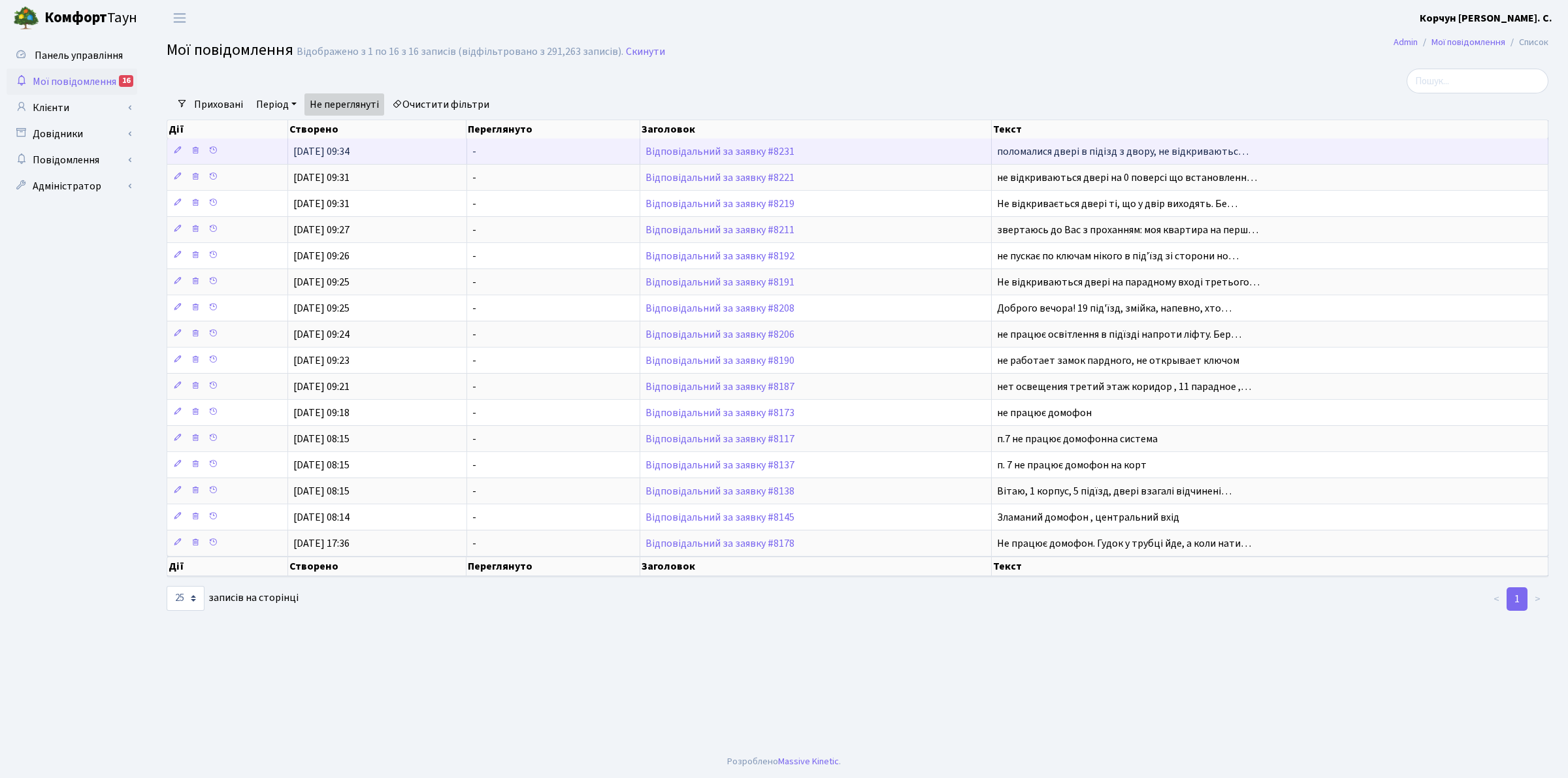
click at [678, 158] on td "Відповідальний за заявку #8231" at bounding box center [816, 151] width 352 height 25
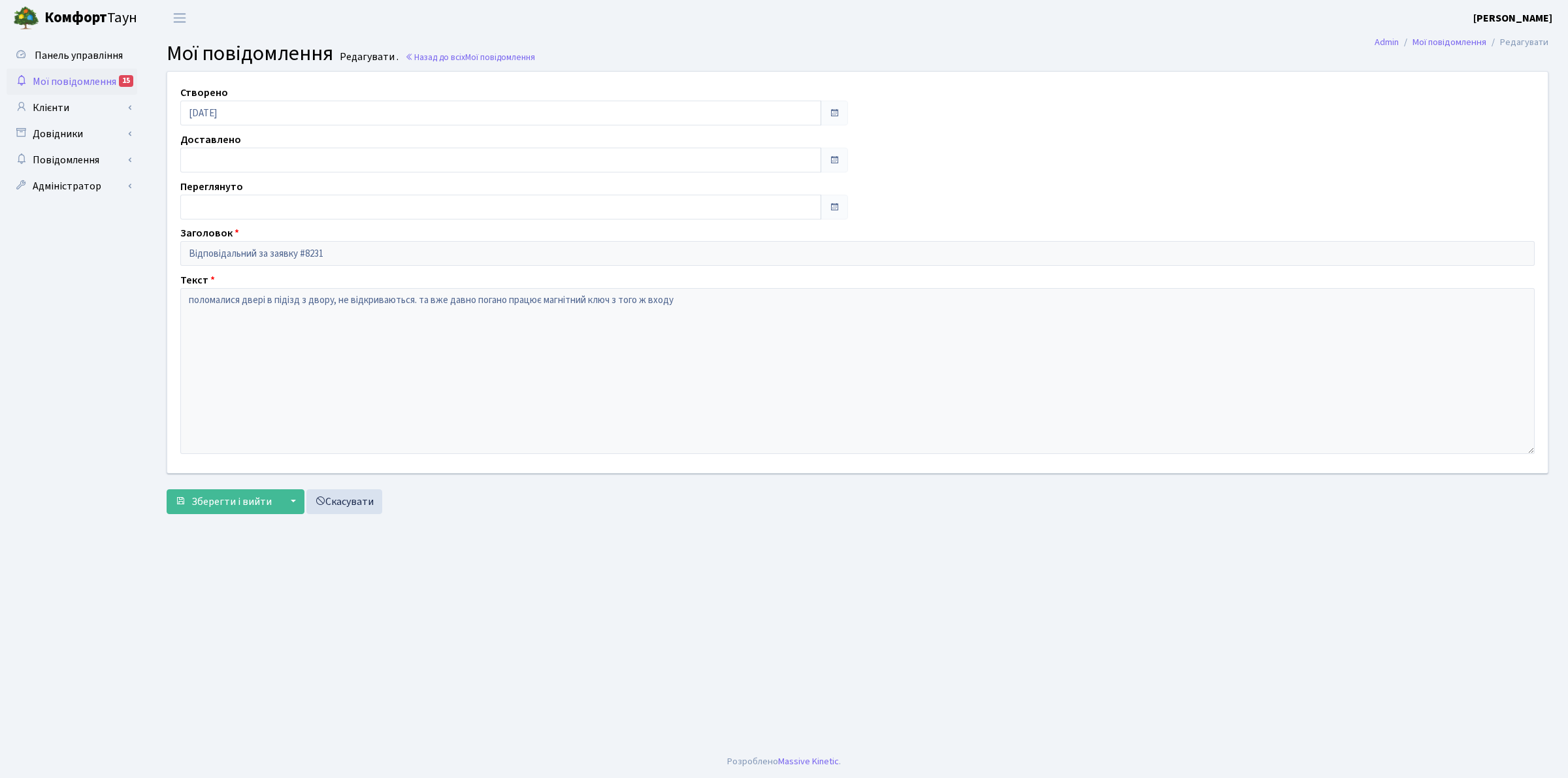
click at [54, 80] on span "Мої повідомлення" at bounding box center [75, 81] width 84 height 14
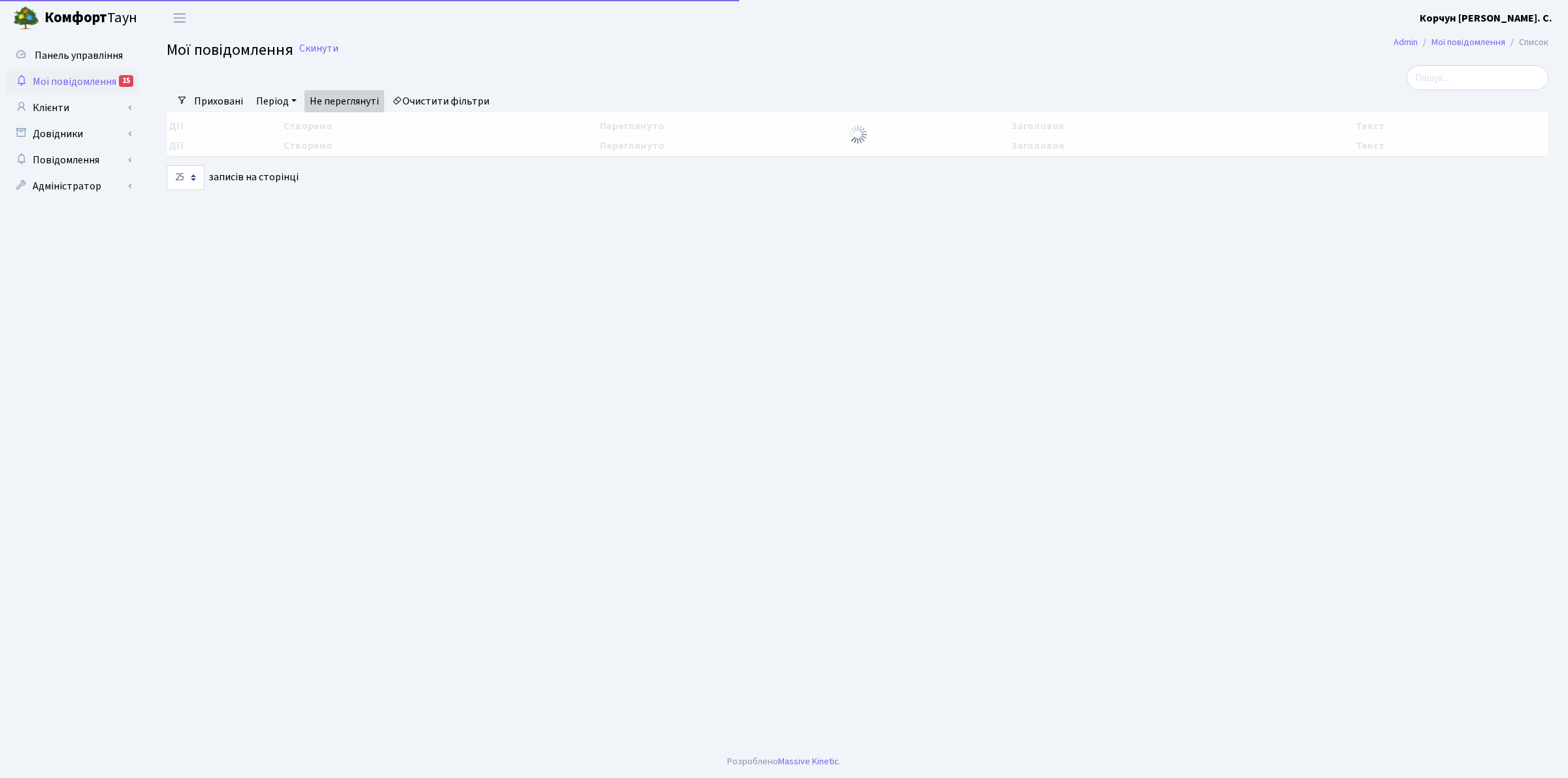
select select "25"
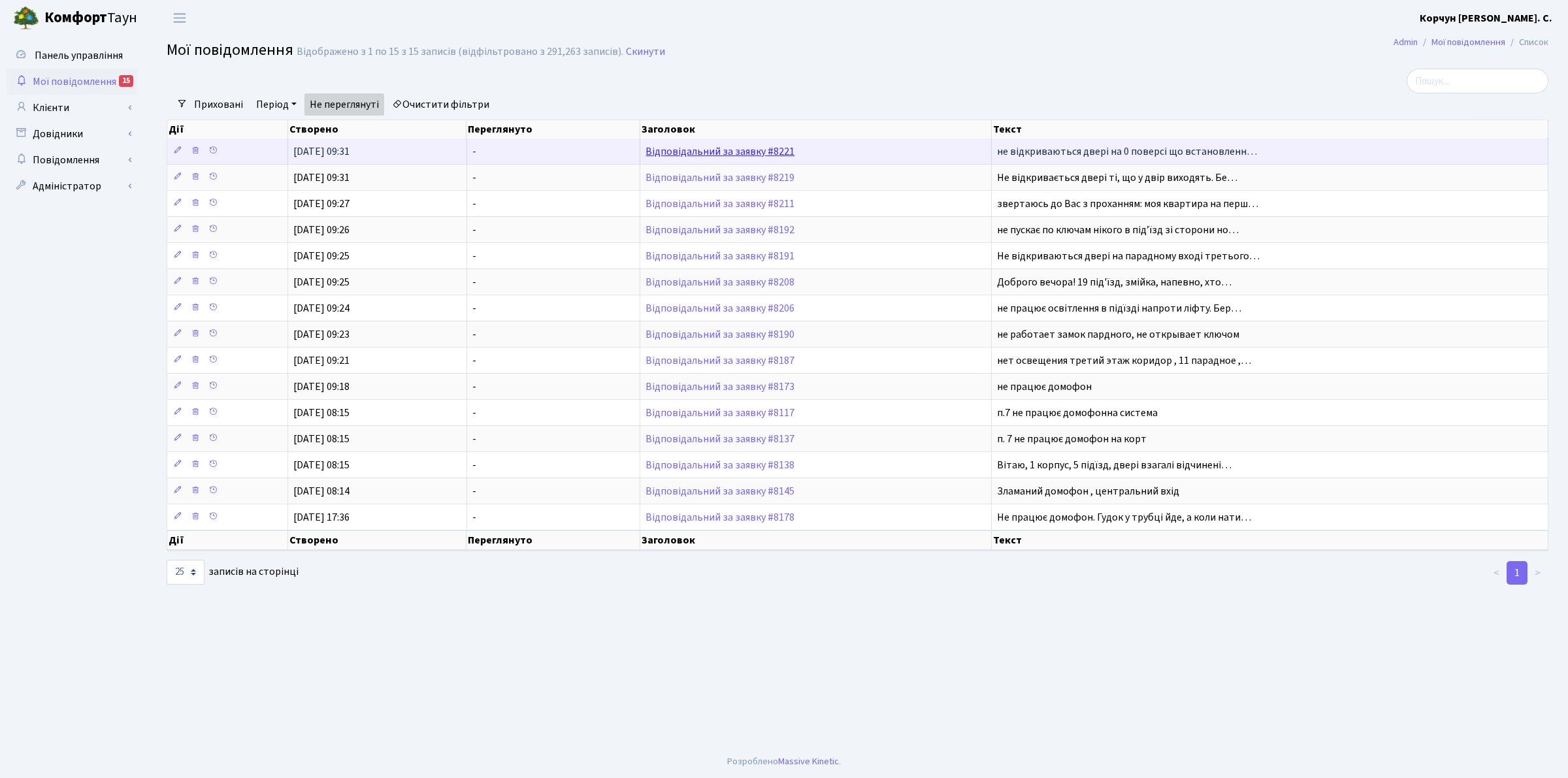
click at [674, 152] on link "Відповідальний за заявку #8221" at bounding box center [720, 151] width 149 height 14
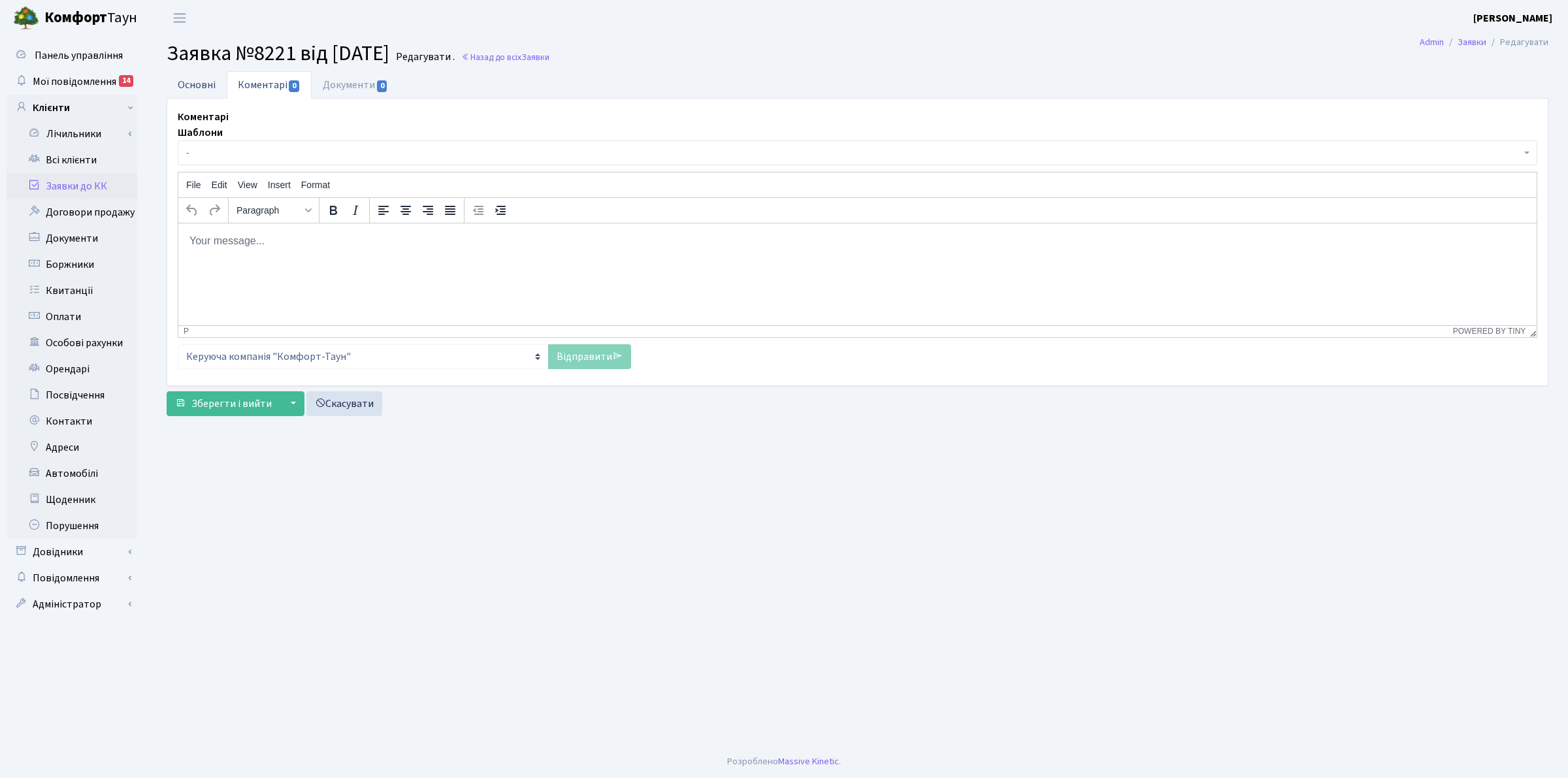
click at [184, 81] on link "Основні" at bounding box center [197, 85] width 60 height 27
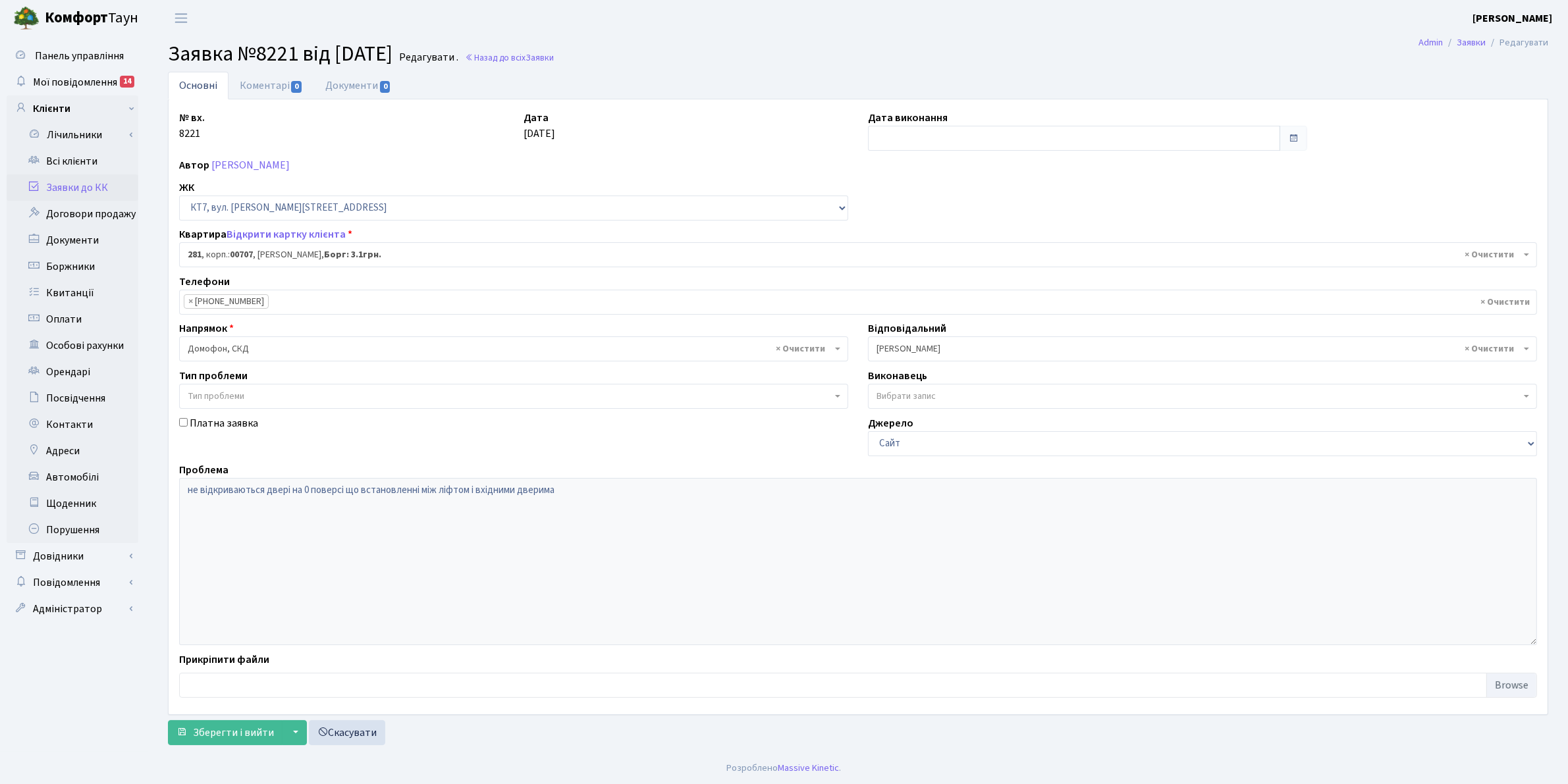
click at [705, 64] on h2 "Заявка №8221 від [DATE] Редагувати . Назад до всіх Заявки" at bounding box center [858, 54] width 1381 height 25
